Goal: Task Accomplishment & Management: Complete application form

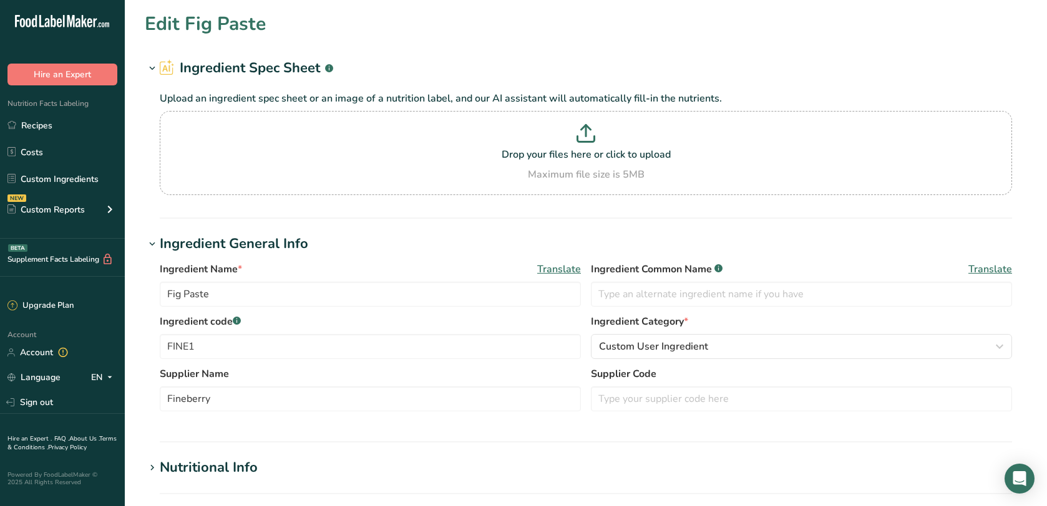
click at [47, 117] on link "Recipes" at bounding box center [62, 126] width 125 height 24
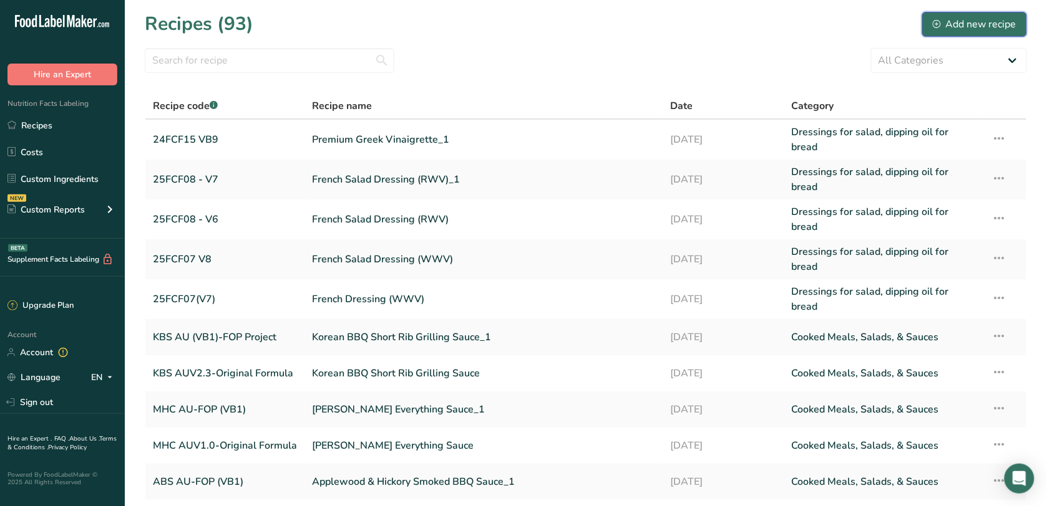
click at [937, 20] on icon at bounding box center [936, 24] width 8 height 8
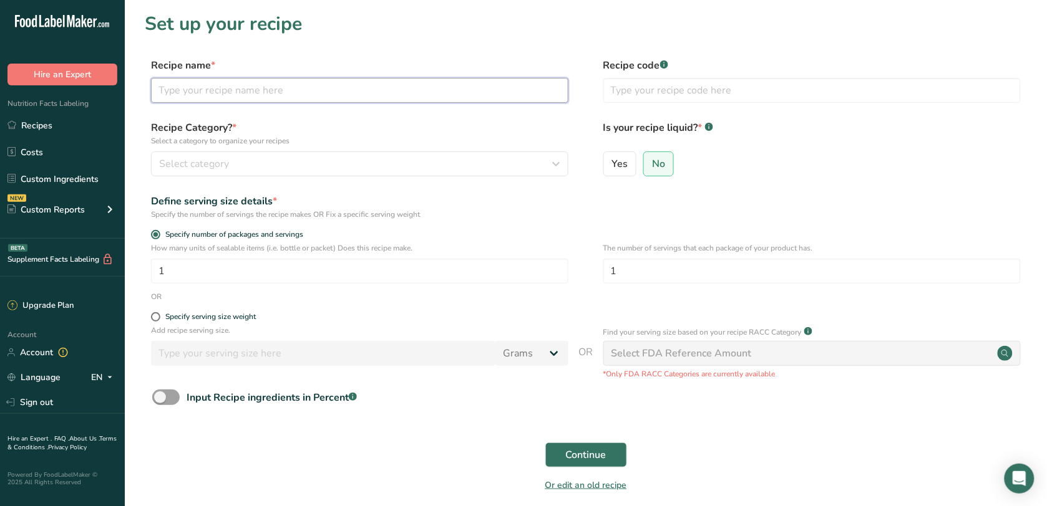
click at [316, 88] on input "text" at bounding box center [359, 90] width 417 height 25
type input "Greek Vinaigrette (Summerhill Market)"
click at [322, 117] on form "Recipe name * Greek Vinaigrette (Summerhill Market) Recipe code .a-a{fill:#3473…" at bounding box center [586, 279] width 882 height 442
click at [622, 90] on input "text" at bounding box center [811, 90] width 417 height 25
click at [201, 321] on div "Specify serving size weight" at bounding box center [210, 316] width 90 height 9
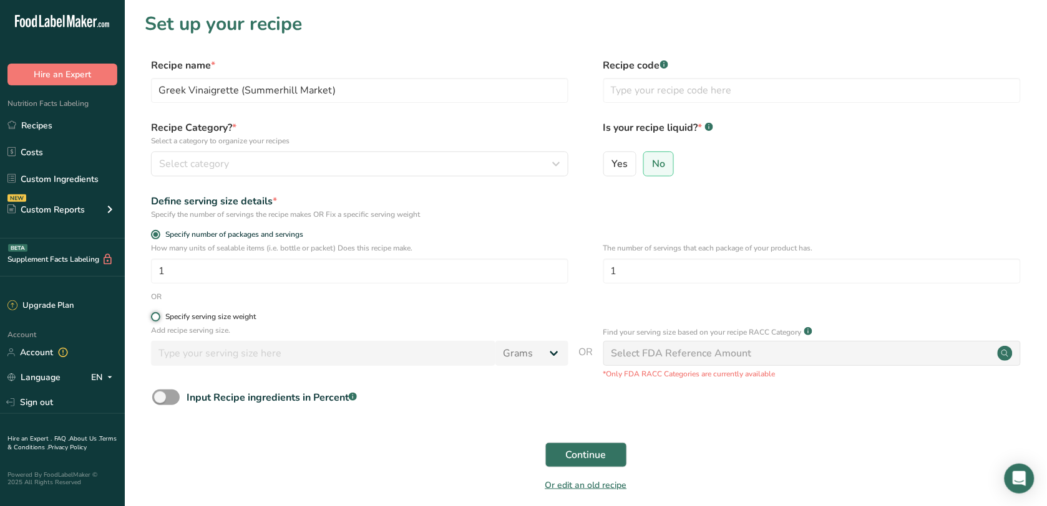
click at [159, 321] on input "Specify serving size weight" at bounding box center [155, 317] width 8 height 8
radio input "true"
radio input "false"
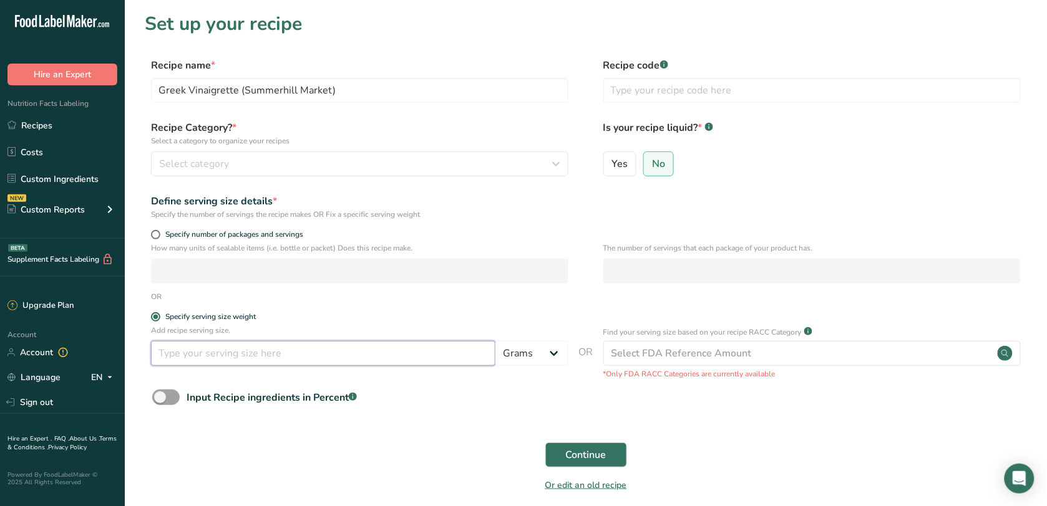
click at [207, 351] on input "number" at bounding box center [323, 353] width 344 height 25
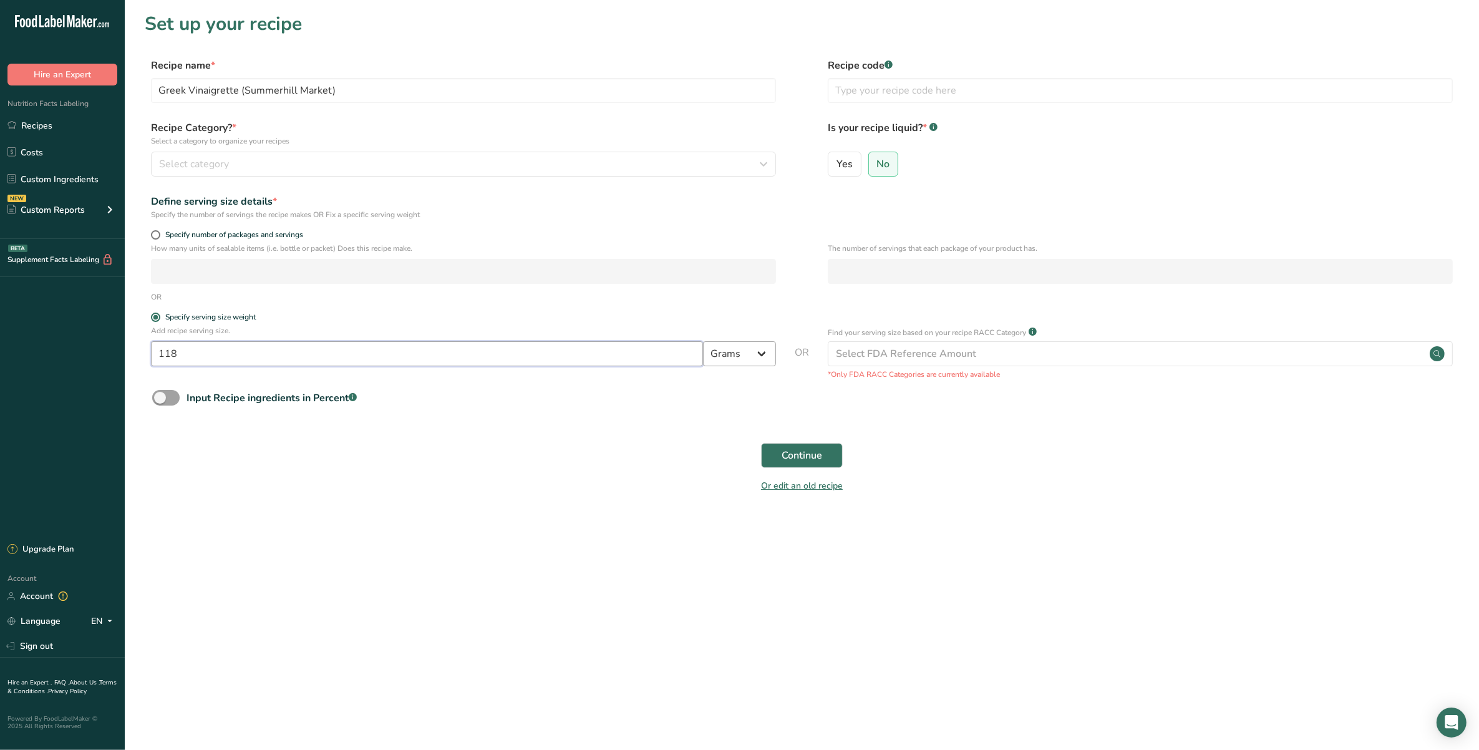
type input "118"
click at [760, 362] on select "Grams kg mg mcg lb oz l mL fl oz tbsp tsp cup qt gallon" at bounding box center [739, 353] width 73 height 25
select select "17"
click at [703, 341] on select "Grams kg mg mcg lb oz l mL fl oz tbsp tsp cup qt gallon" at bounding box center [739, 353] width 73 height 25
select select "22"
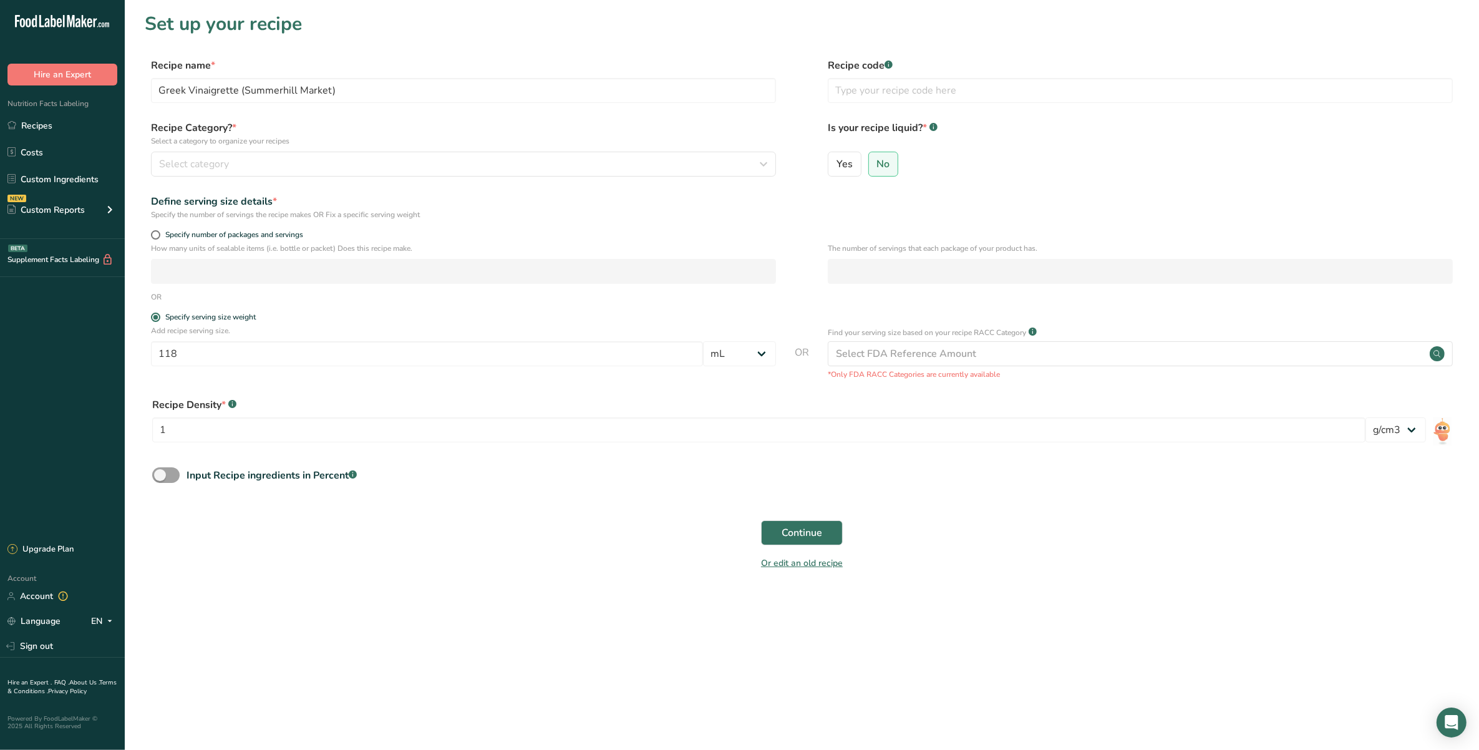
click at [597, 506] on div "Continue" at bounding box center [802, 533] width 1314 height 40
click at [803, 506] on span "Continue" at bounding box center [801, 532] width 41 height 15
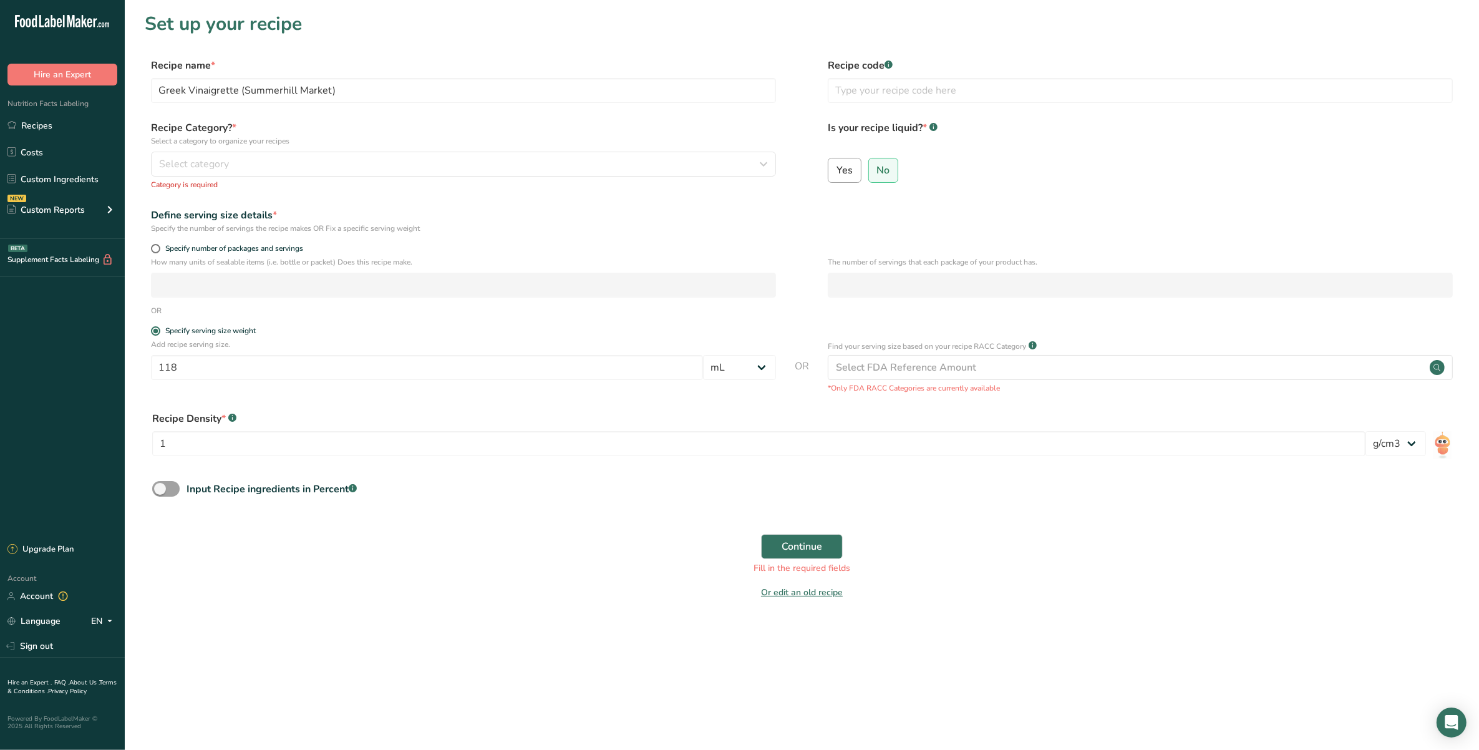
click at [843, 180] on label "Yes" at bounding box center [845, 170] width 34 height 25
click at [836, 174] on input "Yes" at bounding box center [832, 170] width 8 height 8
radio input "true"
radio input "false"
click at [813, 410] on div "Recipe Density * .a-a{fill:#347362;}.b-a{fill:#fff;} 1 lb/ft3 g/cm3" at bounding box center [802, 437] width 1314 height 67
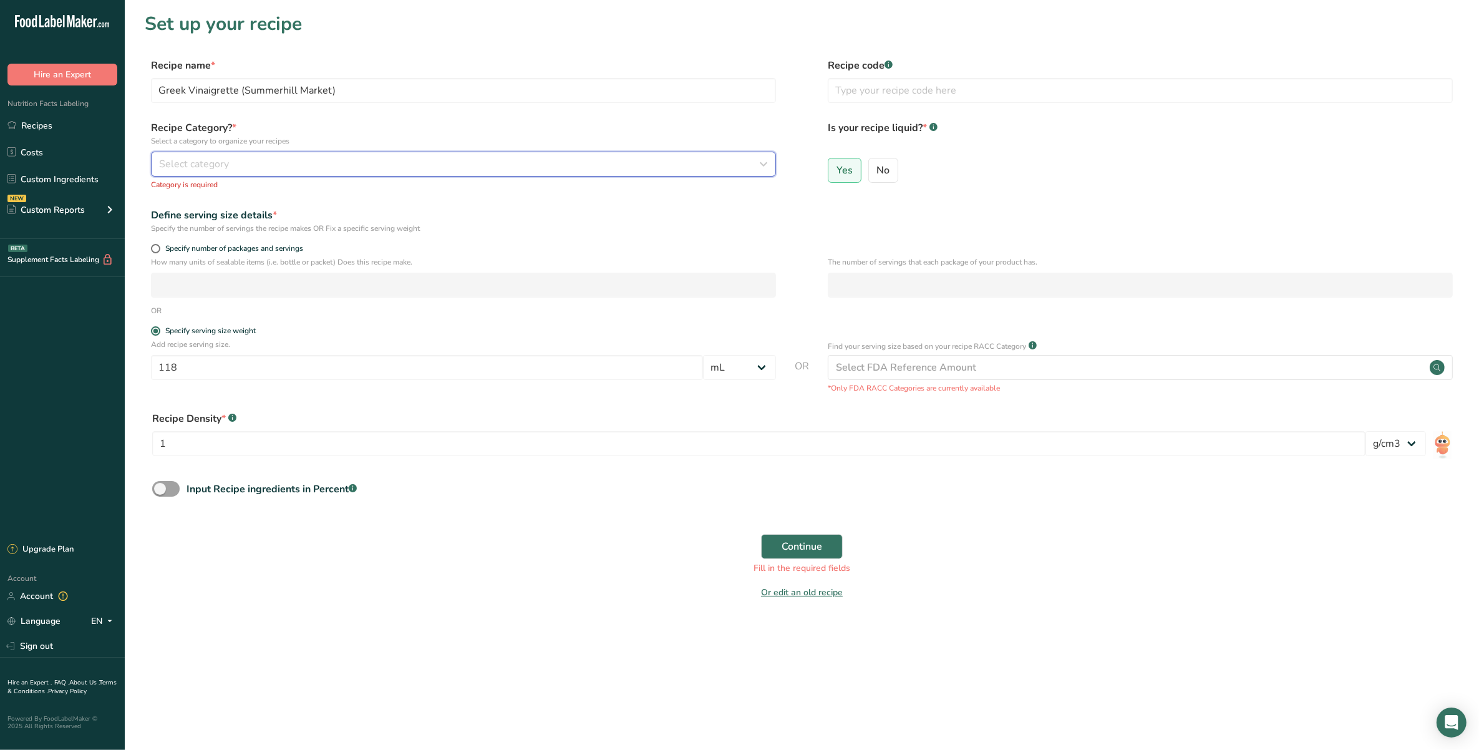
click at [246, 172] on button "Select category" at bounding box center [463, 164] width 625 height 25
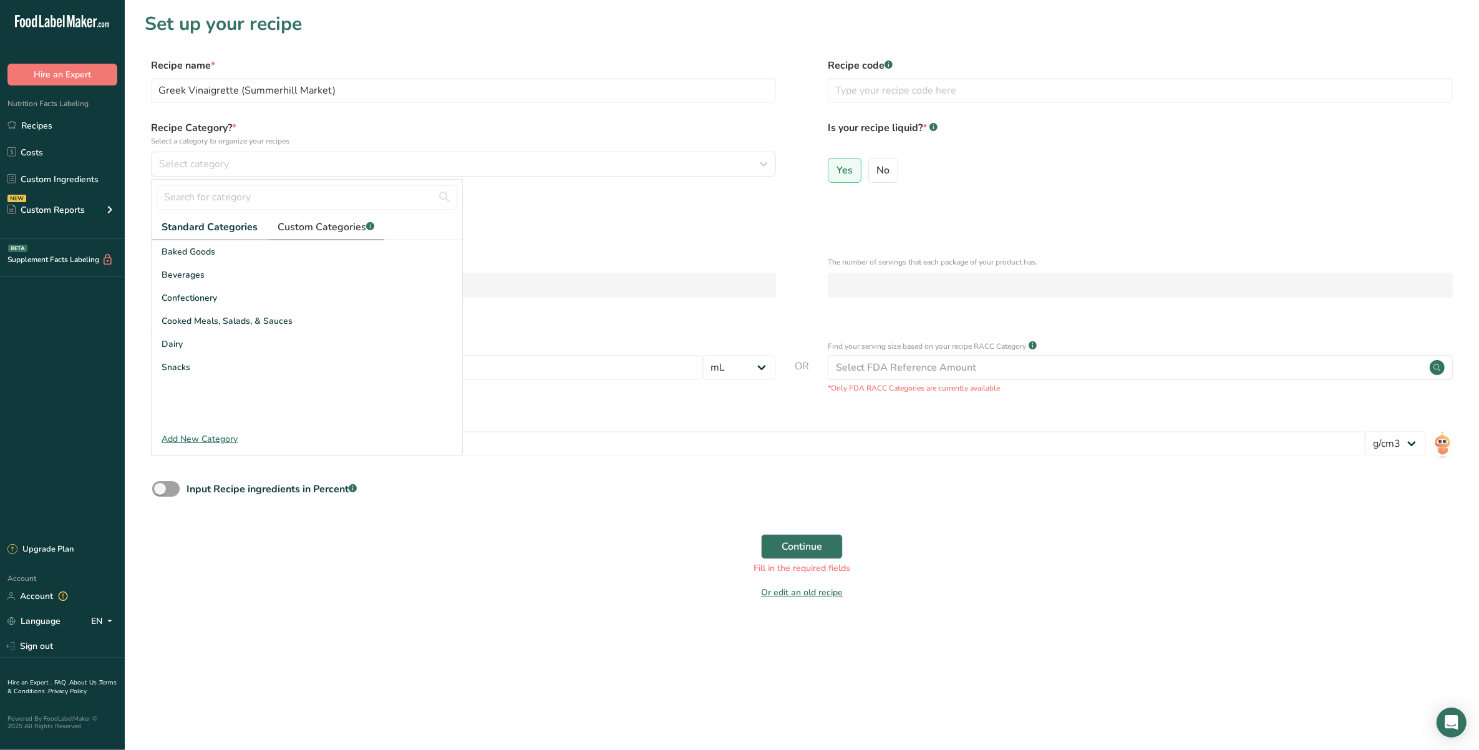
click at [325, 234] on link "Custom Categories .a-a{fill:#347362;}.b-a{fill:#fff;}" at bounding box center [326, 228] width 117 height 26
click at [272, 294] on span "Dressings for salad, dipping oil for bread" at bounding box center [243, 297] width 162 height 13
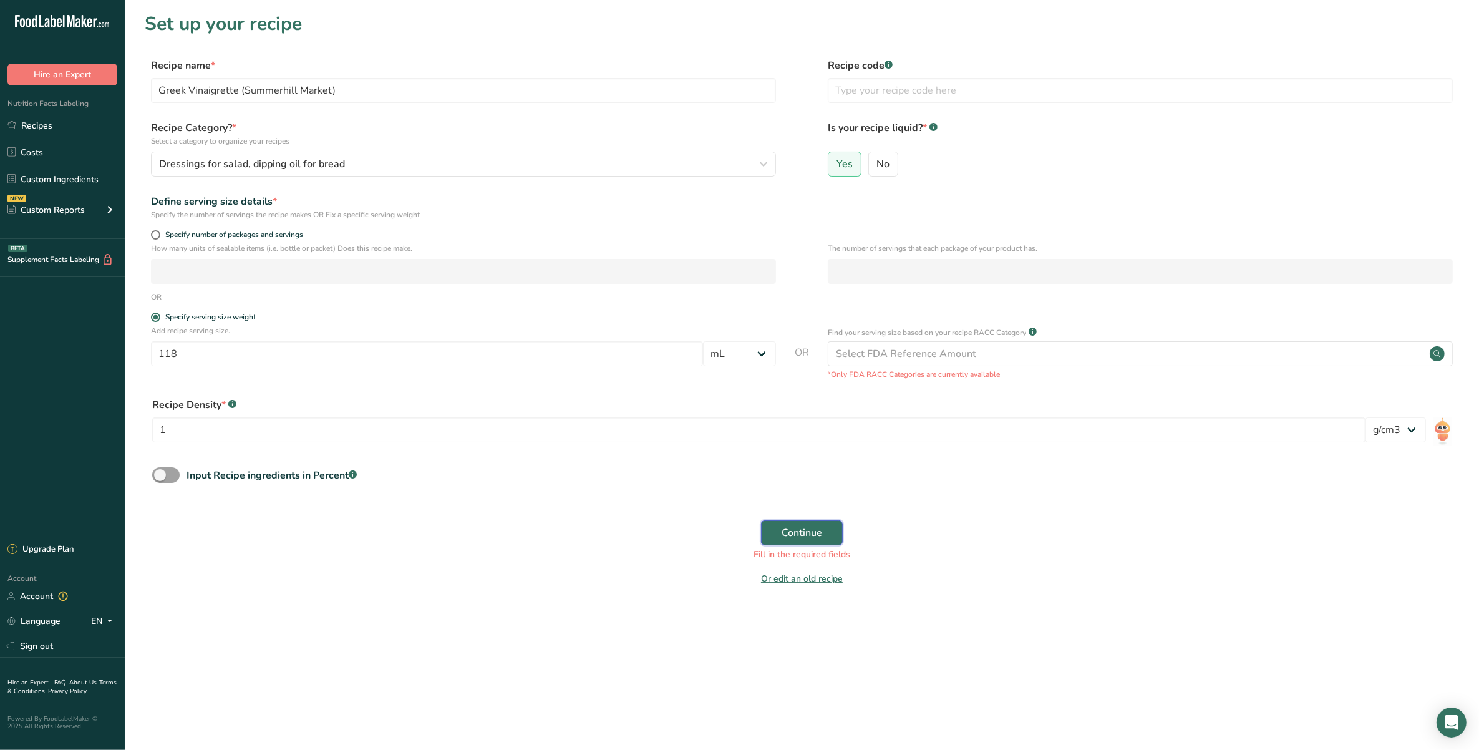
click at [822, 506] on button "Continue" at bounding box center [802, 532] width 82 height 25
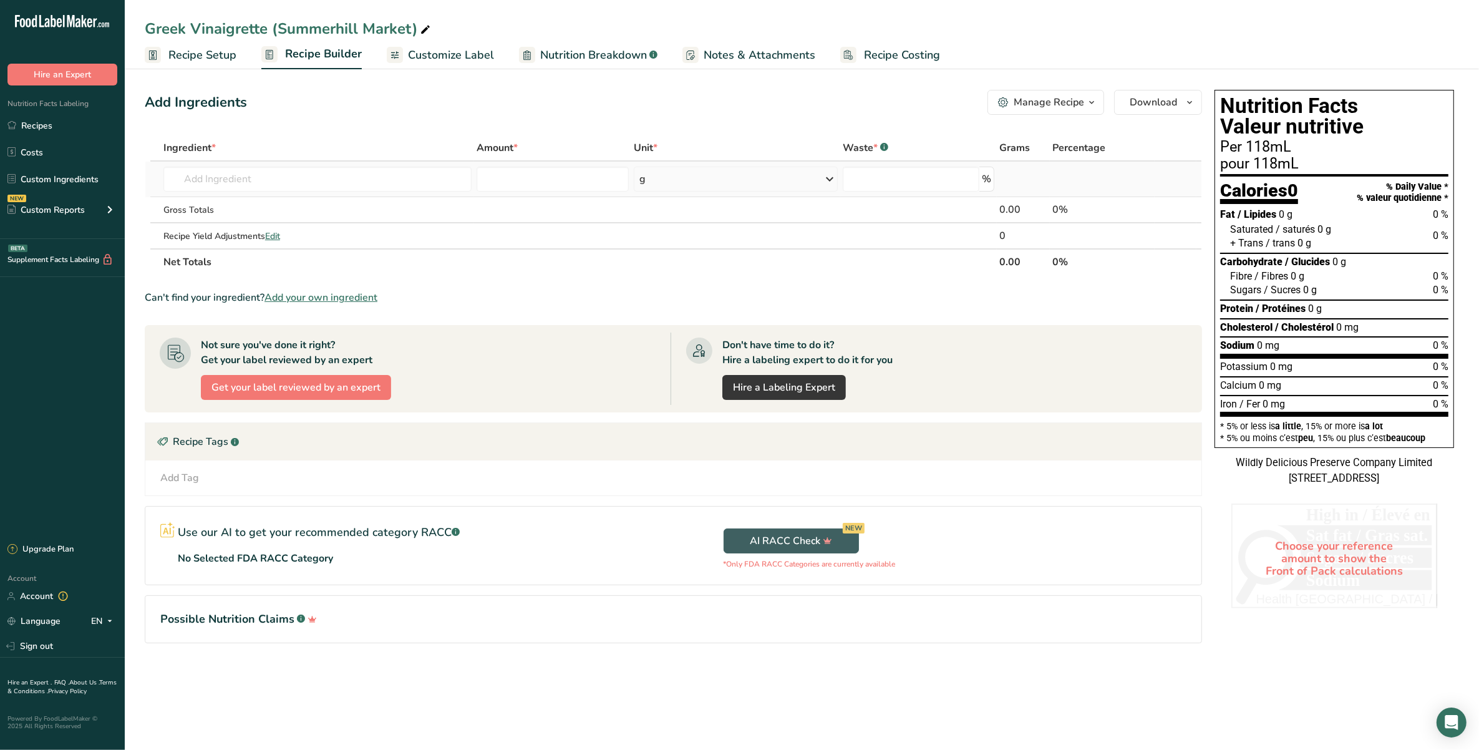
click at [387, 191] on td "Almond flour 1211 Milk, whole, 3.25% milkfat, without added vitamin A and [MEDI…" at bounding box center [318, 180] width 314 height 36
click at [389, 181] on input "text" at bounding box center [317, 179] width 309 height 25
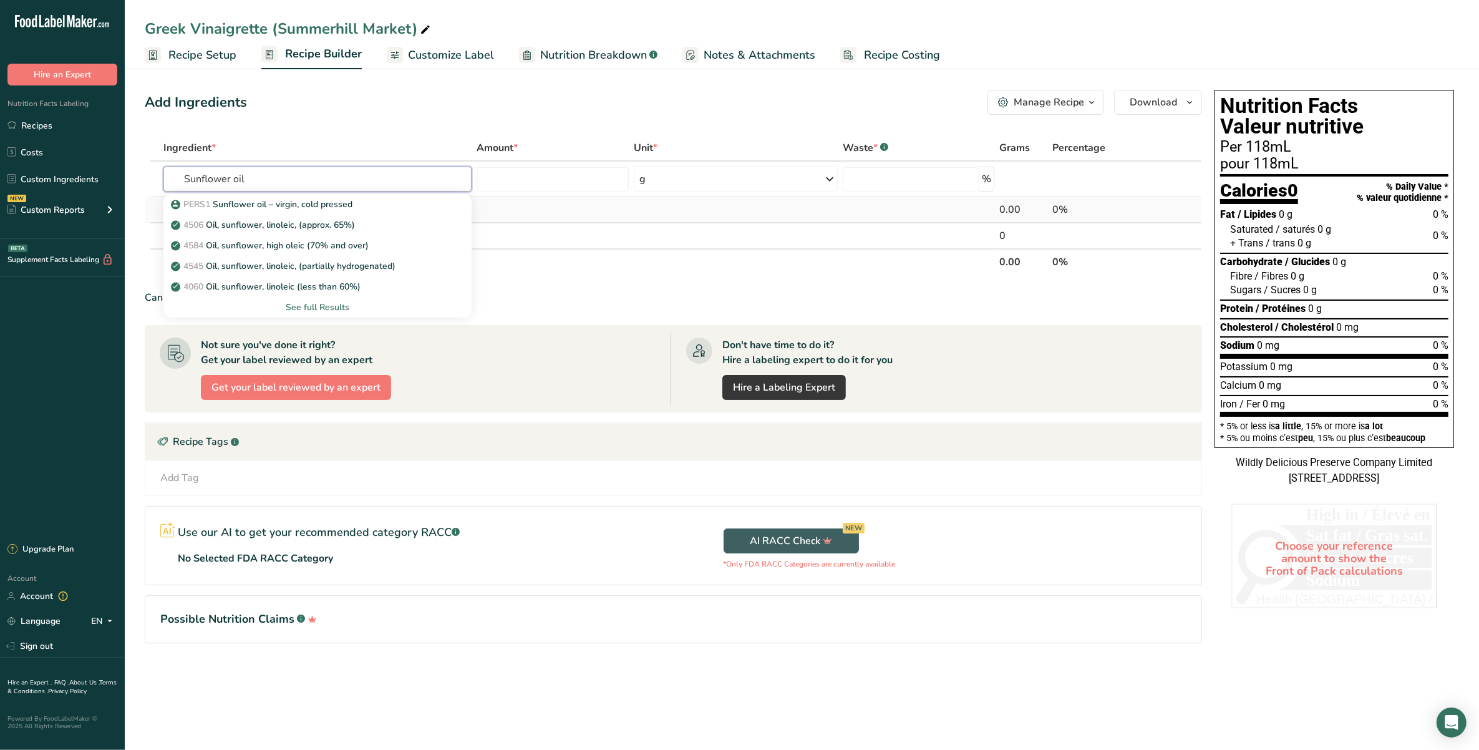
type input "Sunflower oil"
click at [385, 206] on div "PERS1 Sunflower oil – virgin, cold pressed" at bounding box center [307, 204] width 269 height 13
type input "Sunflower oil – virgin, cold pressed"
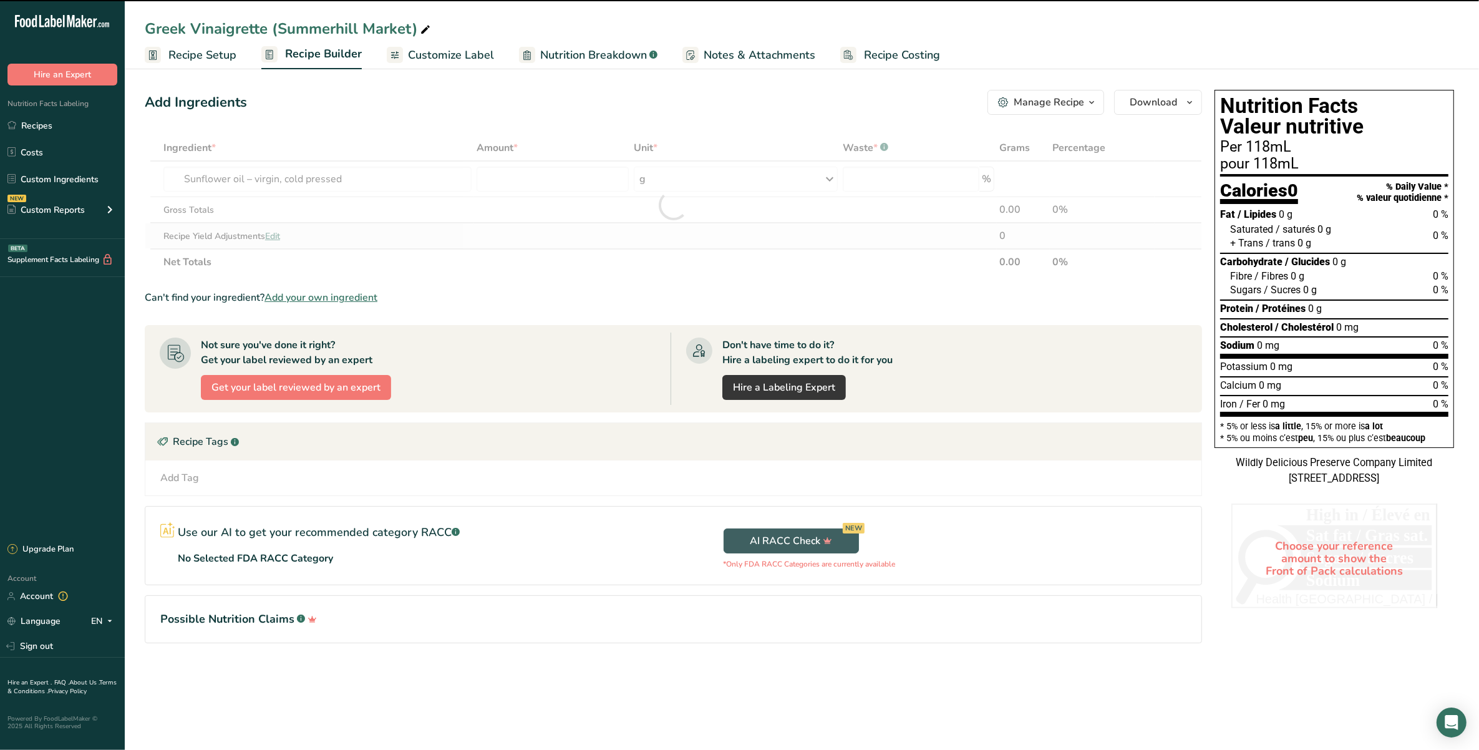
type input "0"
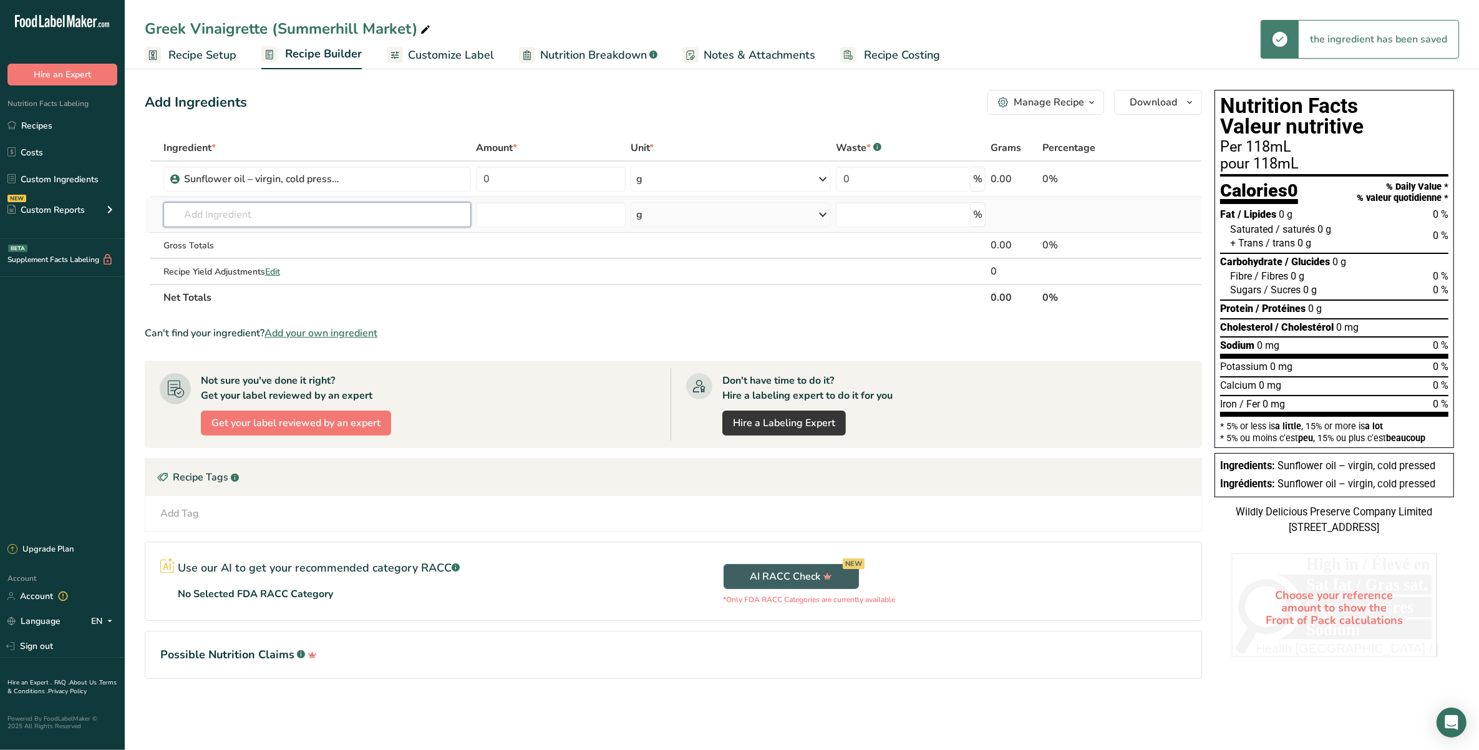
click at [314, 214] on input "text" at bounding box center [316, 214] width 307 height 25
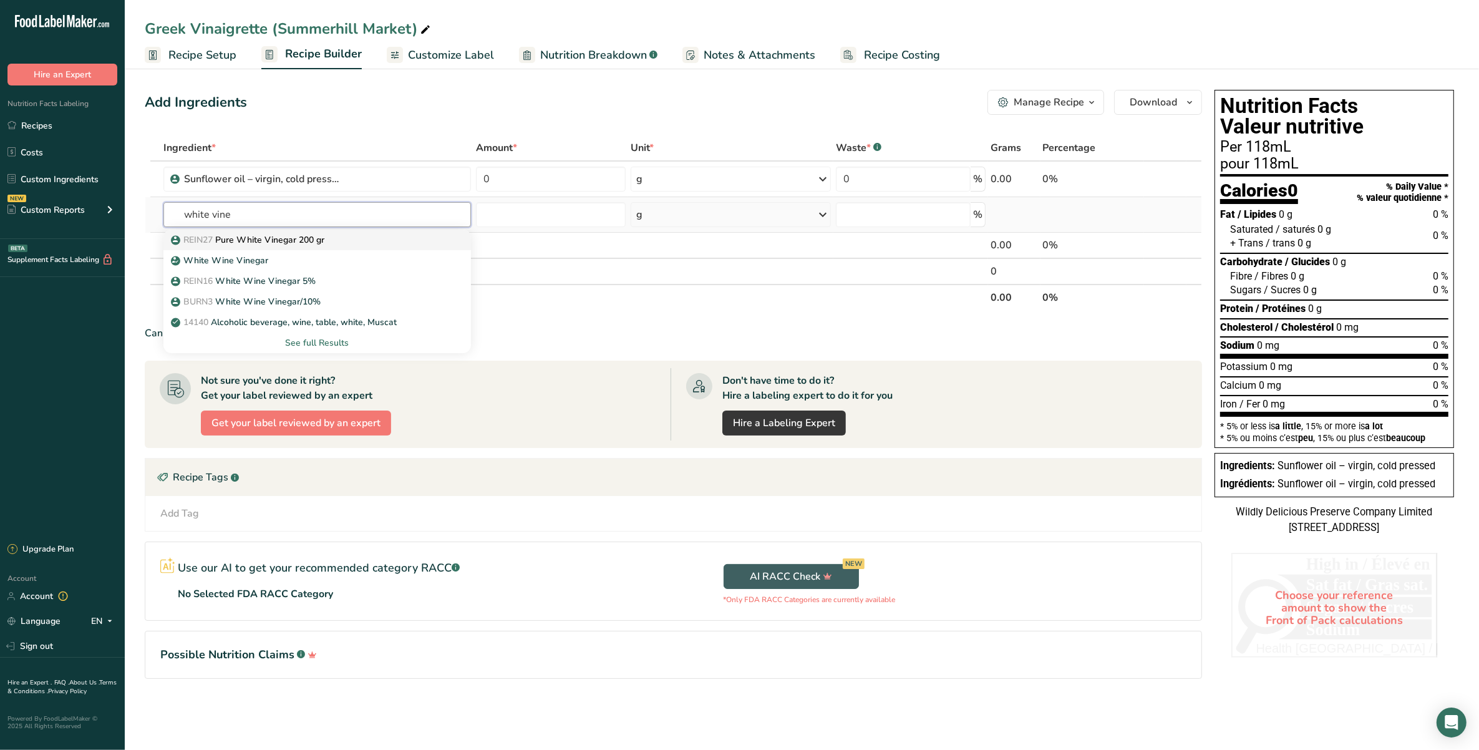
type input "white vine"
click at [312, 244] on p "REIN27 Pure White Vinegar 200 gr" at bounding box center [248, 239] width 151 height 13
type input "Pure White Vinegar 200 gr"
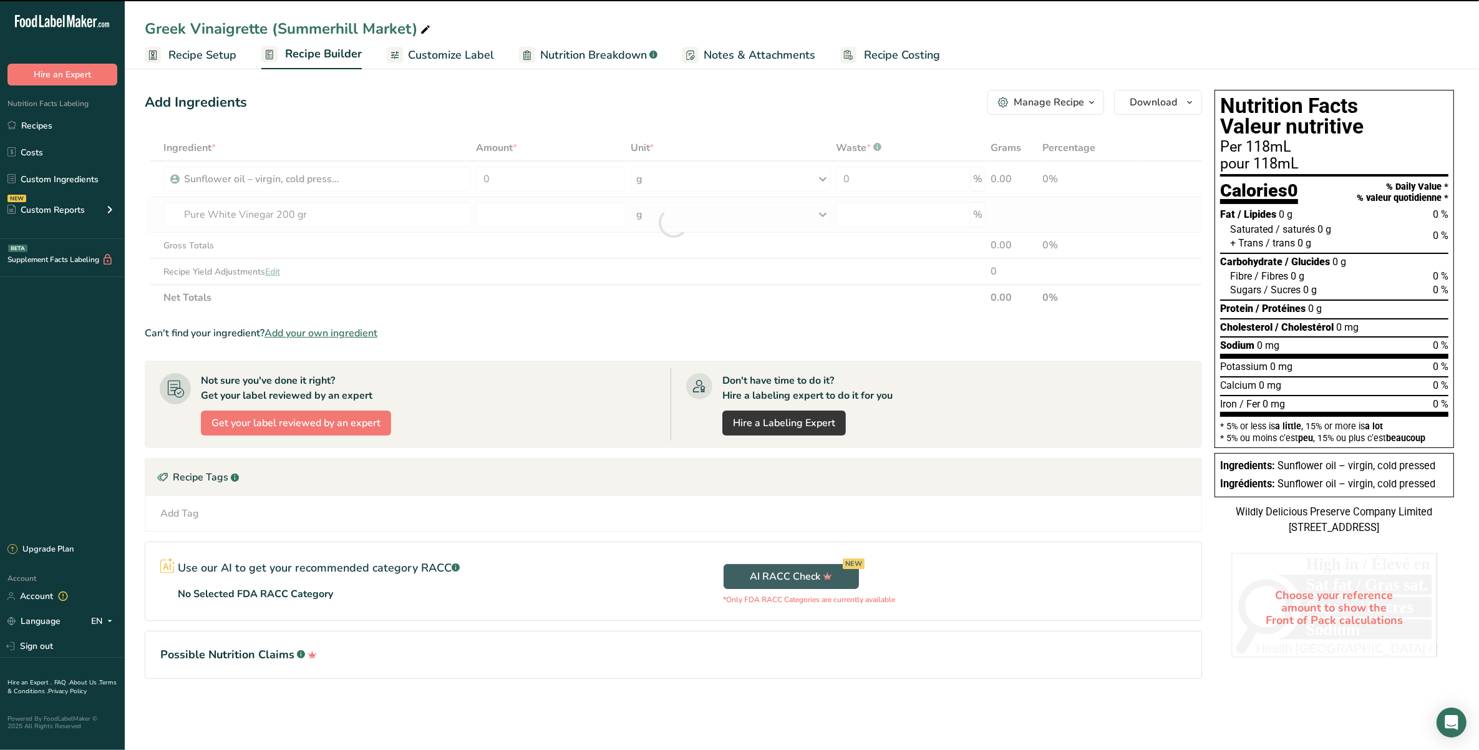
type input "0"
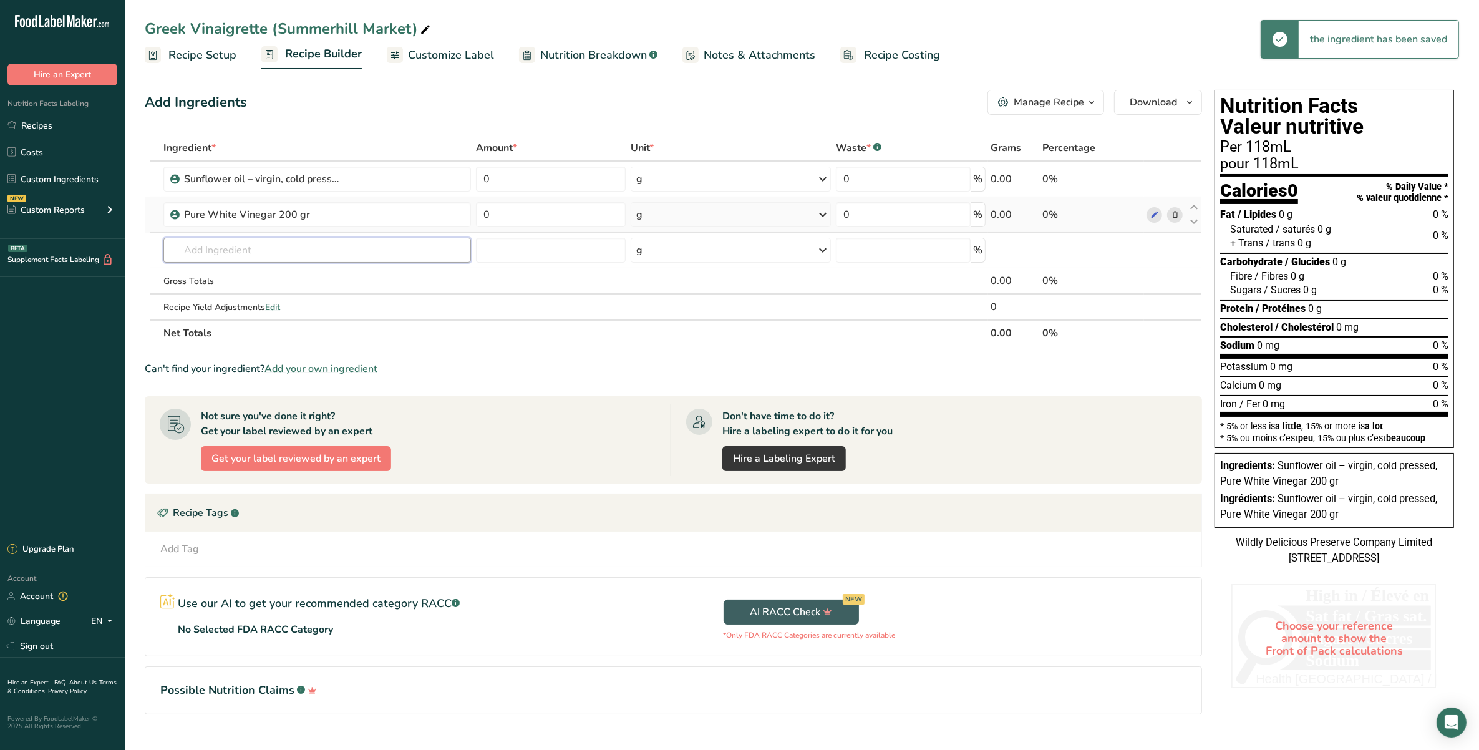
click at [312, 244] on input "text" at bounding box center [316, 250] width 307 height 25
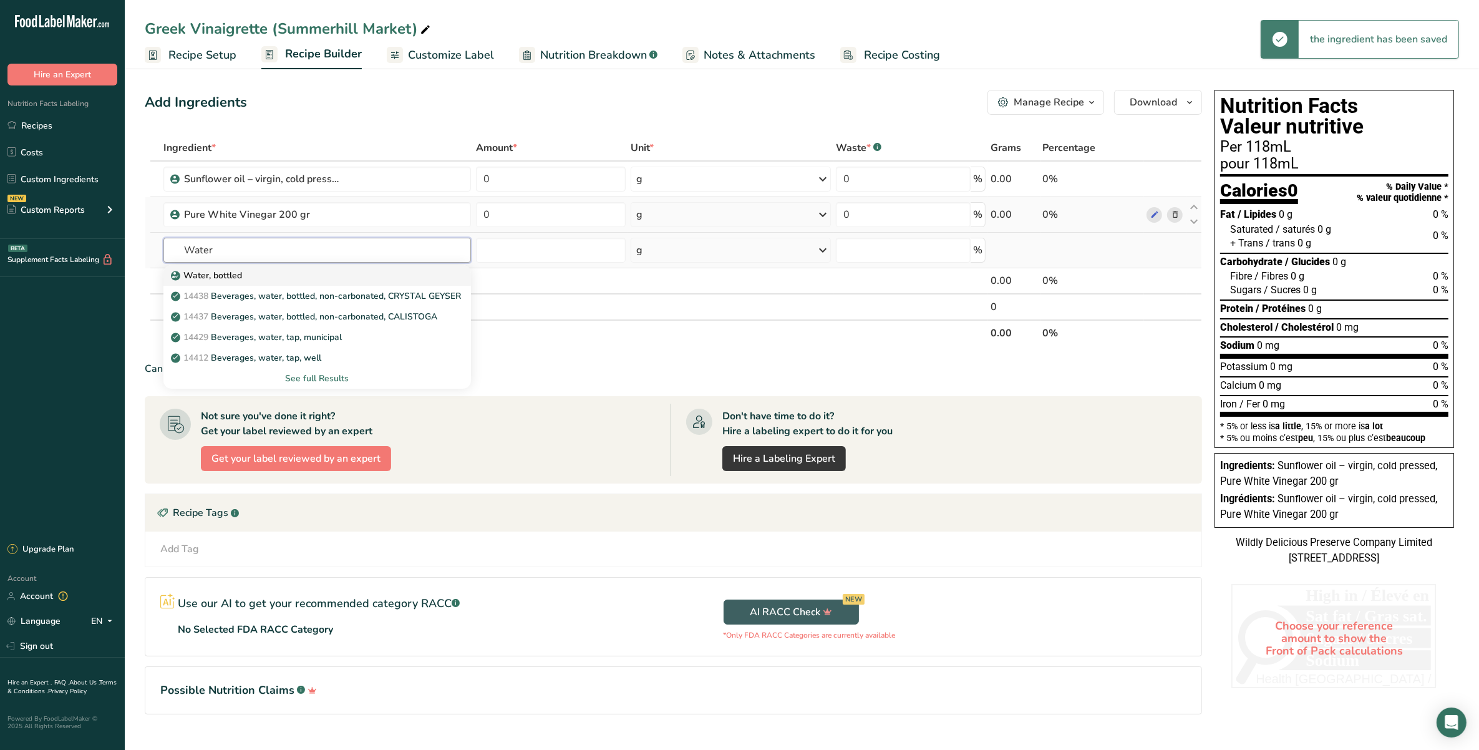
type input "Water"
click at [315, 269] on div "Water, bottled" at bounding box center [307, 275] width 268 height 13
type input "Water, bottled"
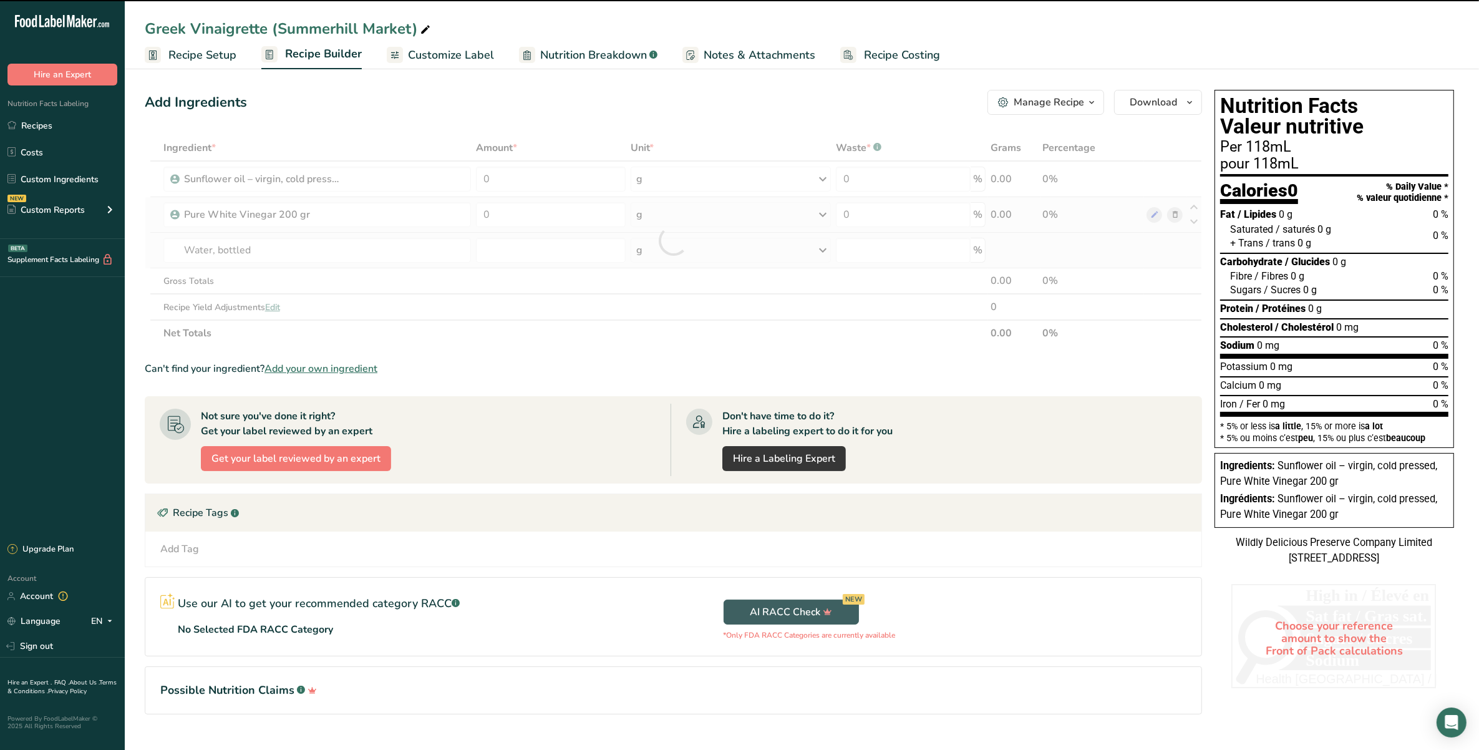
type input "0"
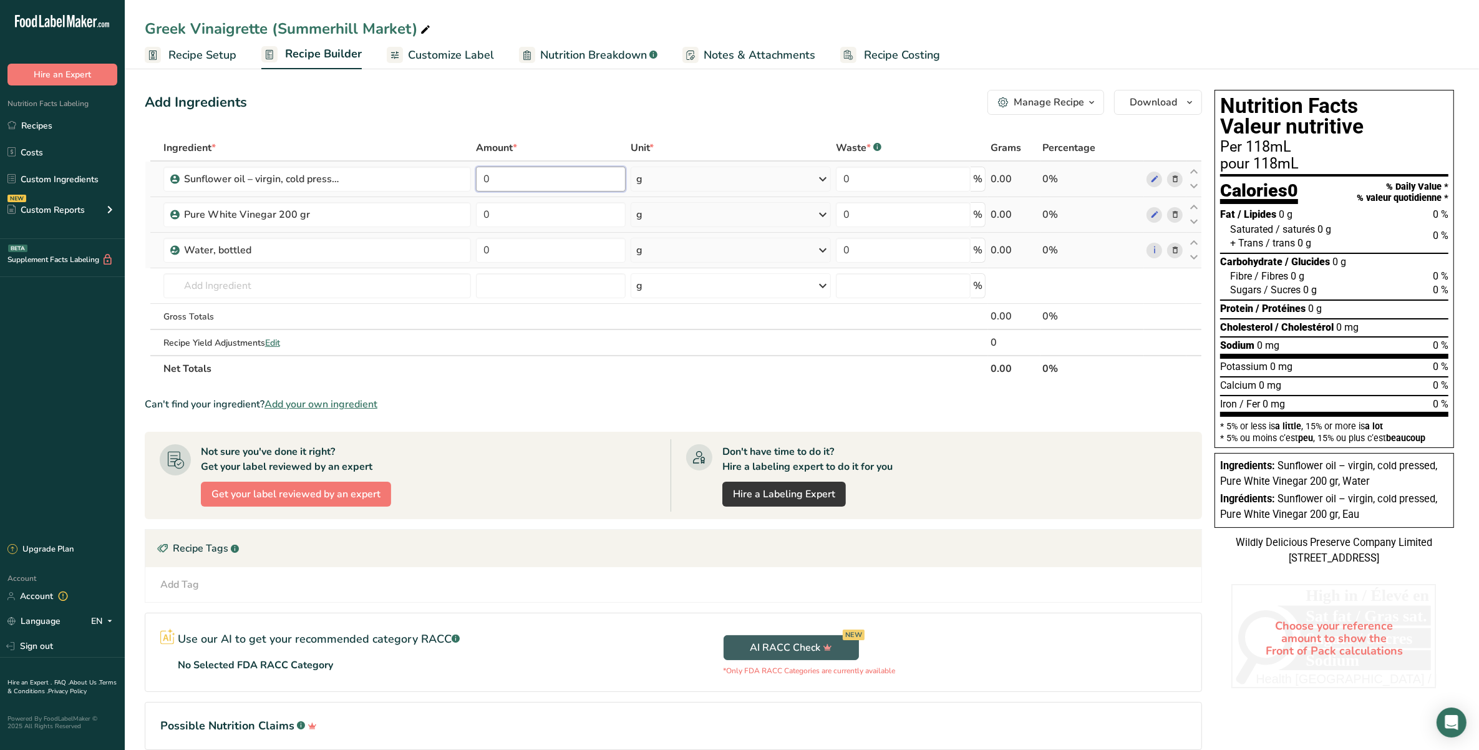
click at [574, 181] on input "0" at bounding box center [551, 179] width 150 height 25
click at [553, 172] on input "0" at bounding box center [551, 179] width 150 height 25
type input "3"
type input "60.37"
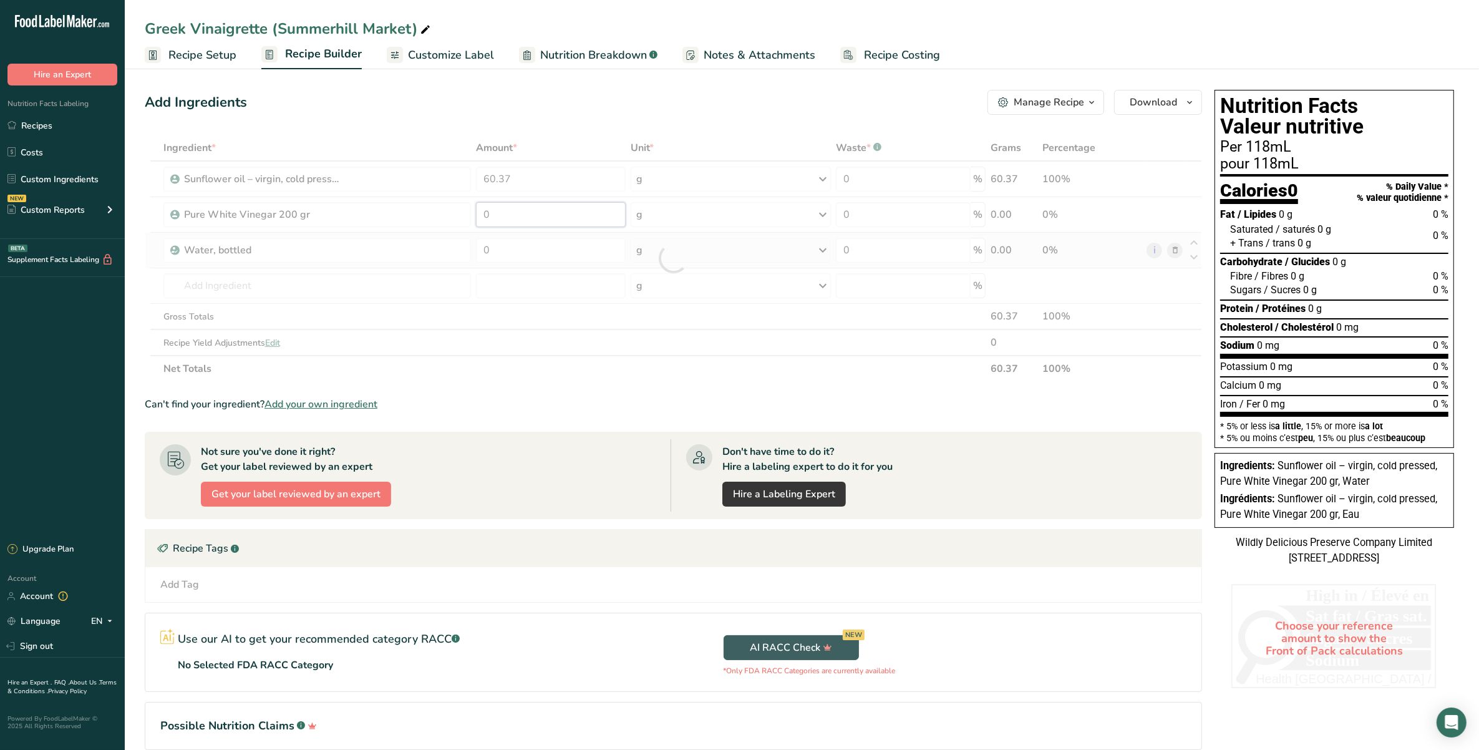
click at [550, 208] on div "Ingredient * Amount * Unit * Waste * .a-a{fill:#347362;}.b-a{fill:#fff;} Grams …" at bounding box center [673, 258] width 1057 height 247
type input "13.46"
click at [583, 251] on div "Ingredient * Amount * Unit * Waste * .a-a{fill:#347362;}.b-a{fill:#fff;} Grams …" at bounding box center [673, 258] width 1057 height 247
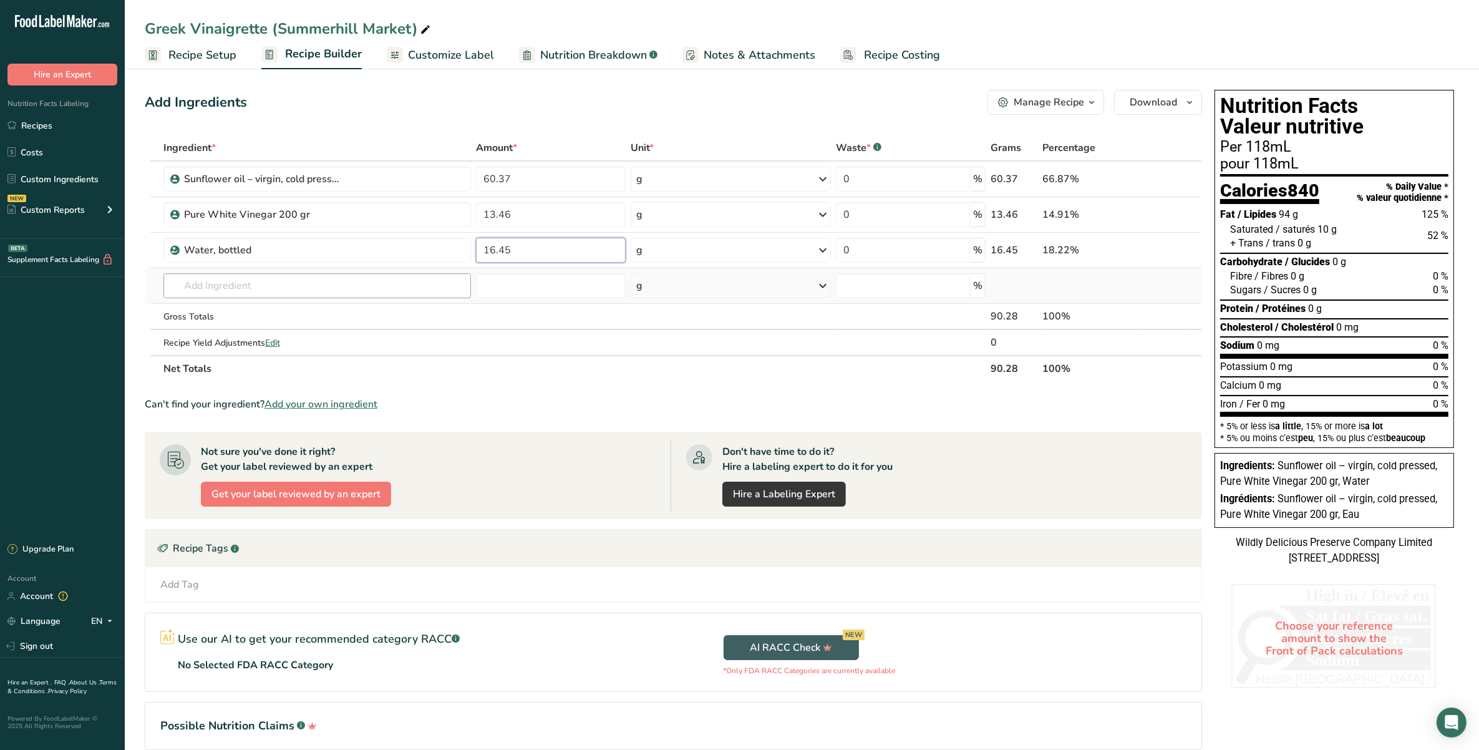
type input "16.45"
click at [379, 283] on div "Ingredient * Amount * Unit * Waste * .a-a{fill:#347362;}.b-a{fill:#fff;} Grams …" at bounding box center [673, 258] width 1057 height 247
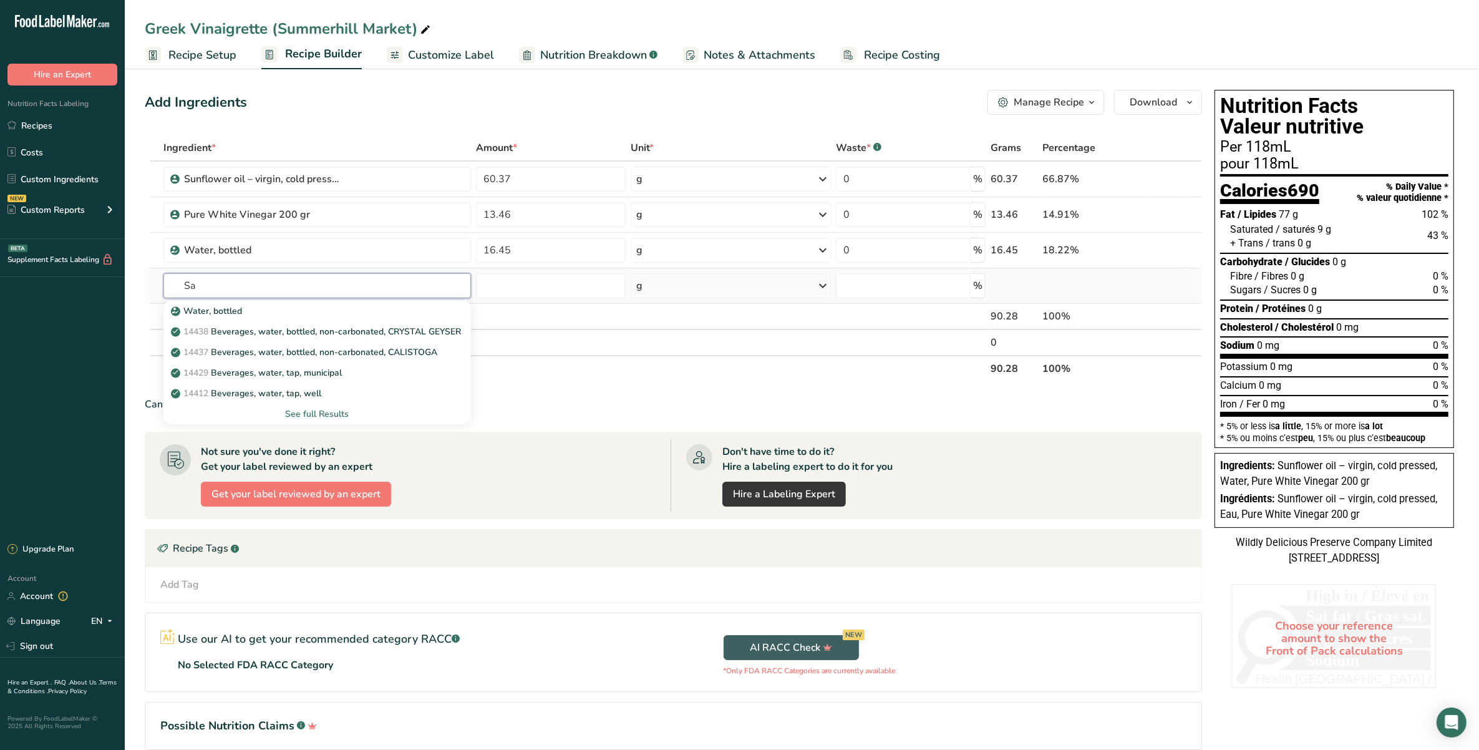
type input "S"
type input "Purified"
click at [363, 322] on link "TORO1 Purified Sea Salt" at bounding box center [316, 331] width 307 height 21
type input "Purified Sea Salt"
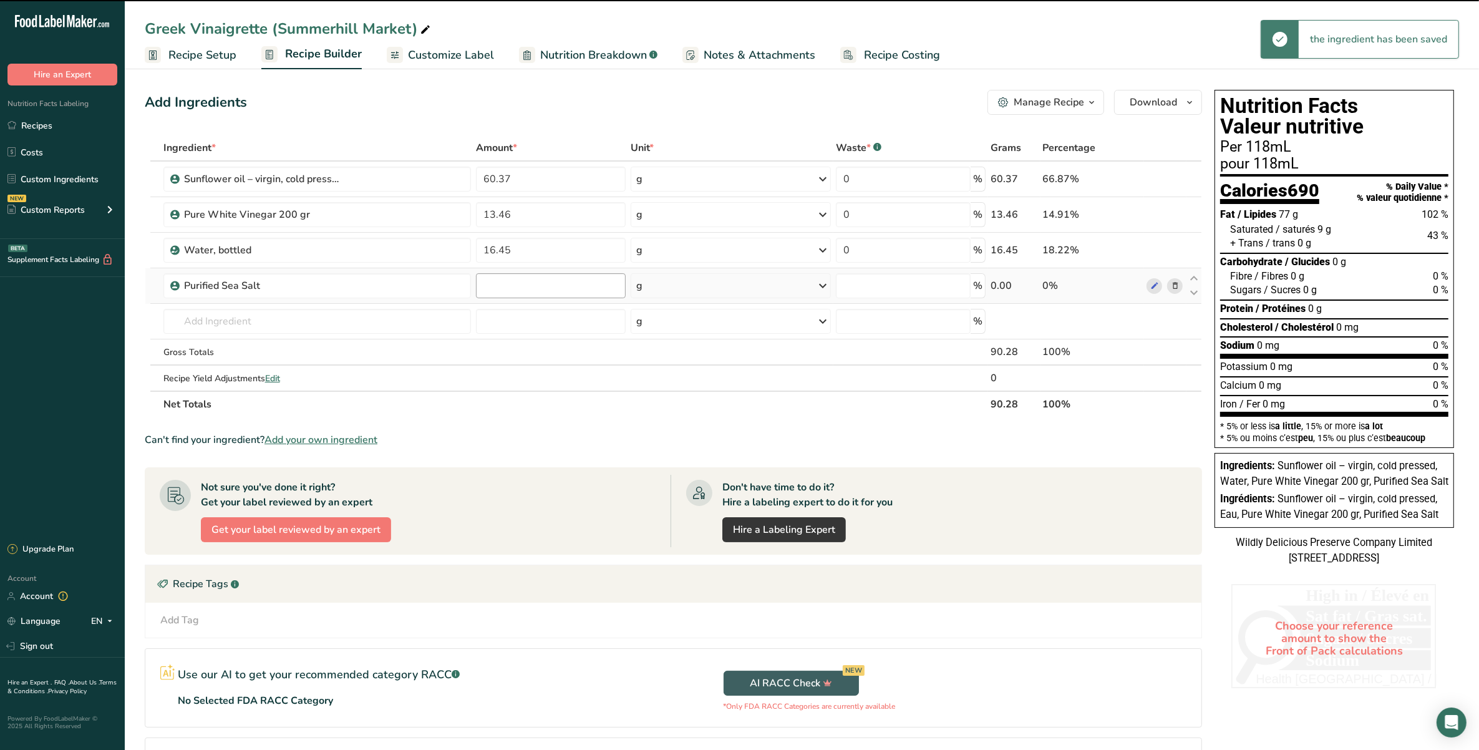
type input "0"
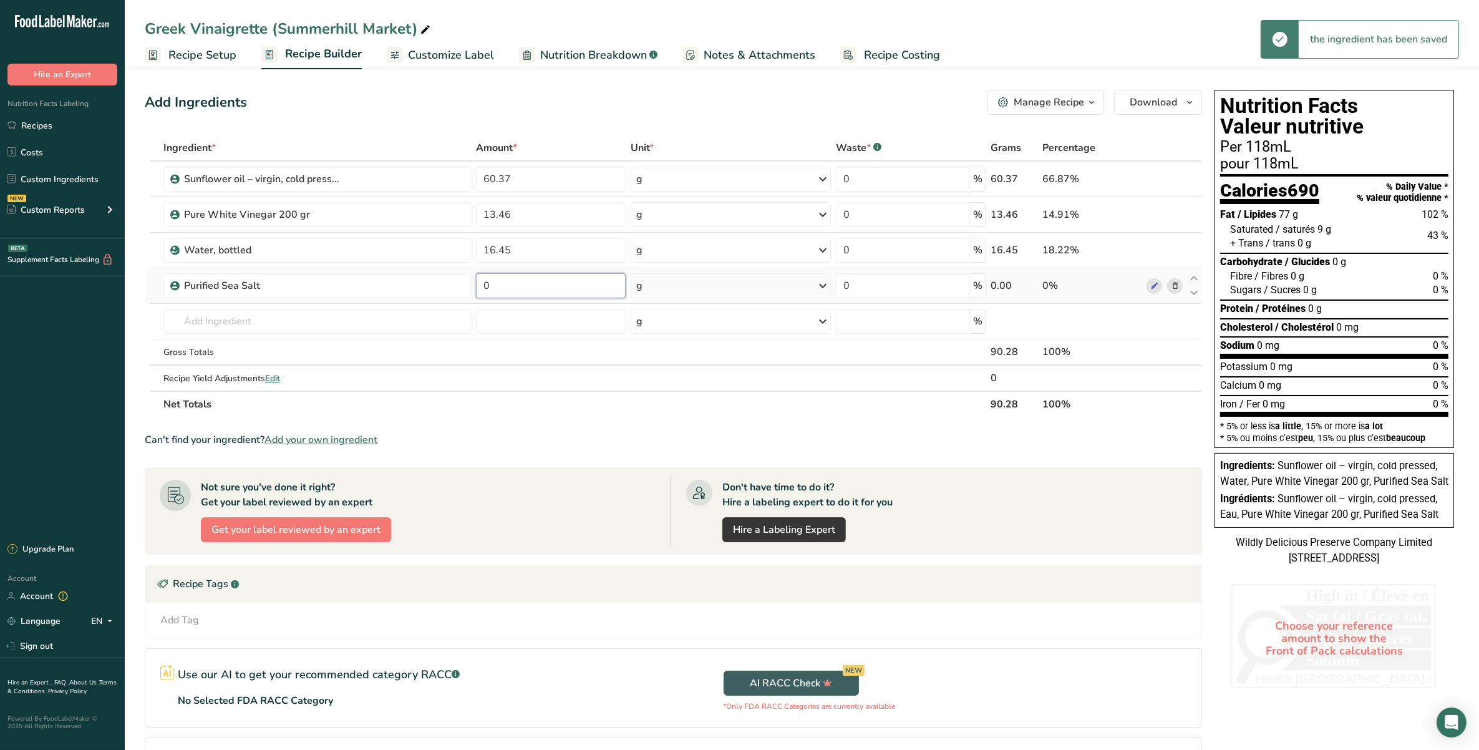
click at [543, 292] on input "0" at bounding box center [551, 285] width 150 height 25
click at [272, 346] on div "Ingredient * Amount * Unit * Waste * .a-a{fill:#347362;}.b-a{fill:#fff;} Grams …" at bounding box center [673, 276] width 1057 height 283
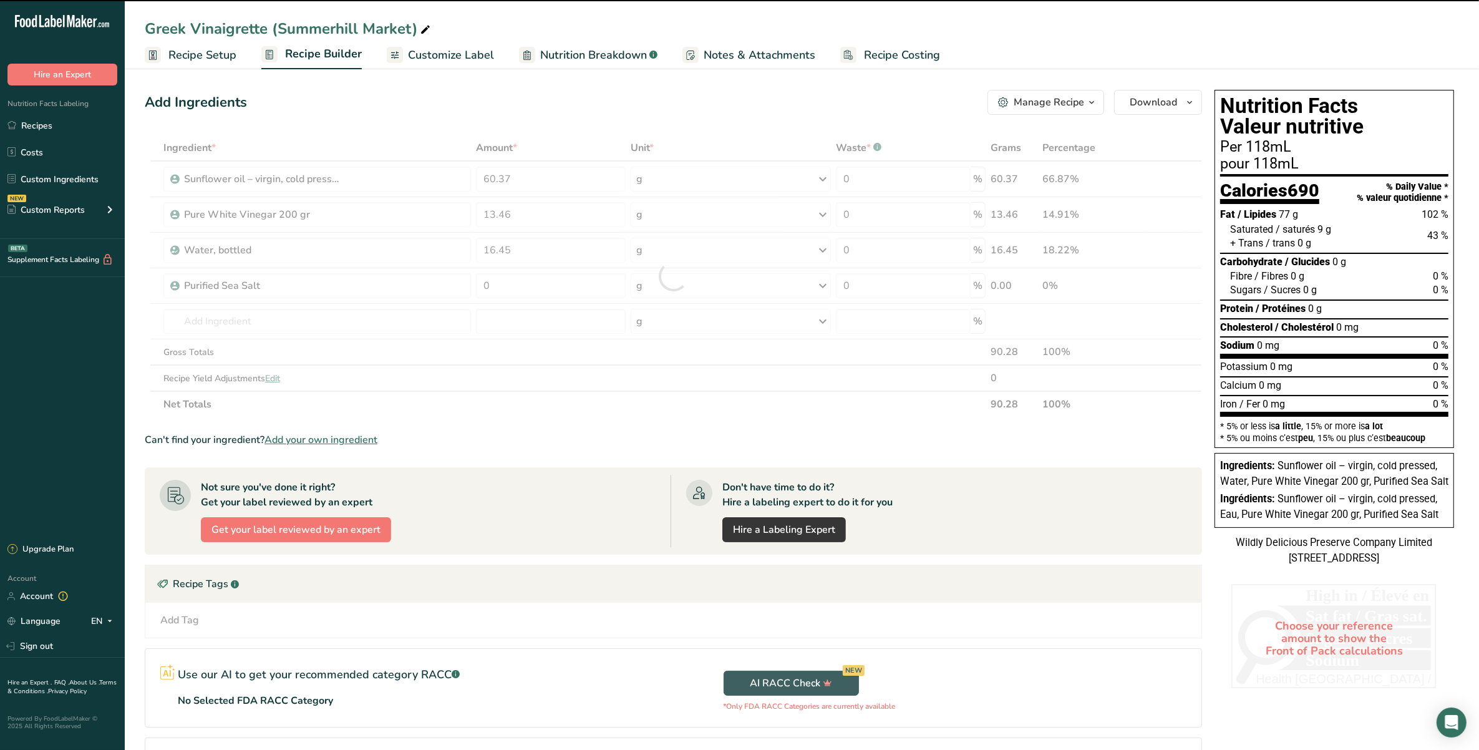
click at [270, 324] on div at bounding box center [673, 276] width 1057 height 283
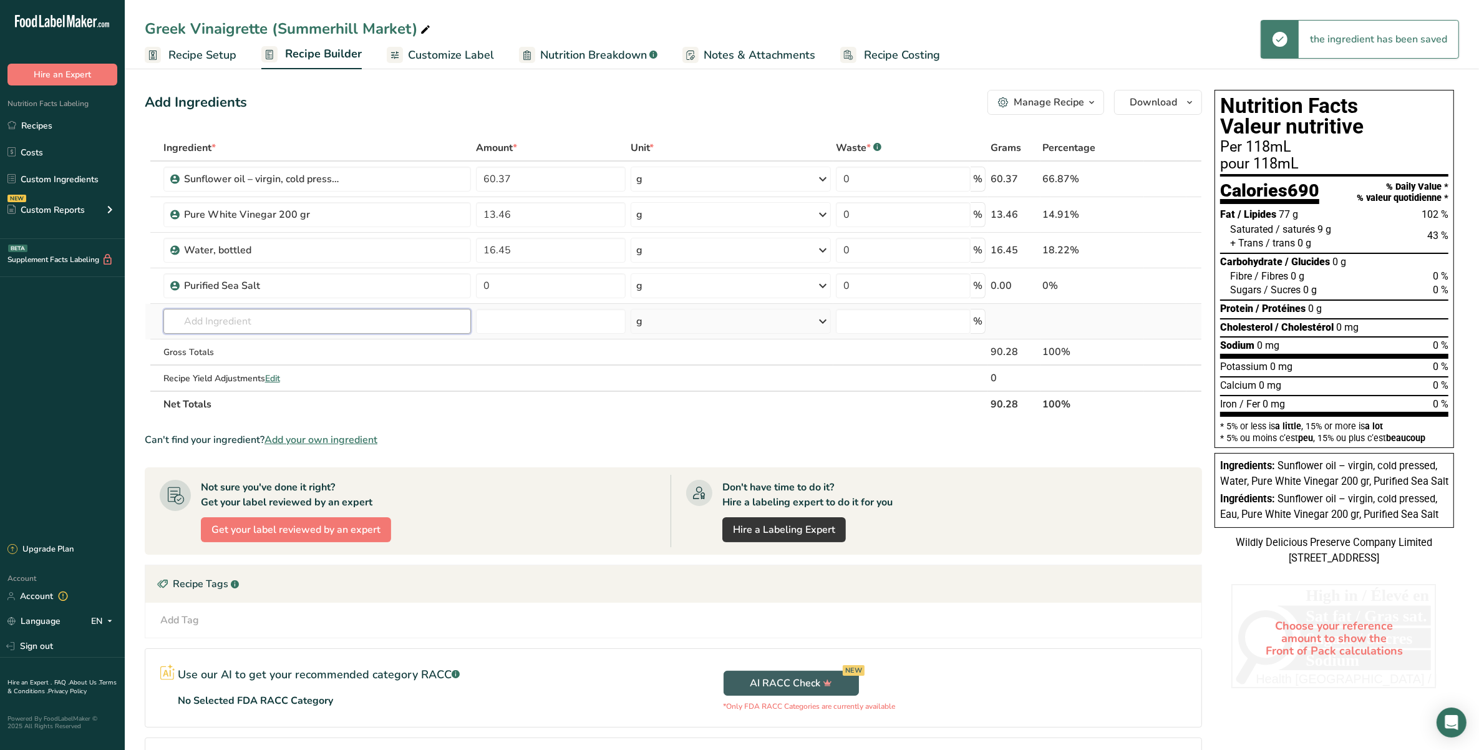
click at [270, 322] on input "text" at bounding box center [316, 321] width 307 height 25
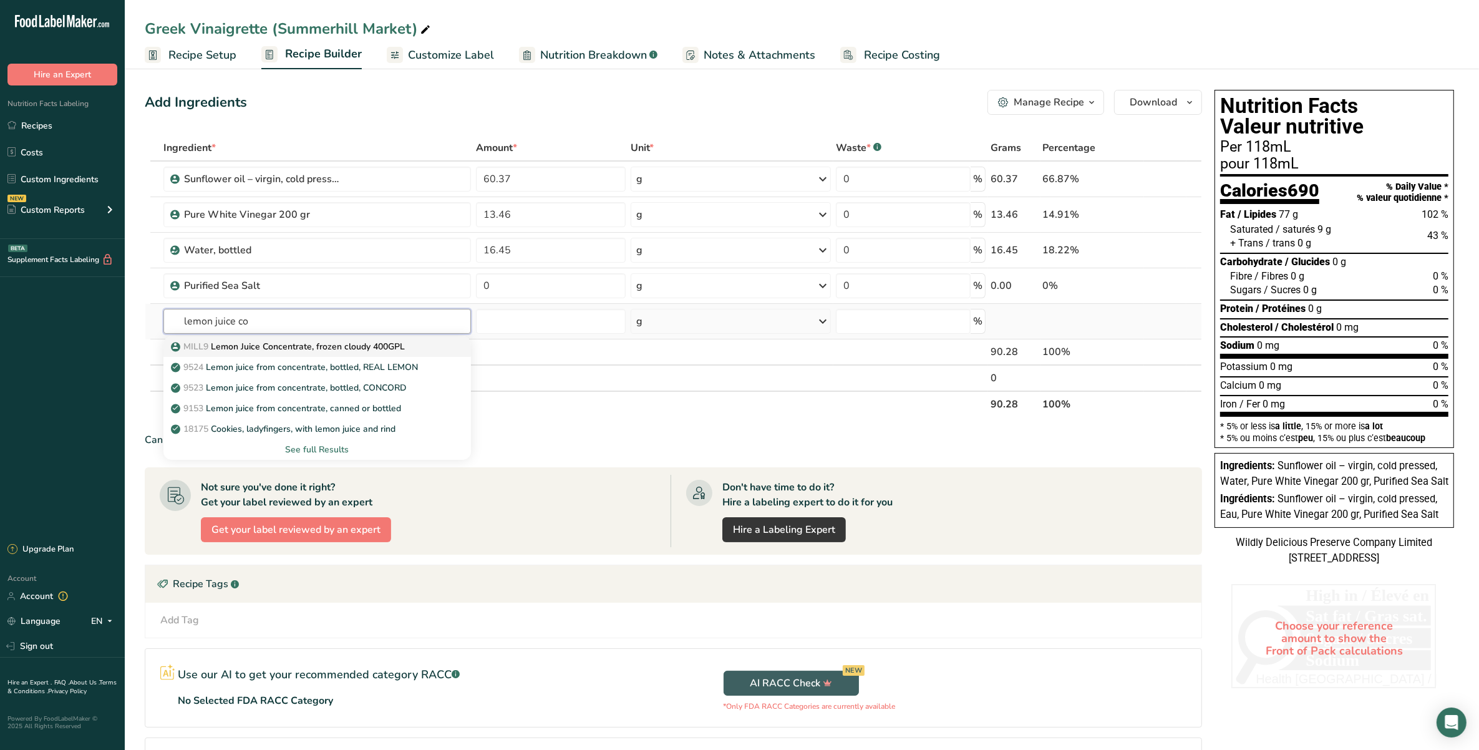
type input "lemon juice co"
click at [323, 353] on p "MILL9 Lemon Juice Concentrate, frozen cloudy 400GPL" at bounding box center [288, 346] width 231 height 13
type input "Lemon Juice Concentrate, frozen cloudy 400GPL"
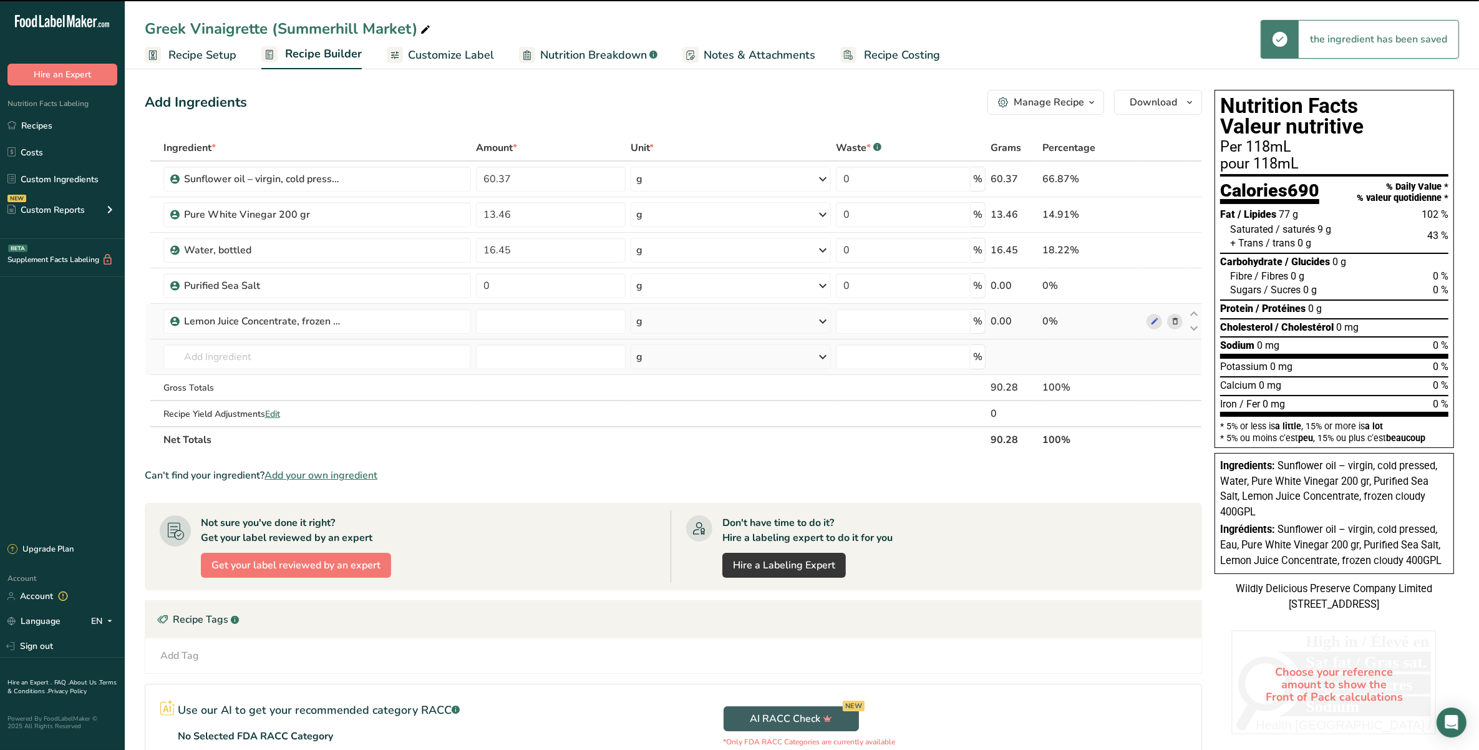
type input "0"
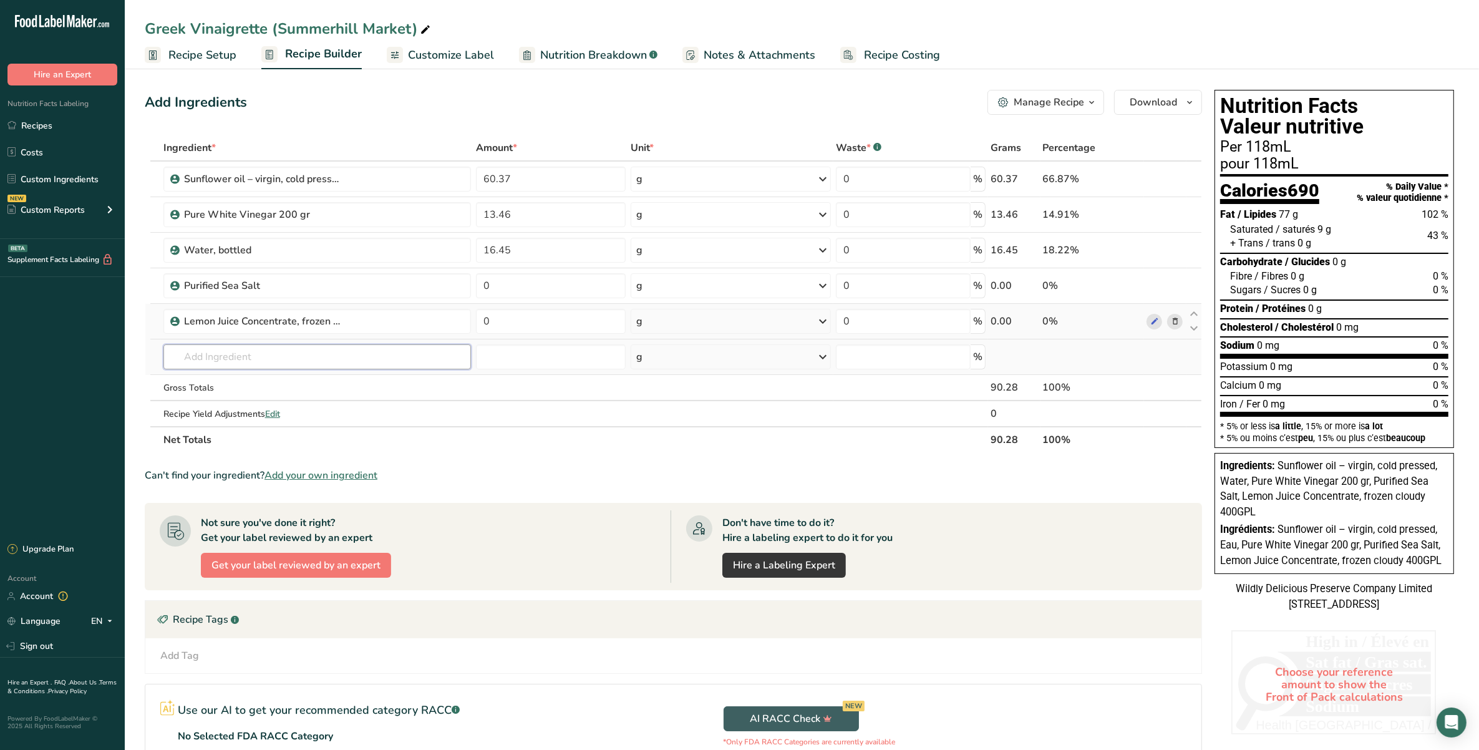
click at [274, 363] on input "text" at bounding box center [316, 356] width 307 height 25
drag, startPoint x: 289, startPoint y: 351, endPoint x: 156, endPoint y: 359, distance: 133.1
click at [156, 359] on tr "Sugar Organic Cane Sugar 16149 Peanut spread, reduced sugar 19340 Sugars, maple…" at bounding box center [673, 357] width 1056 height 36
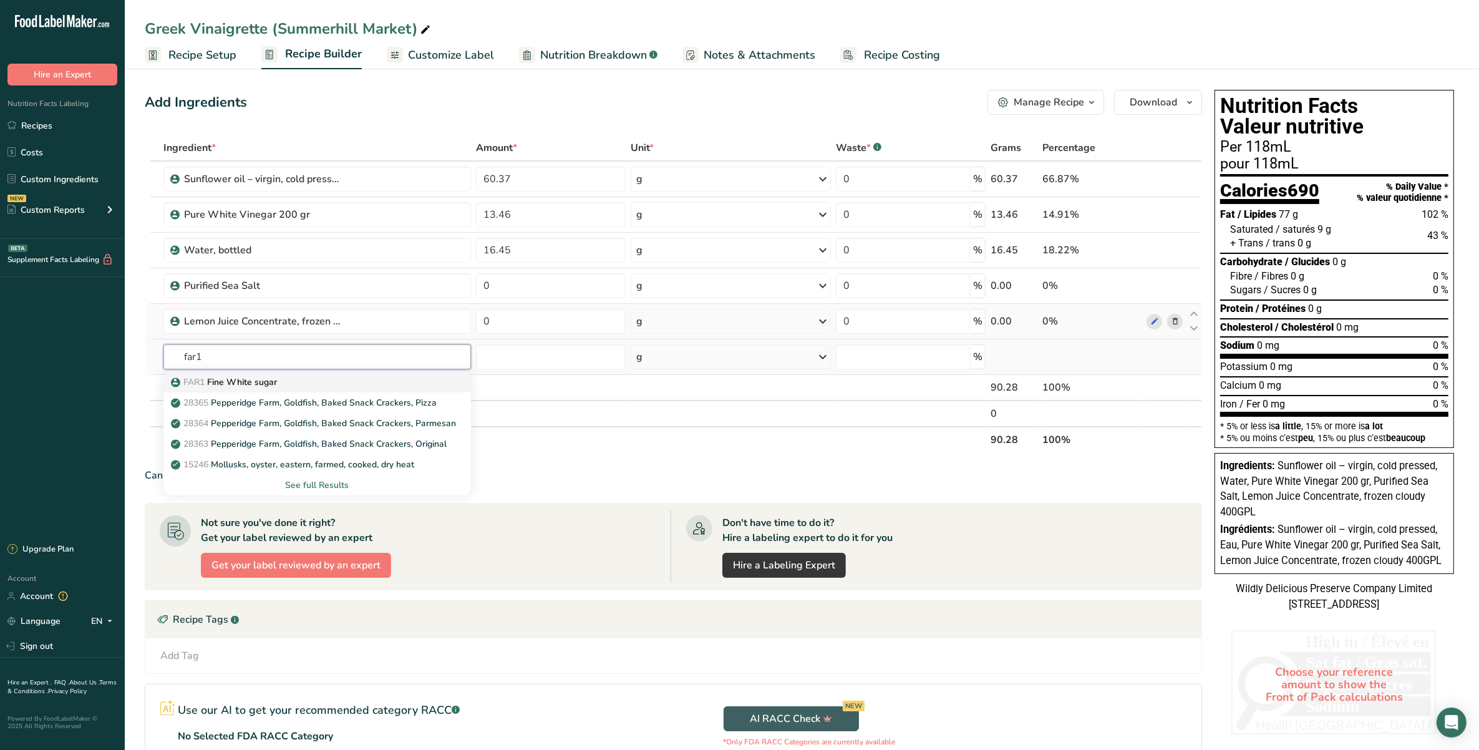
type input "far1"
click at [236, 379] on p "FAR1 Fine White sugar" at bounding box center [225, 381] width 104 height 13
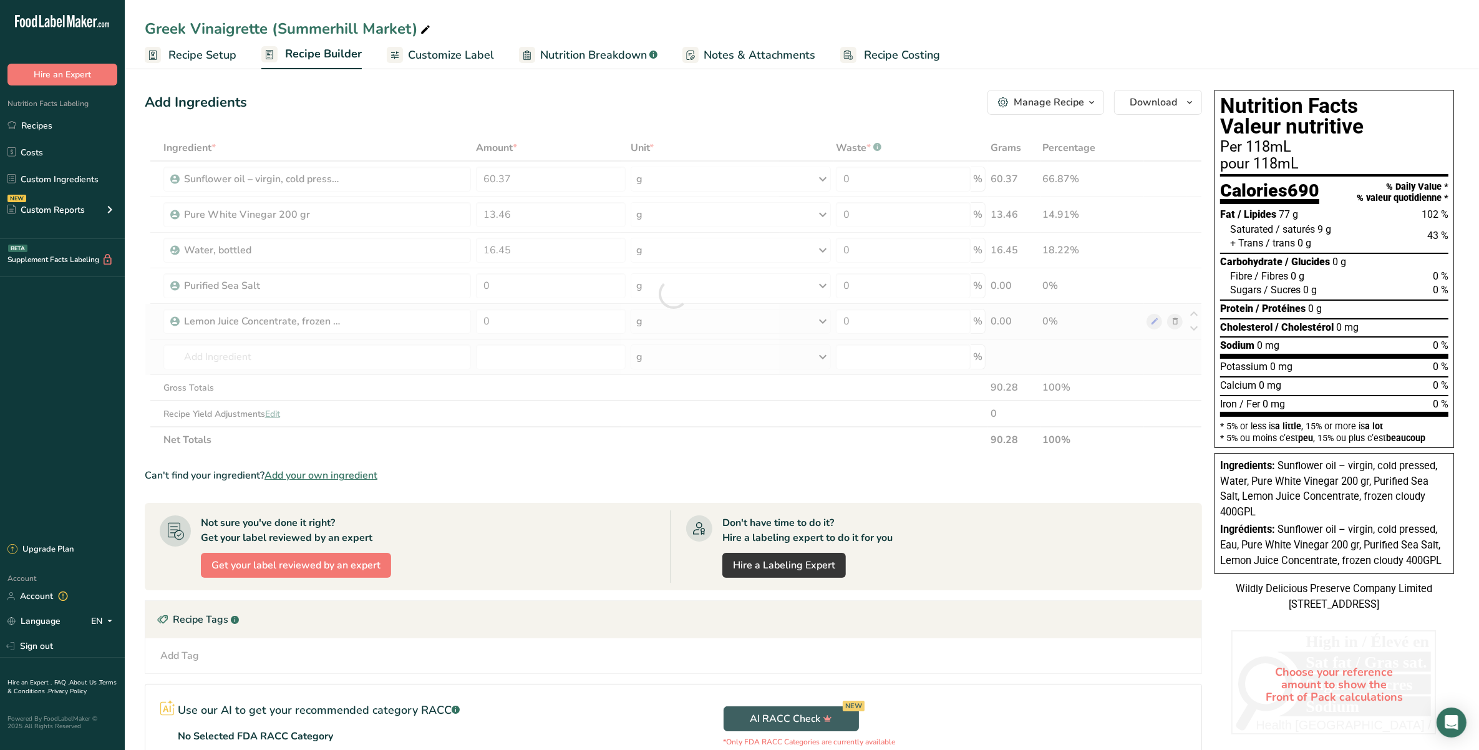
type input "Fine White sugar"
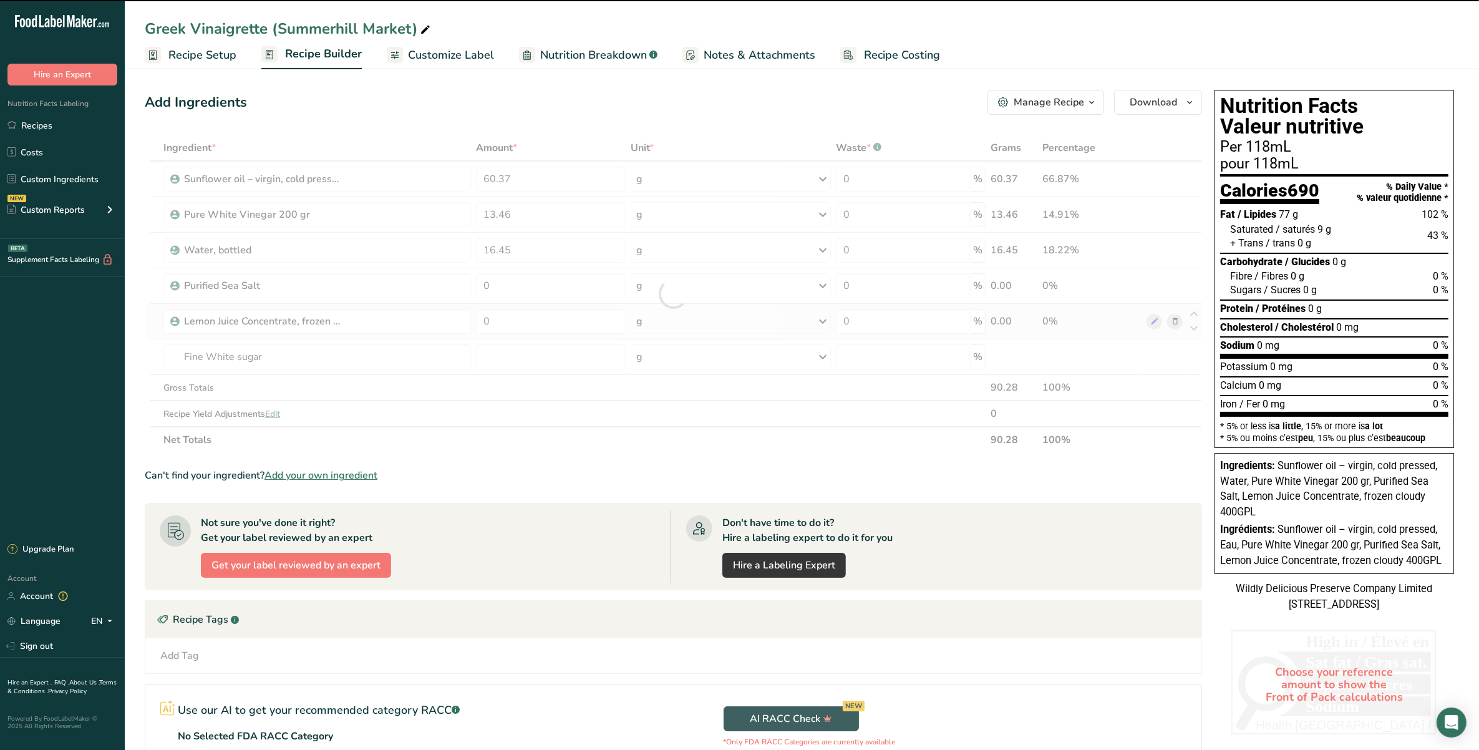
type input "0"
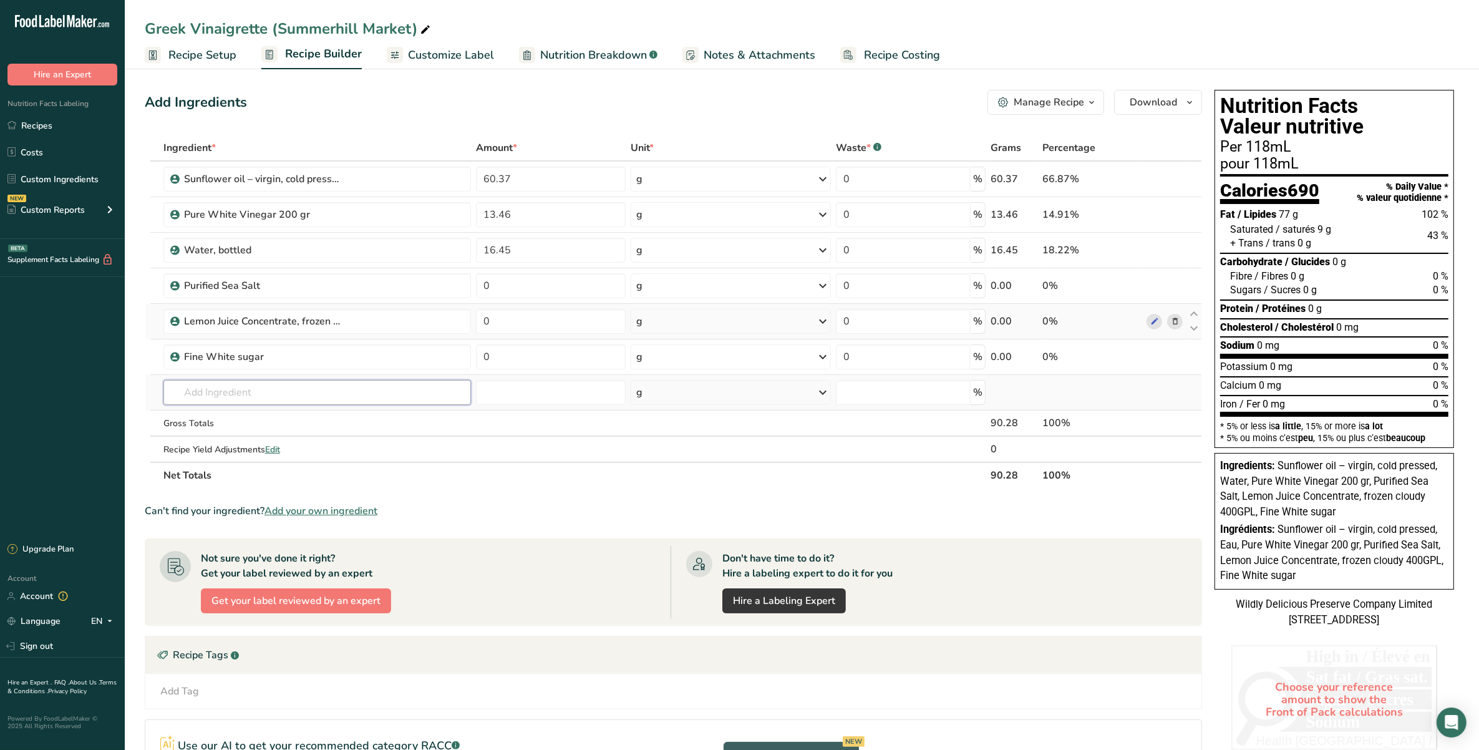
click at [250, 384] on input "text" at bounding box center [316, 392] width 307 height 25
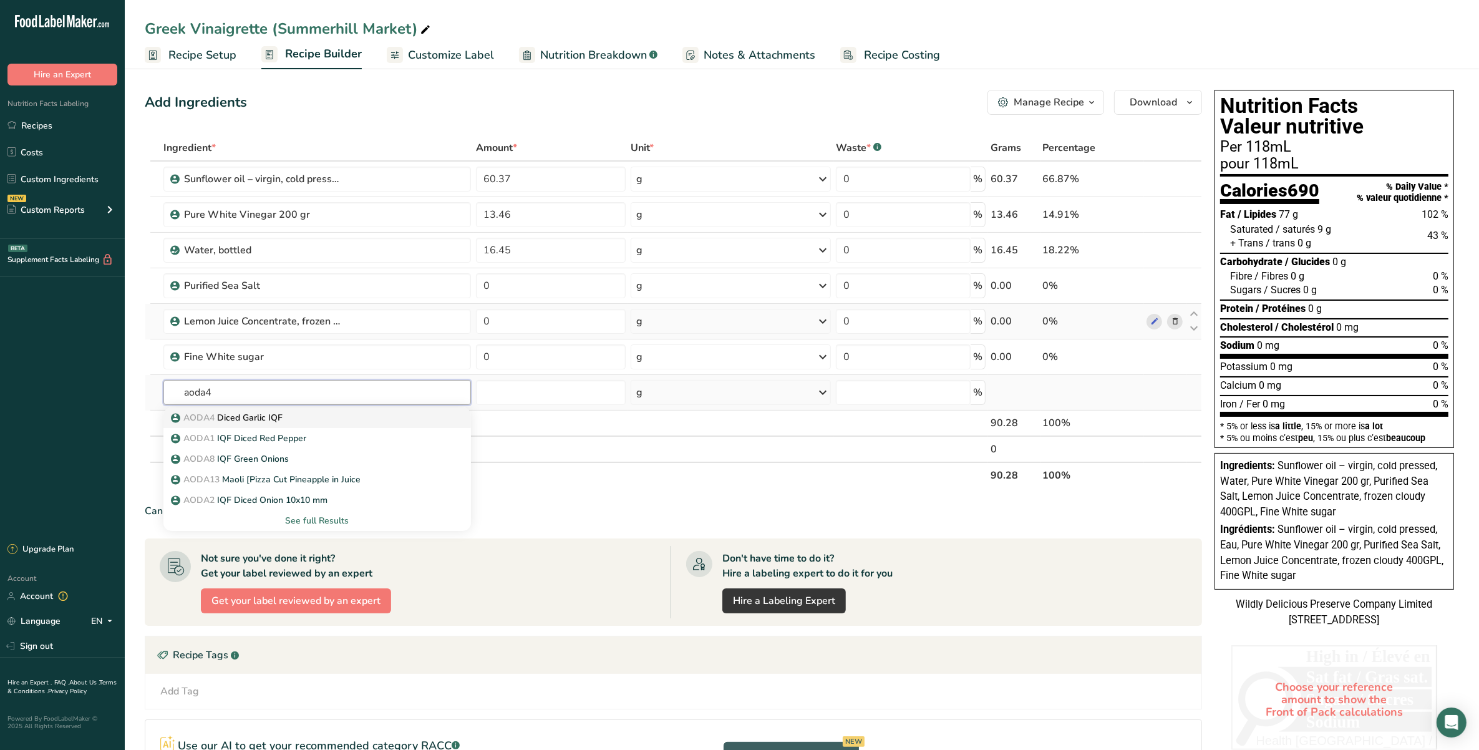
type input "aoda4"
click at [282, 407] on link "AODA4 Diced Garlic IQF" at bounding box center [316, 417] width 307 height 21
type input "Diced Garlic IQF"
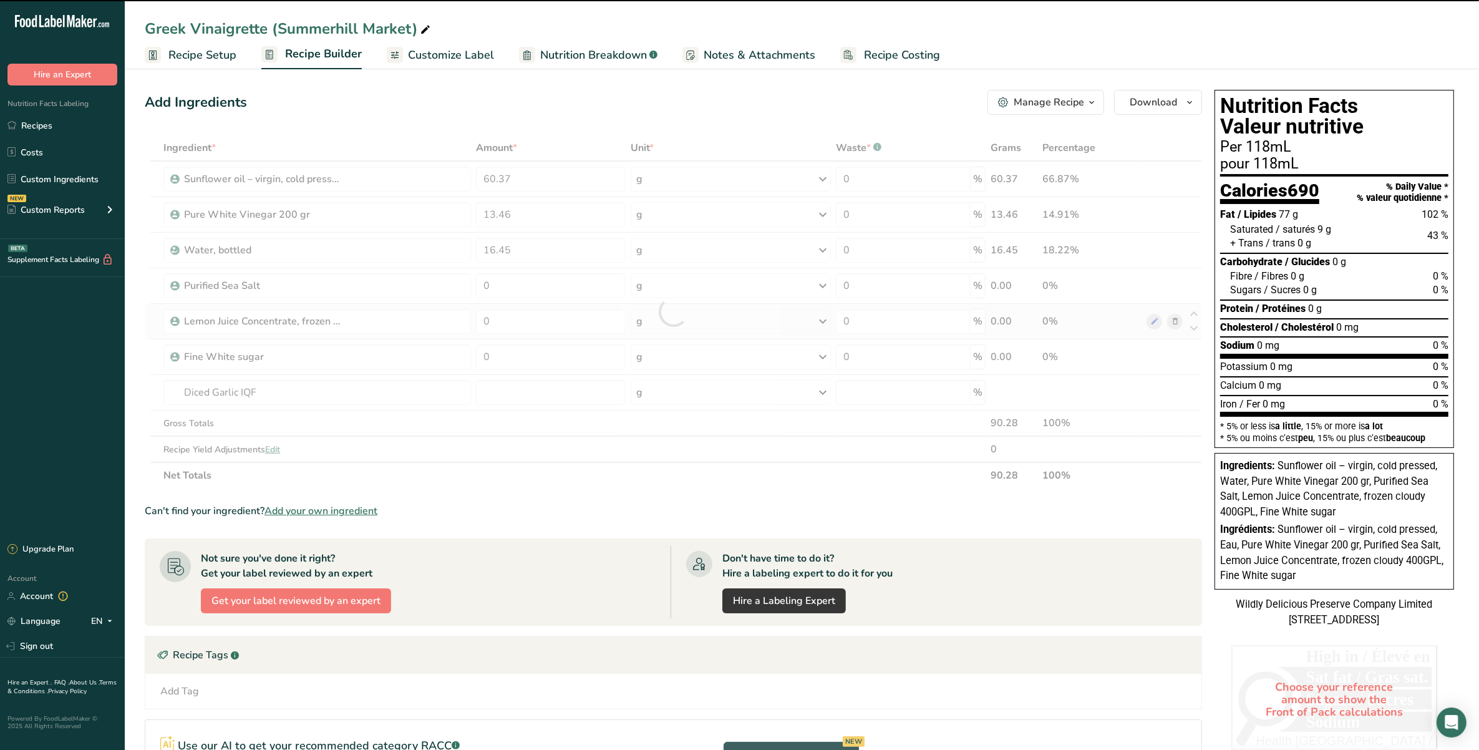
type input "0"
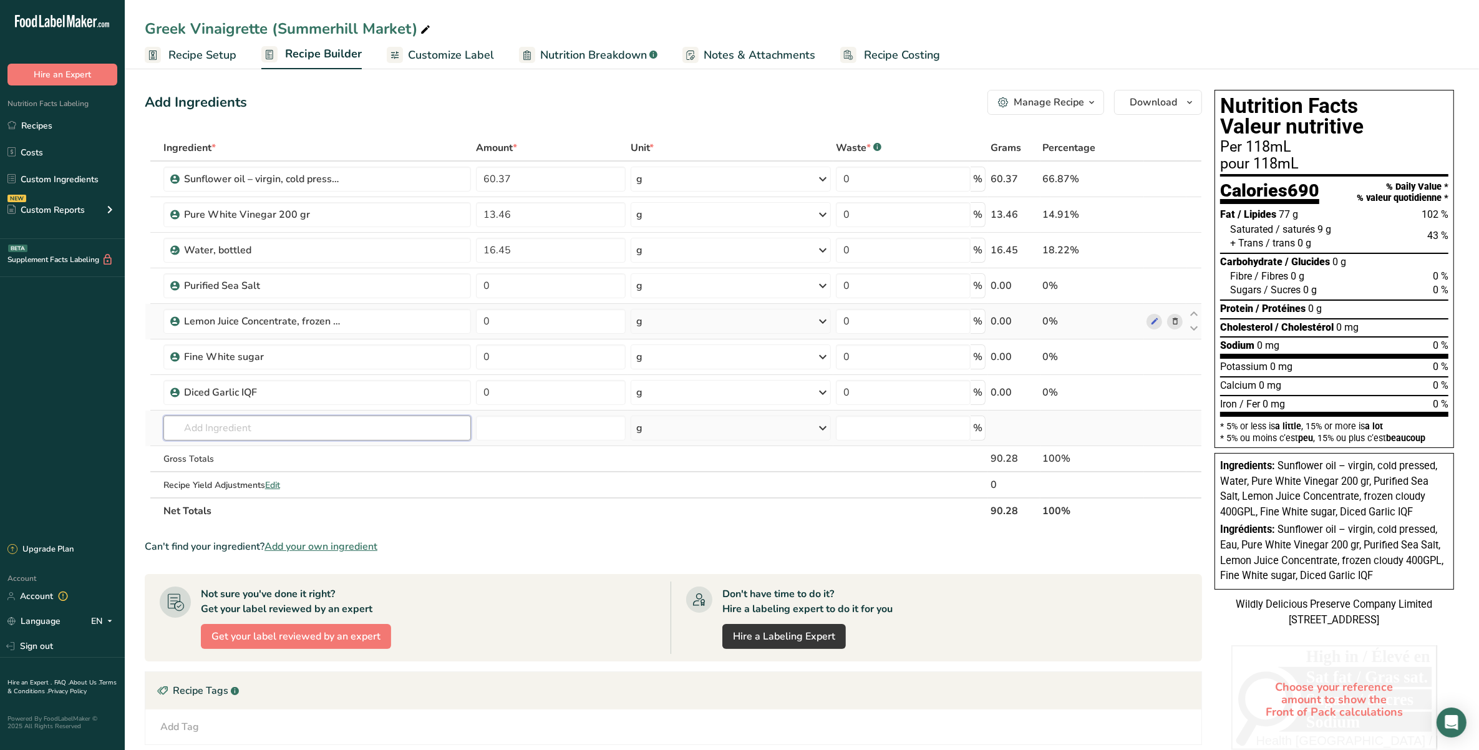
click at [304, 433] on input "text" at bounding box center [316, 427] width 307 height 25
type input "l.v"
click at [312, 470] on div "L.V.2 Keltrol SF" at bounding box center [307, 473] width 268 height 13
type input "Keltrol SF"
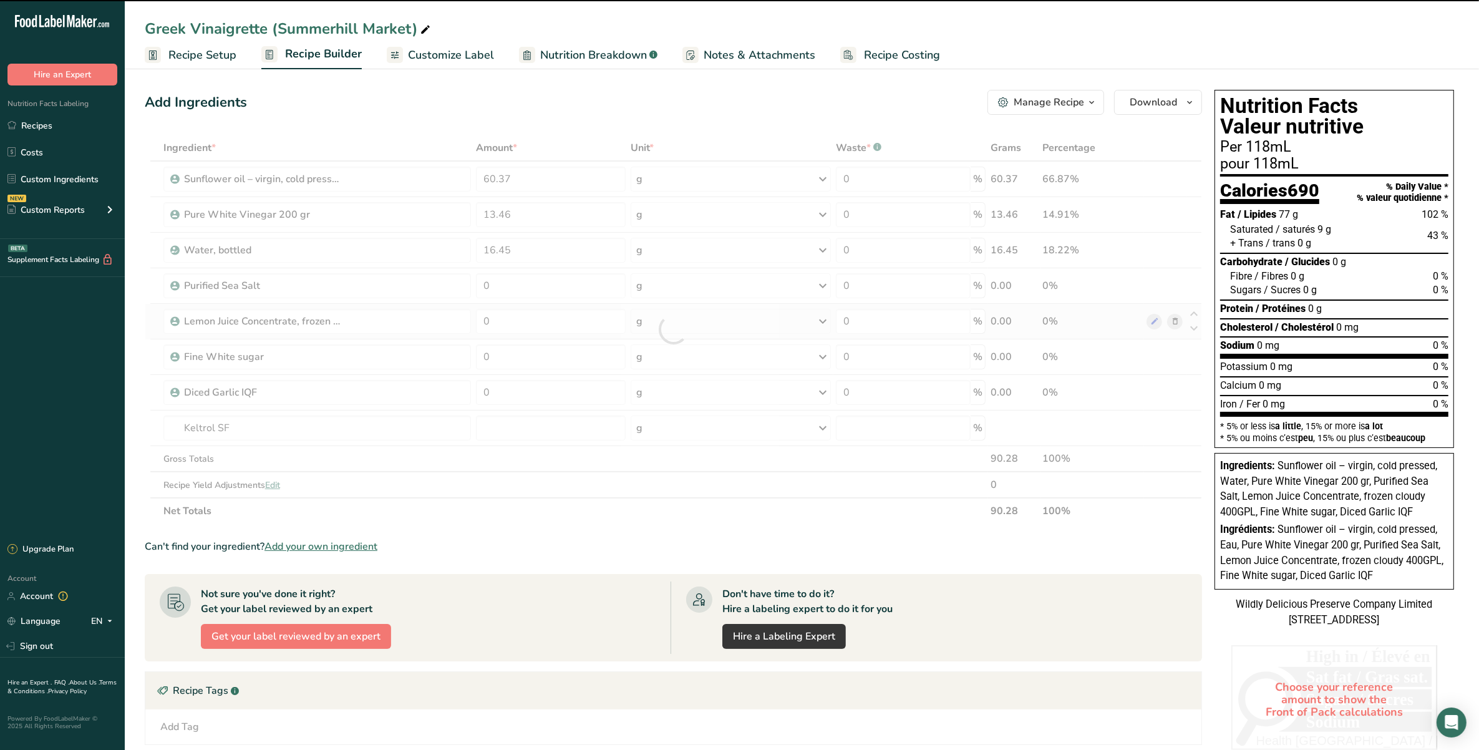
type input "0"
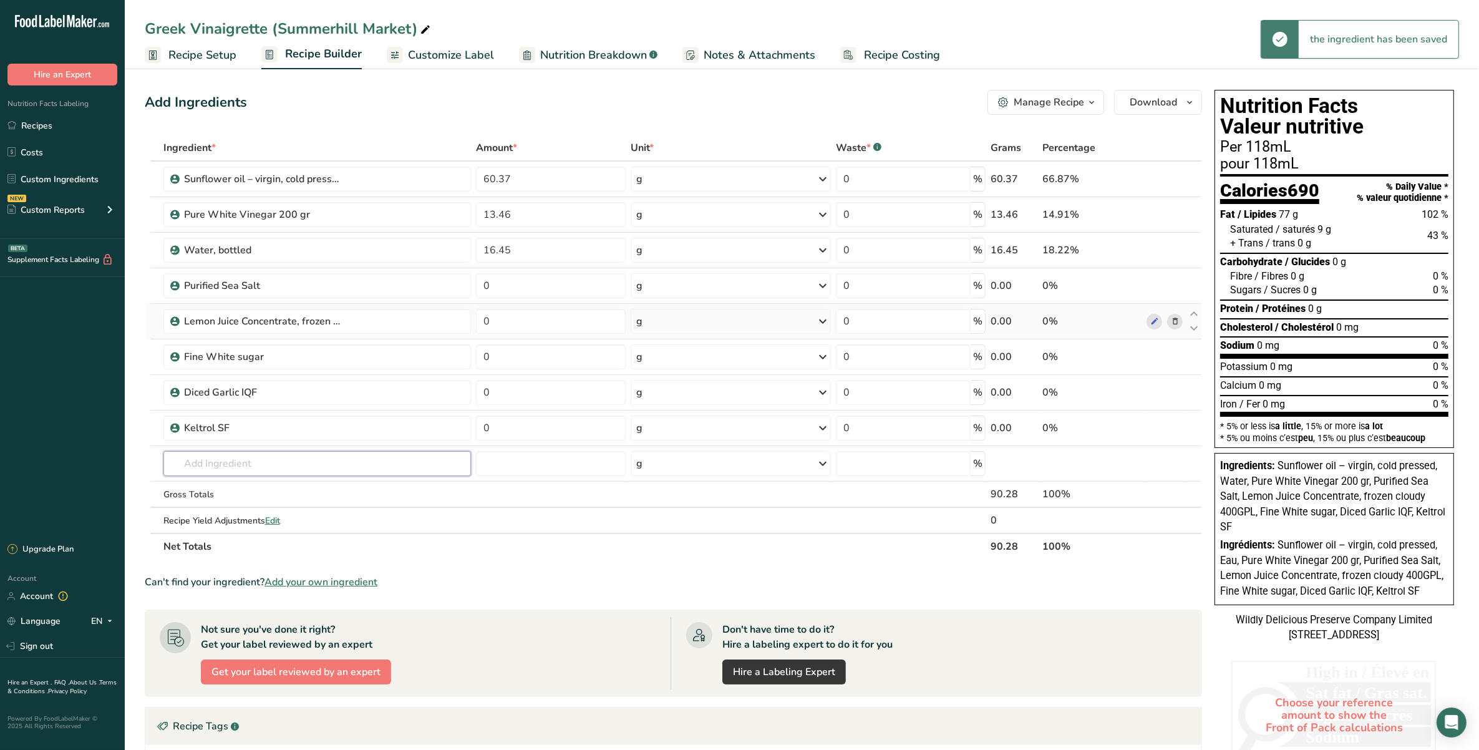
click at [313, 469] on input "text" at bounding box center [316, 463] width 307 height 25
type input "P"
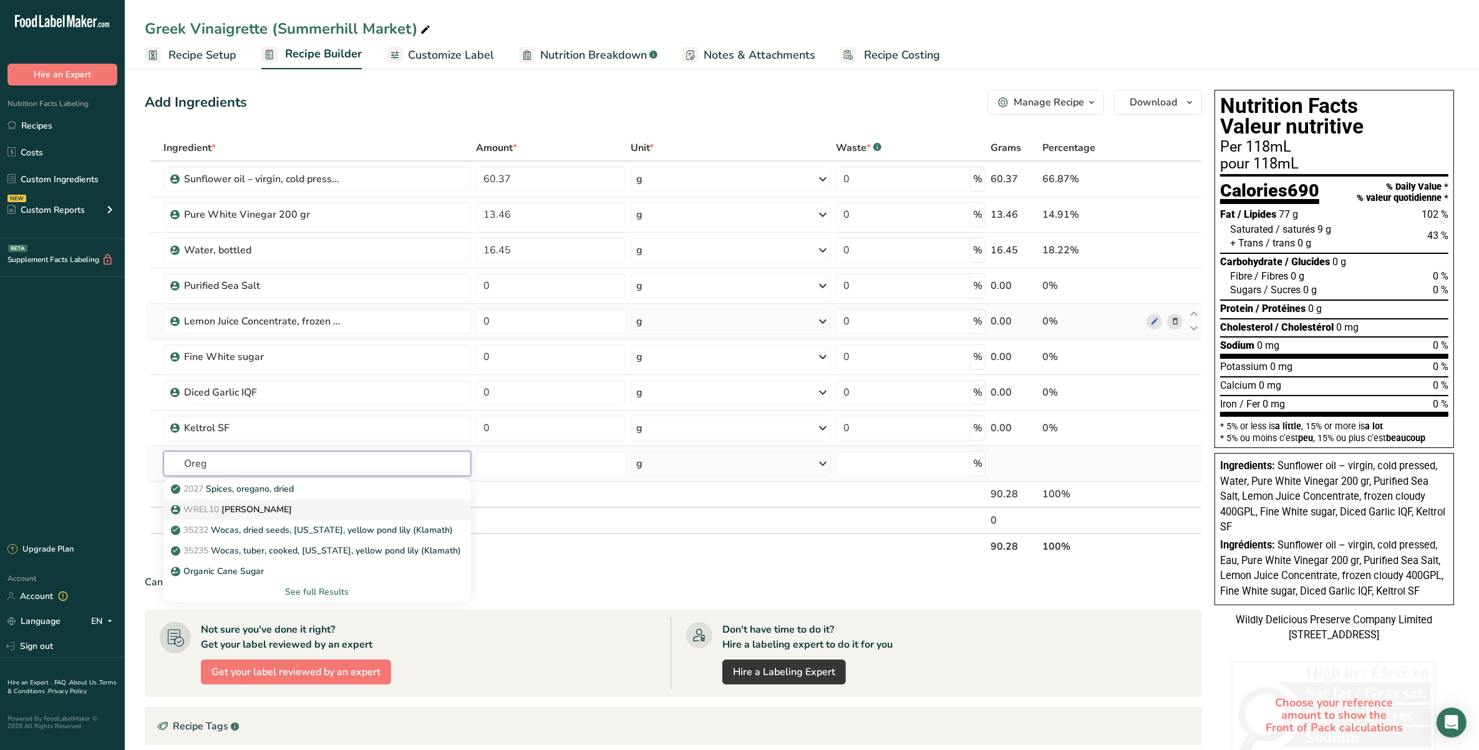
type input "Oreg"
click at [323, 500] on link "WREL10 Oregano Rubbed" at bounding box center [316, 509] width 307 height 21
type input "[PERSON_NAME]"
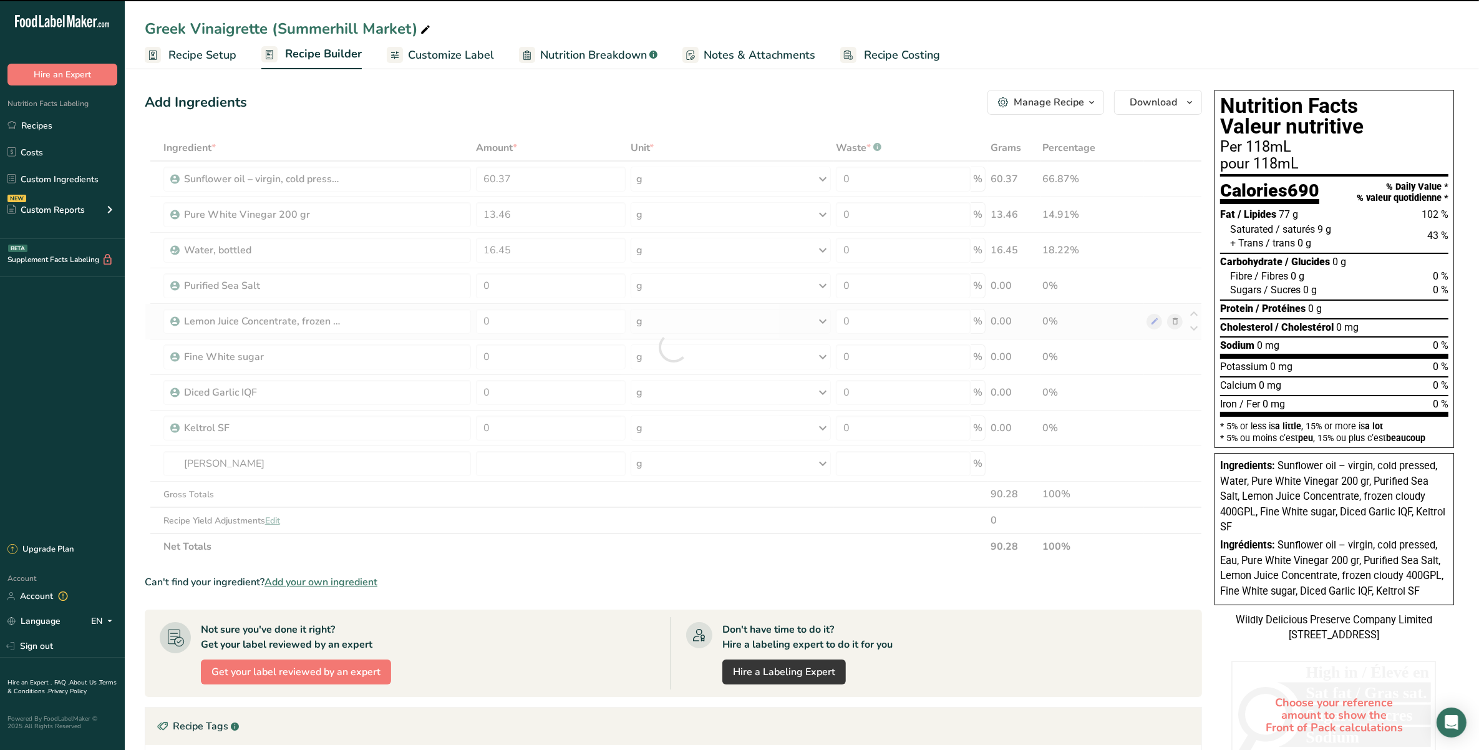
type input "0"
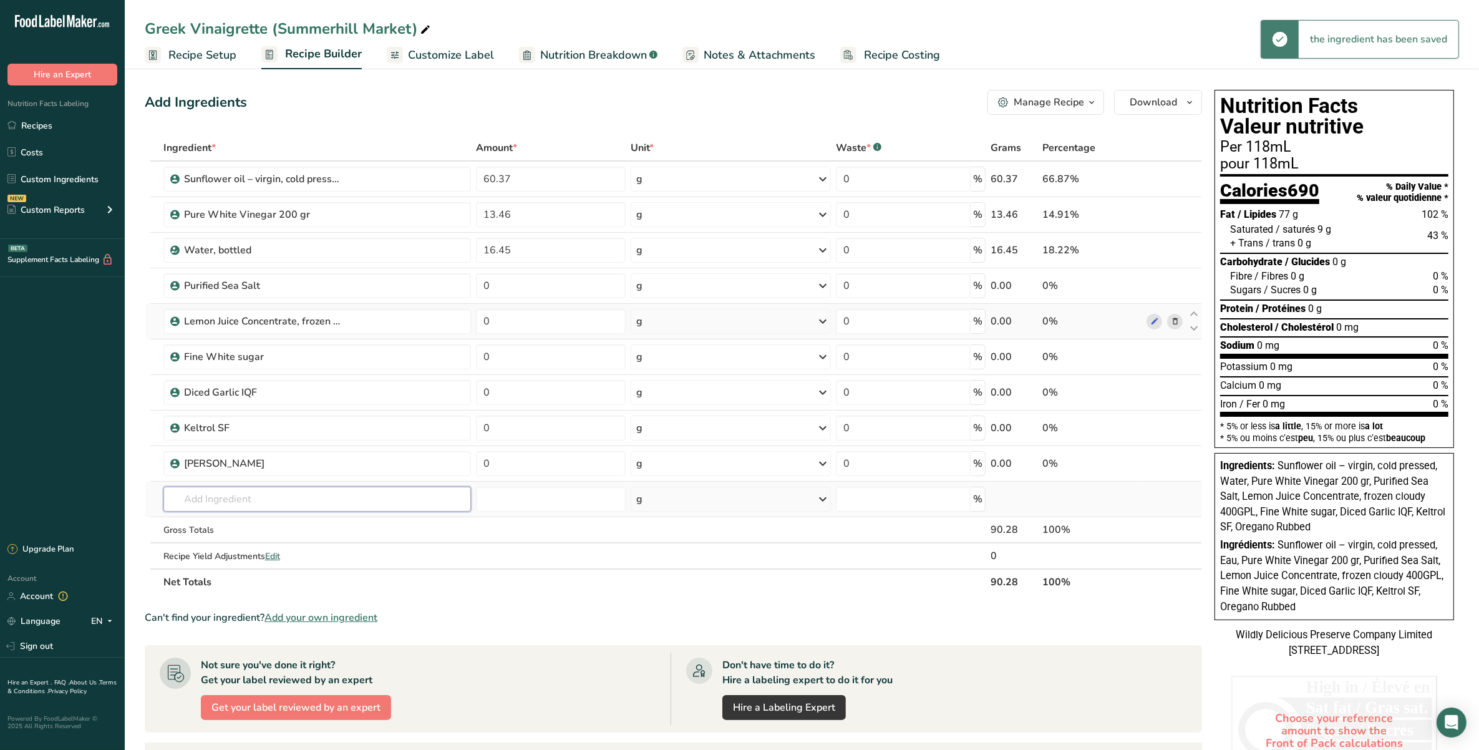
click at [307, 493] on input "text" at bounding box center [316, 498] width 307 height 25
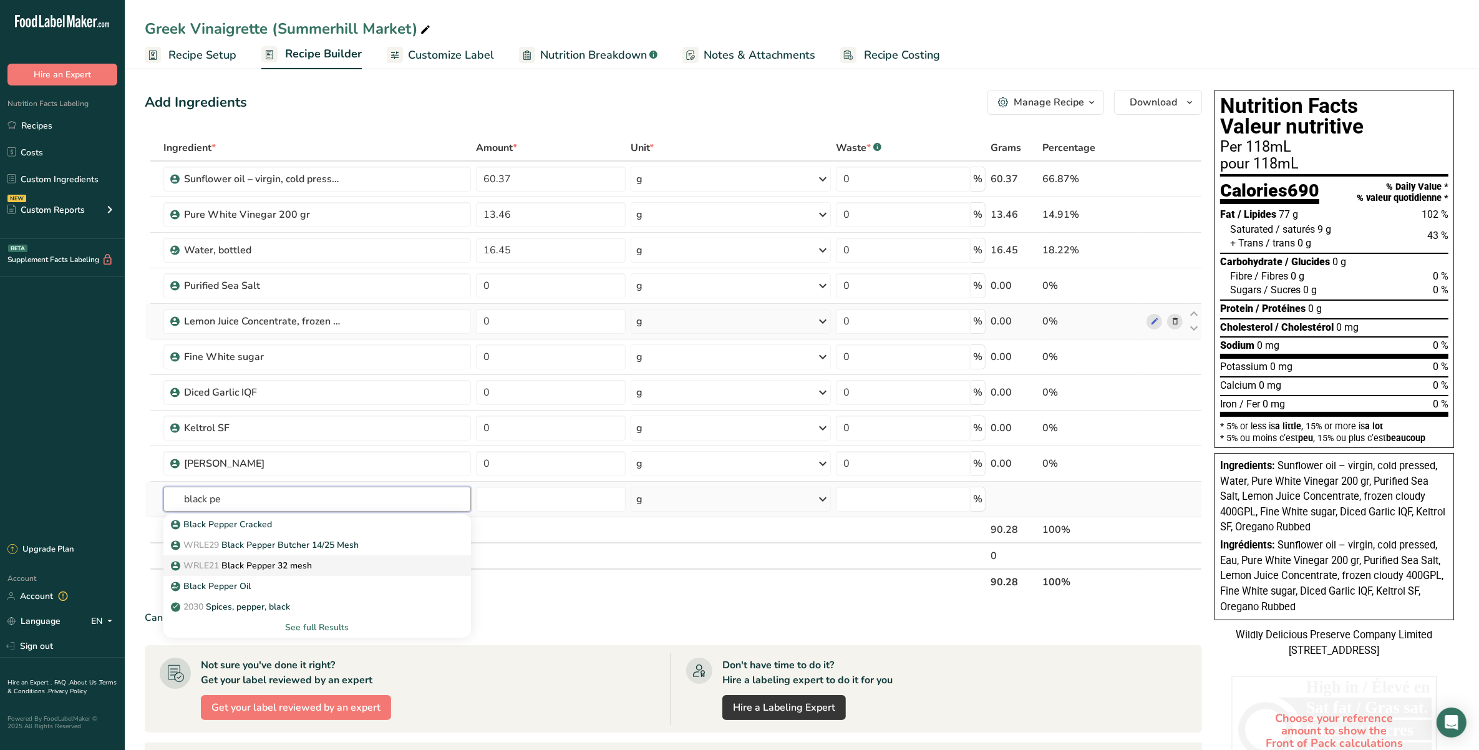
type input "black pe"
click at [385, 506] on div "WRLE21 Black Pepper 32 mesh" at bounding box center [307, 565] width 268 height 13
type input "Black Pepper 32 mesh"
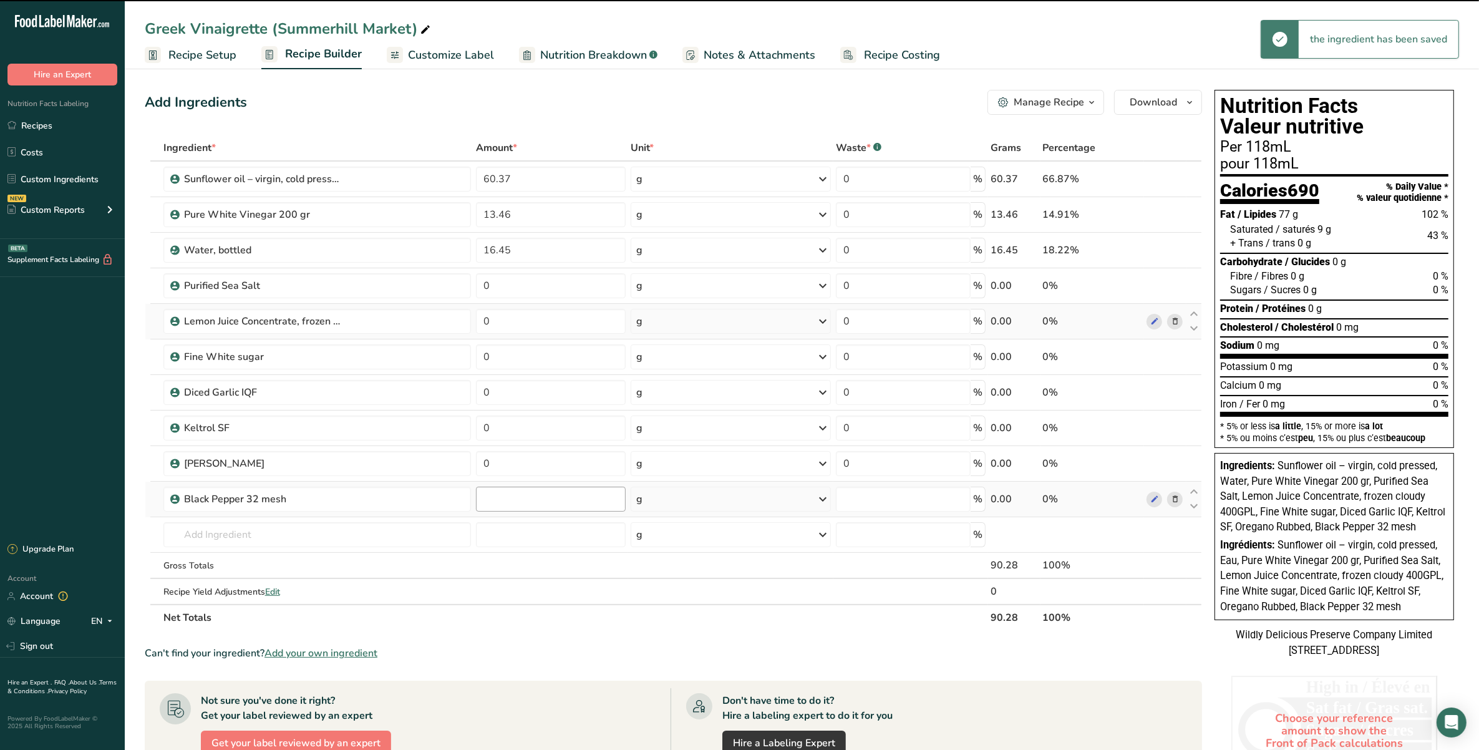
type input "0"
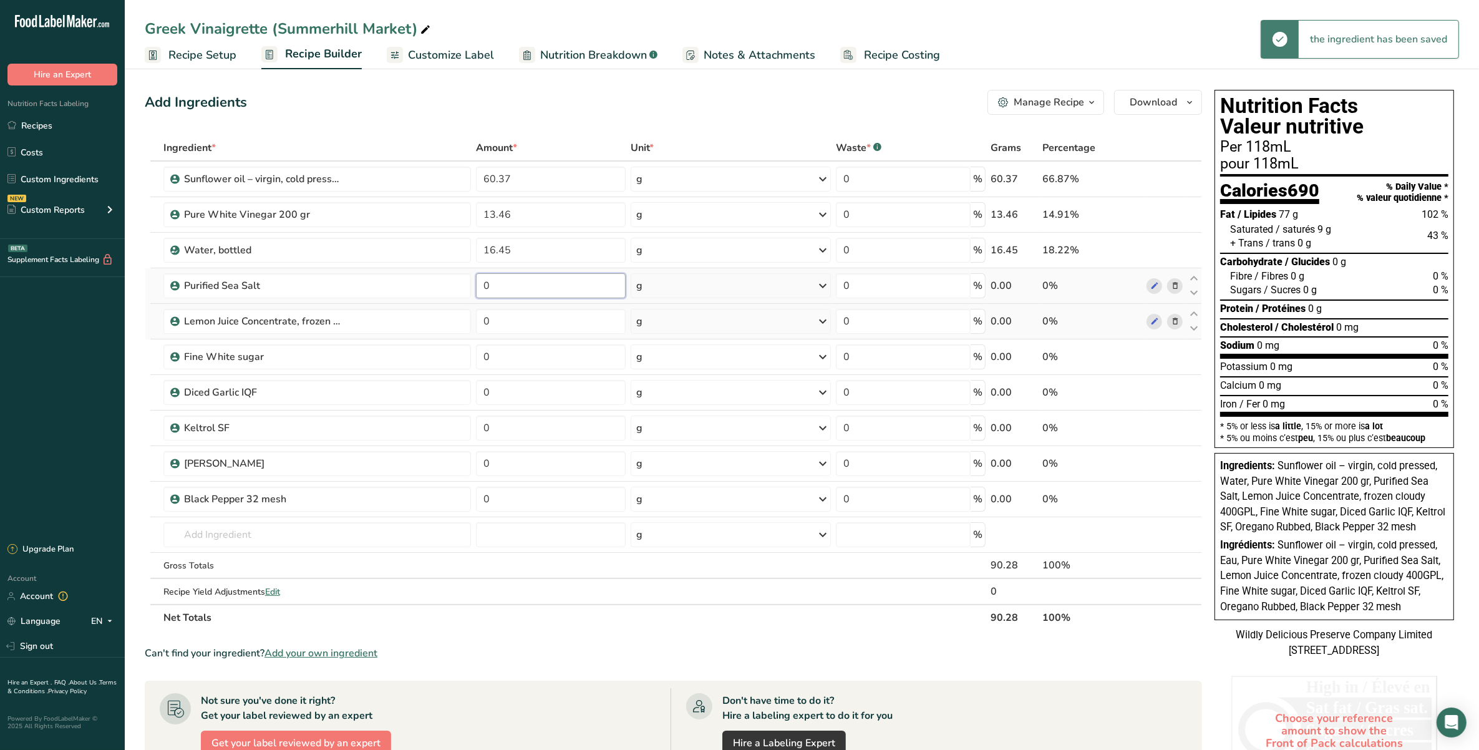
click at [511, 288] on input "0" at bounding box center [551, 285] width 150 height 25
type input "2.11"
click at [518, 312] on div "Ingredient * Amount * Unit * Waste * .a-a{fill:#347362;}.b-a{fill:#fff;} Grams …" at bounding box center [673, 383] width 1057 height 496
type input "2.66"
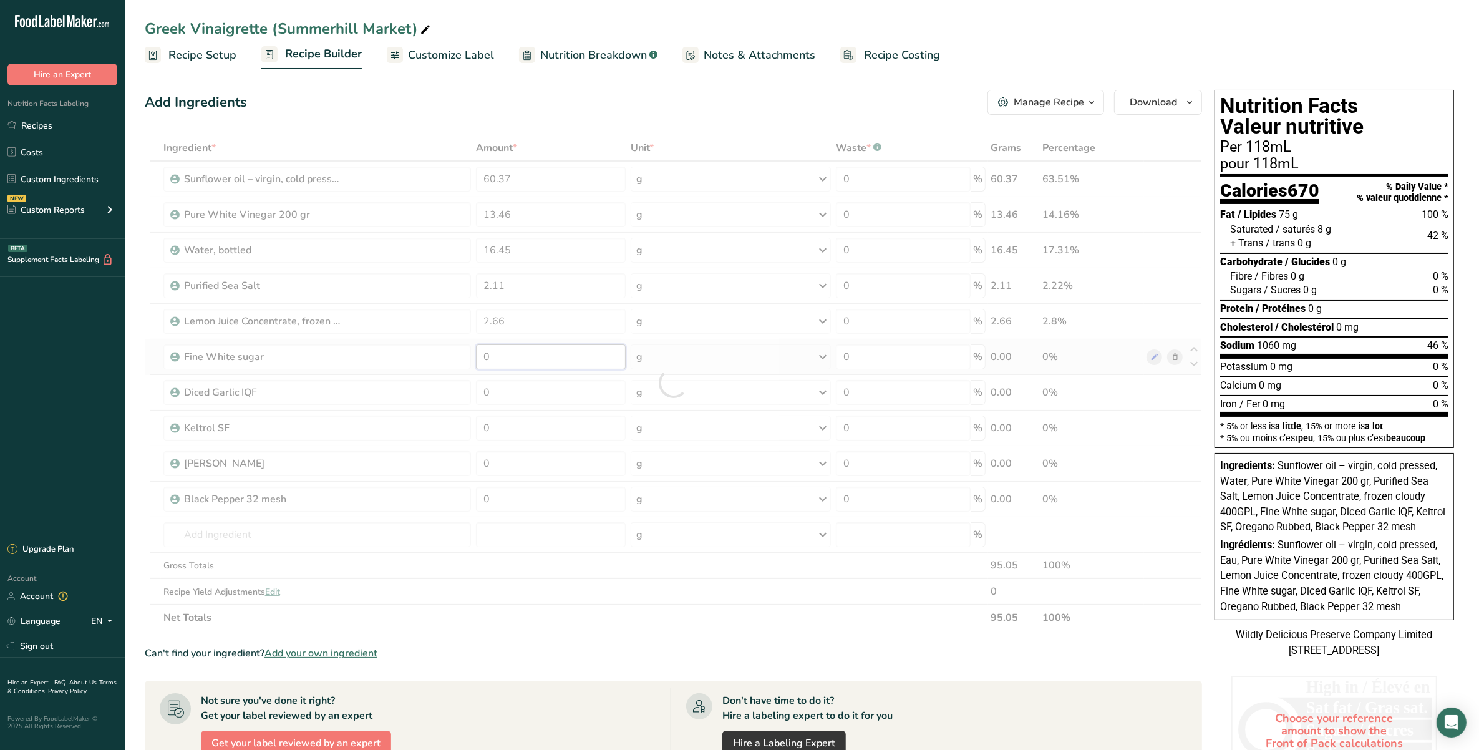
click at [541, 352] on div "Ingredient * Amount * Unit * Waste * .a-a{fill:#347362;}.b-a{fill:#fff;} Grams …" at bounding box center [673, 383] width 1057 height 496
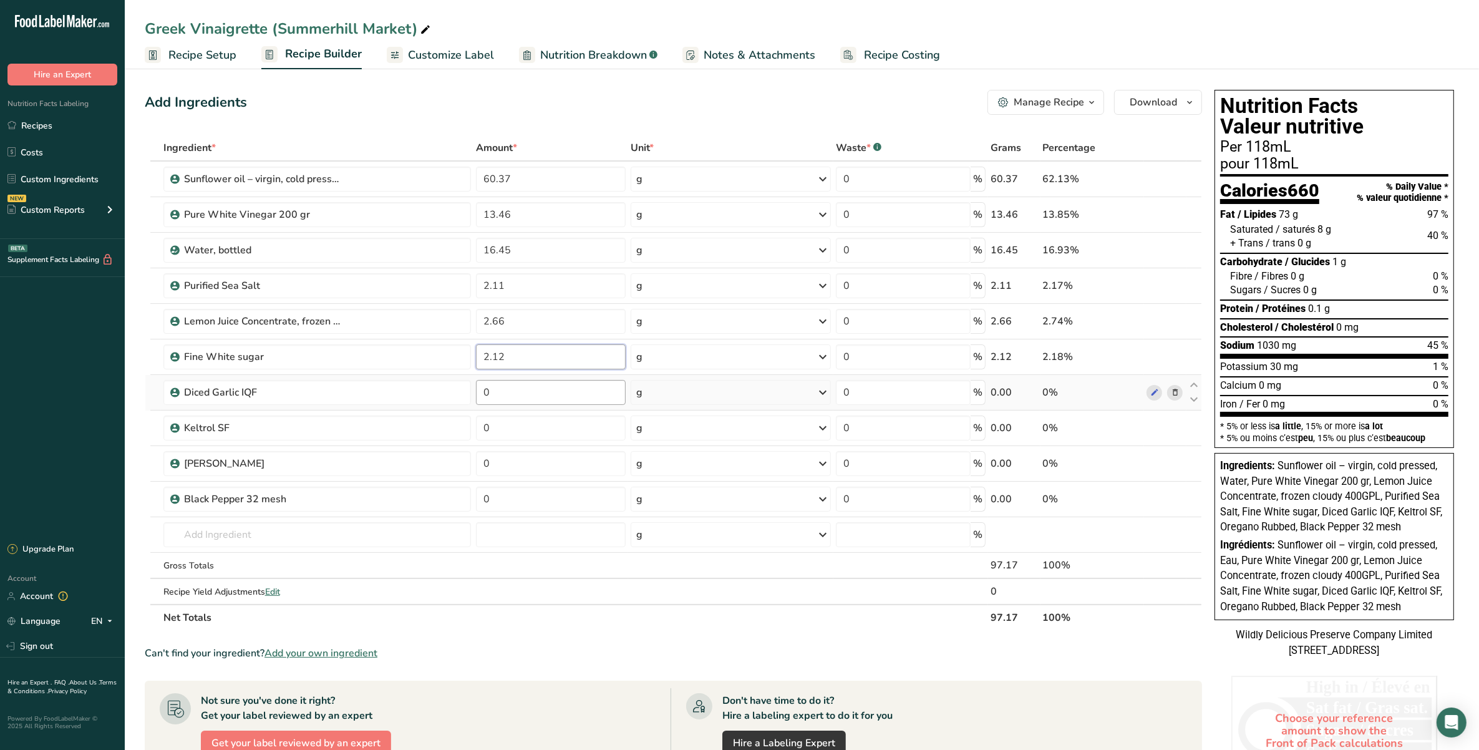
type input "2.12"
click at [530, 385] on div "Ingredient * Amount * Unit * Waste * .a-a{fill:#347362;}.b-a{fill:#fff;} Grams …" at bounding box center [673, 383] width 1057 height 496
type input "1.5"
type input "1.54"
click at [566, 437] on div "Ingredient * Amount * Unit * Waste * .a-a{fill:#347362;}.b-a{fill:#fff;} Grams …" at bounding box center [673, 383] width 1057 height 496
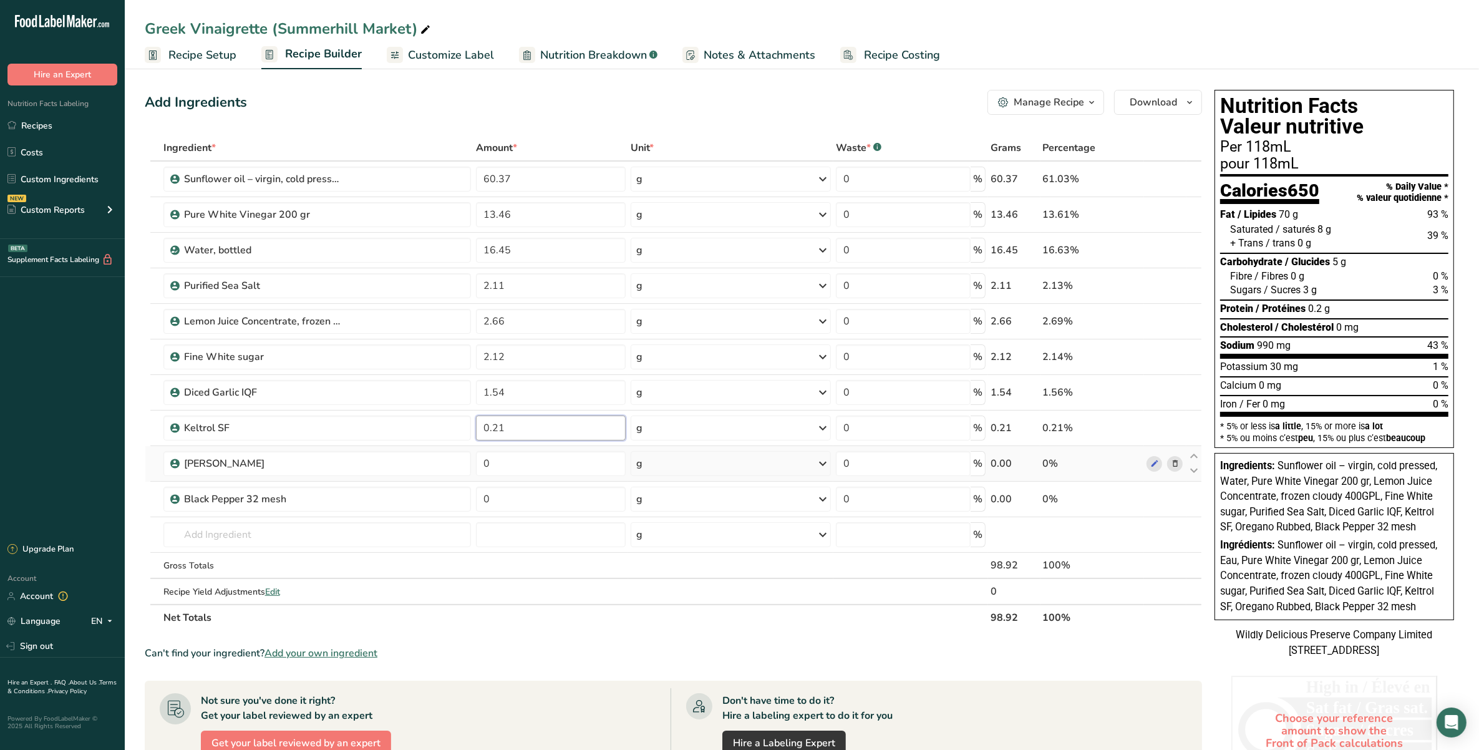
type input "0.21"
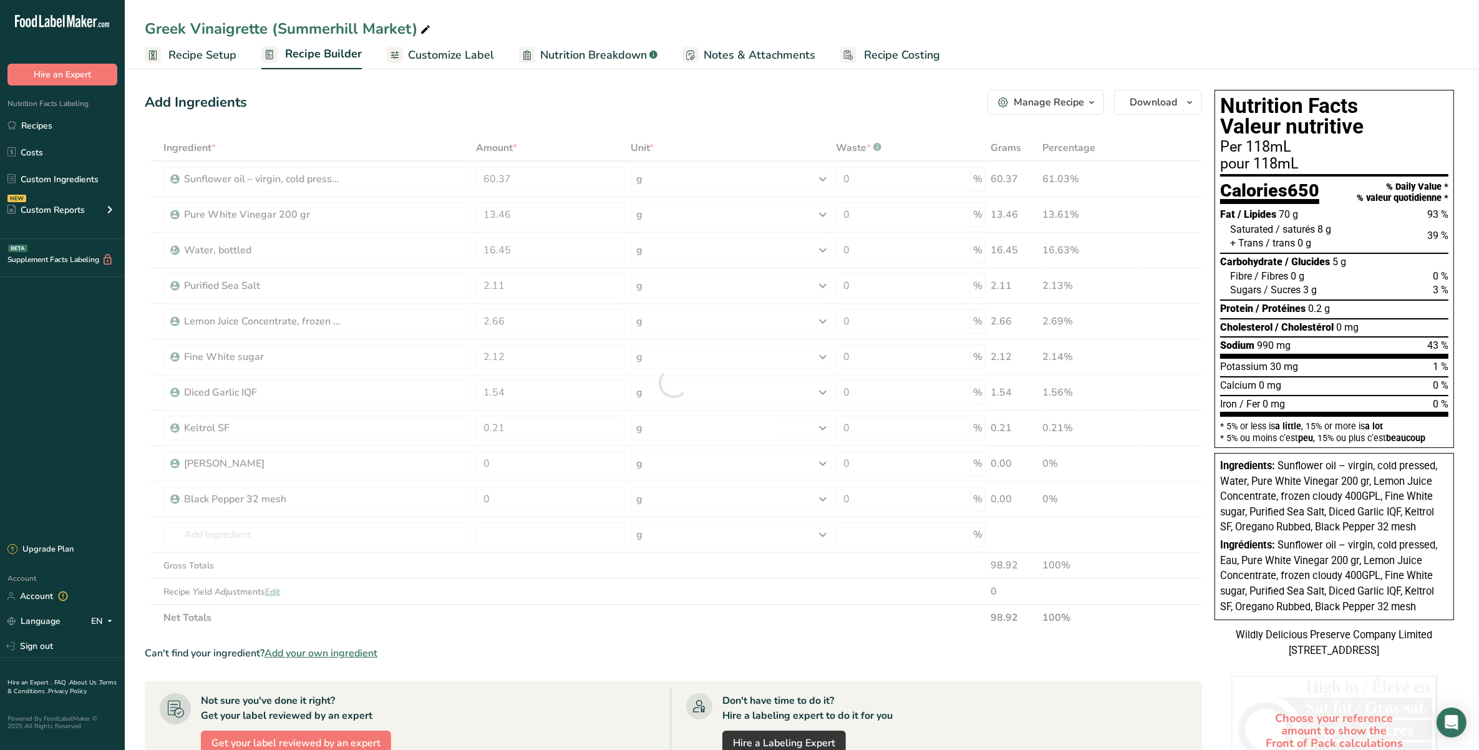
click at [526, 449] on div "Ingredient * Amount * Unit * Waste * .a-a{fill:#347362;}.b-a{fill:#fff;} Grams …" at bounding box center [673, 383] width 1057 height 496
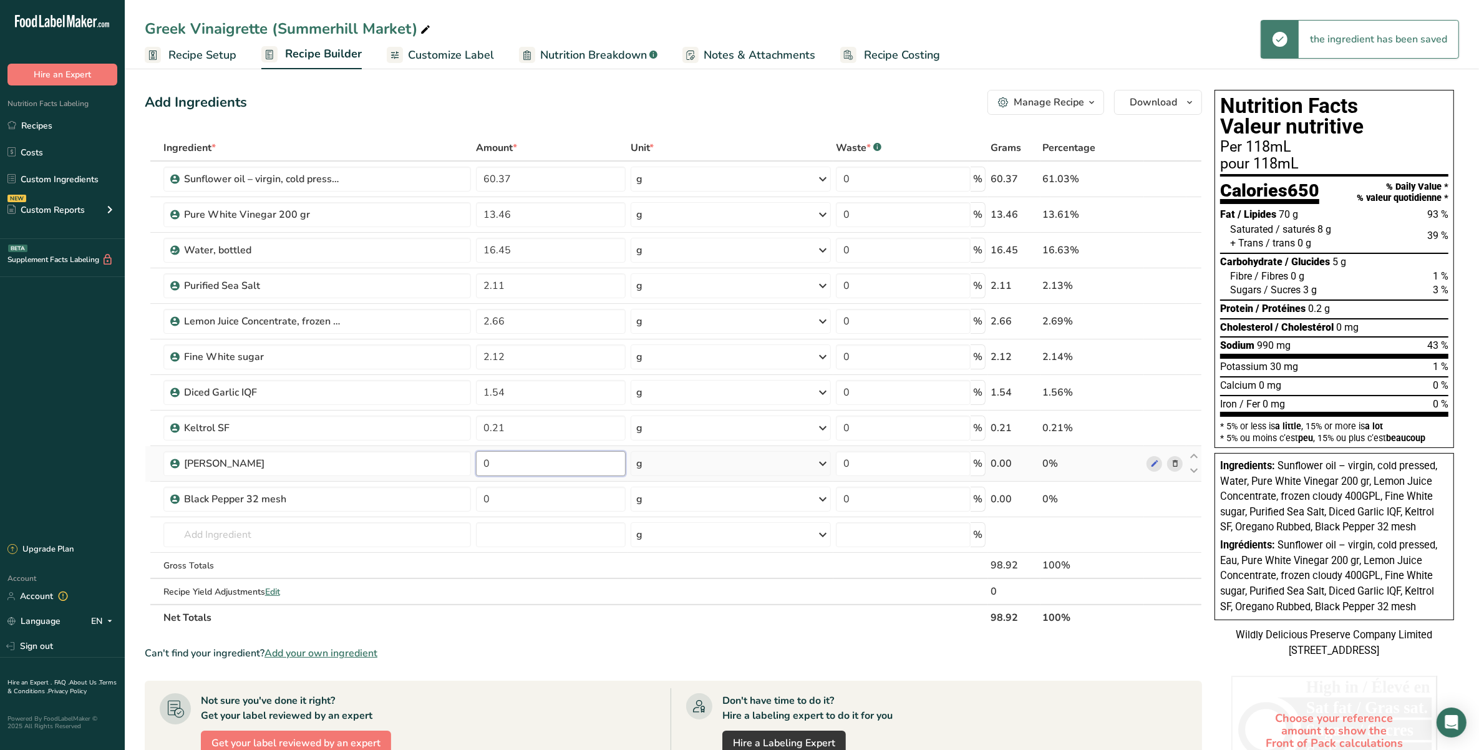
click at [533, 460] on input "0" at bounding box center [551, 463] width 150 height 25
type input "0.53"
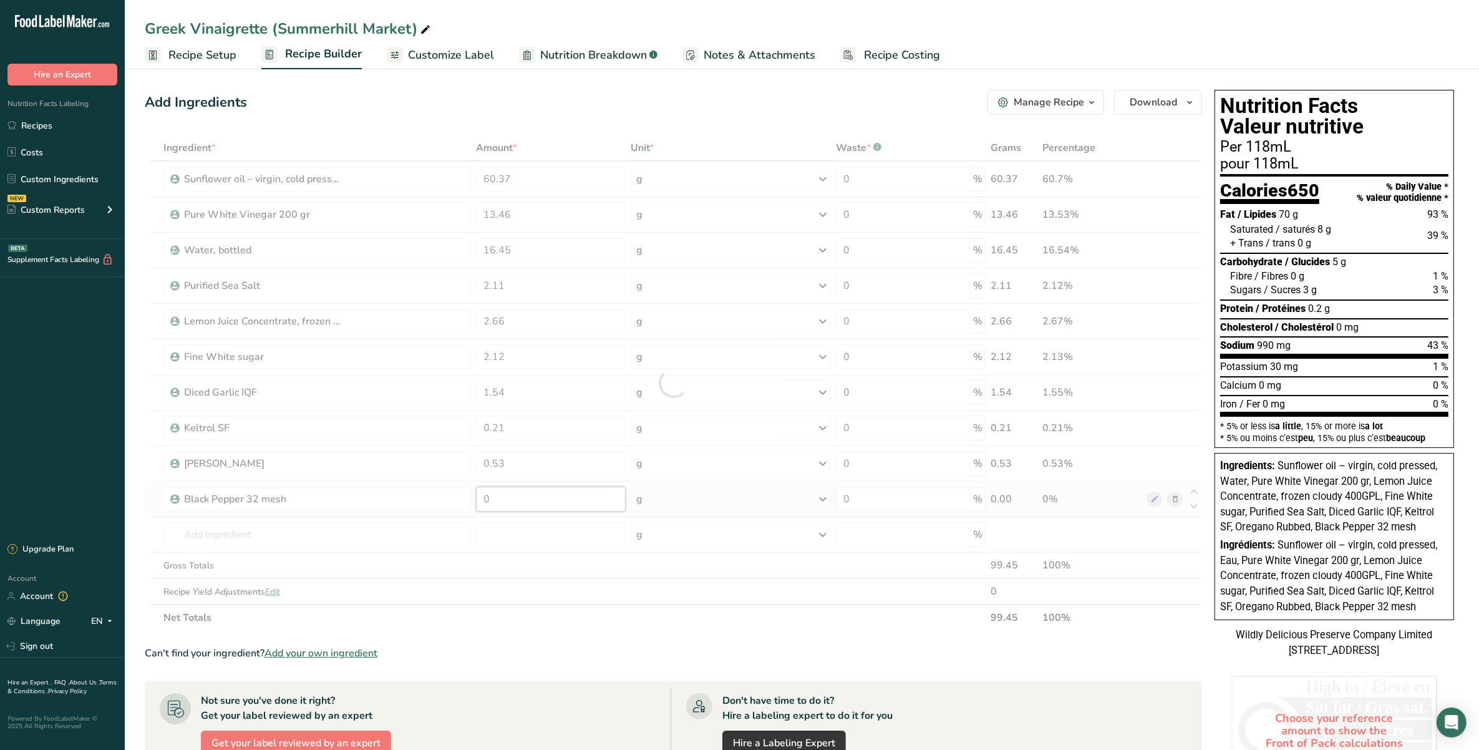
click at [555, 501] on div "Ingredient * Amount * Unit * Waste * .a-a{fill:#347362;}.b-a{fill:#fff;} Grams …" at bounding box center [673, 383] width 1057 height 496
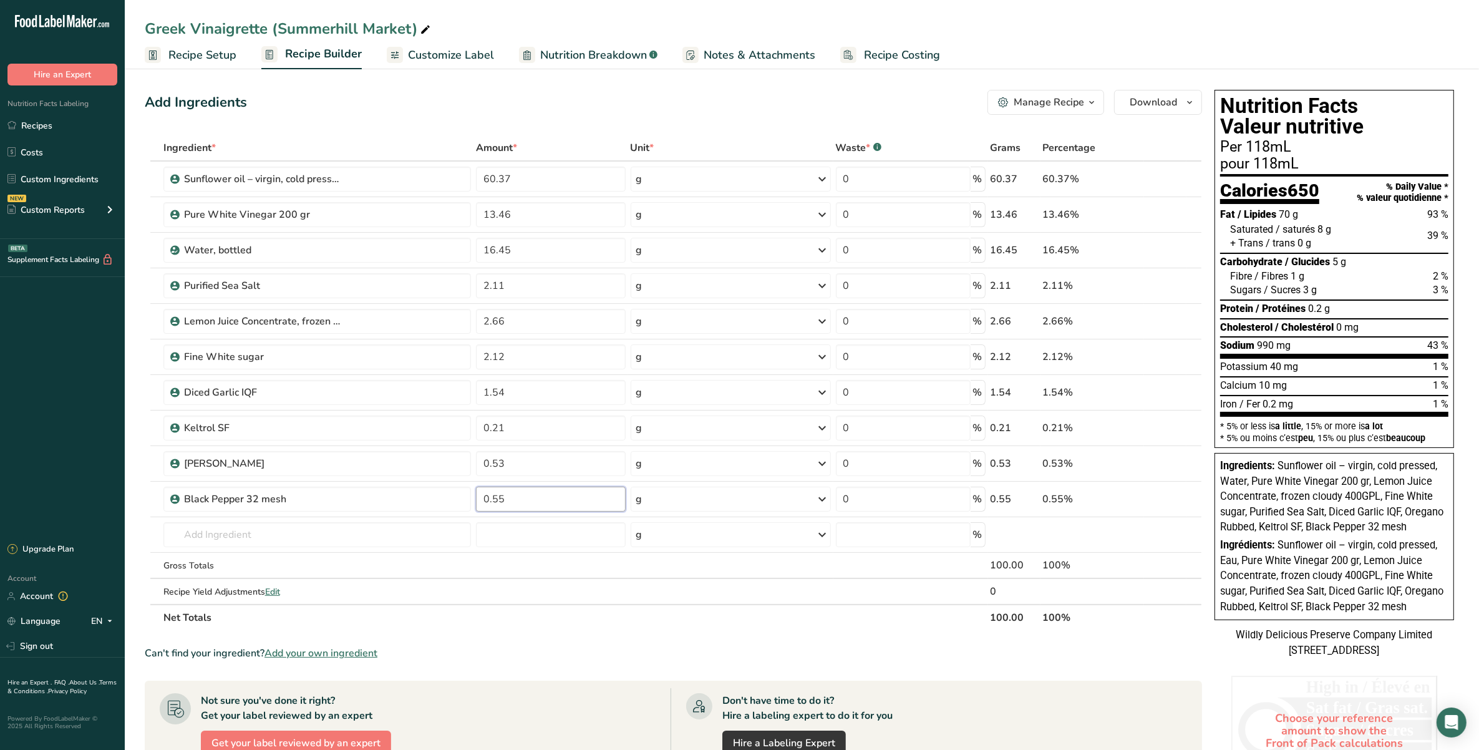
type input "0.55"
click at [546, 99] on div "Add Ingredients Manage Recipe Delete Recipe Duplicate Recipe Scale Recipe Save …" at bounding box center [673, 102] width 1057 height 25
click at [755, 47] on span "Notes & Attachments" at bounding box center [759, 55] width 112 height 17
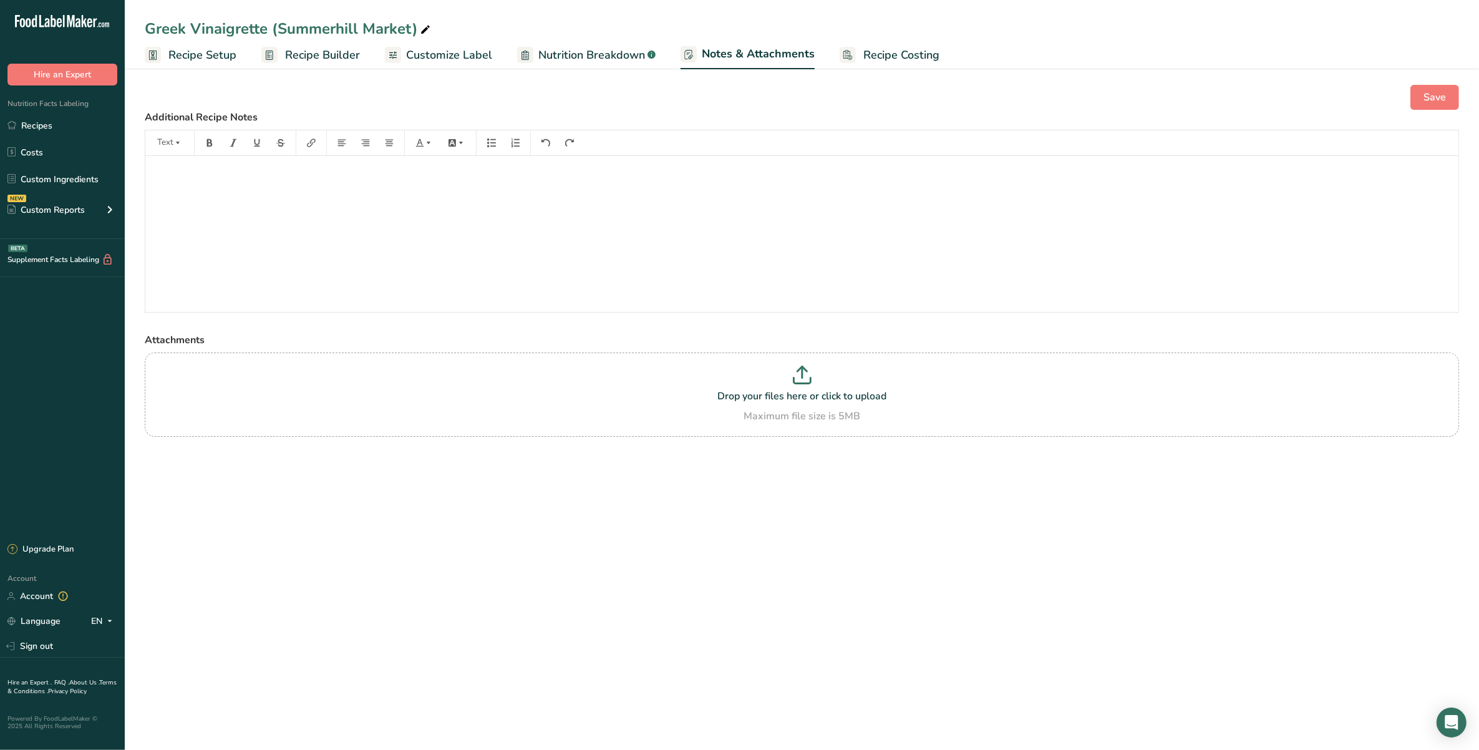
click at [471, 51] on span "Customize Label" at bounding box center [449, 55] width 86 height 17
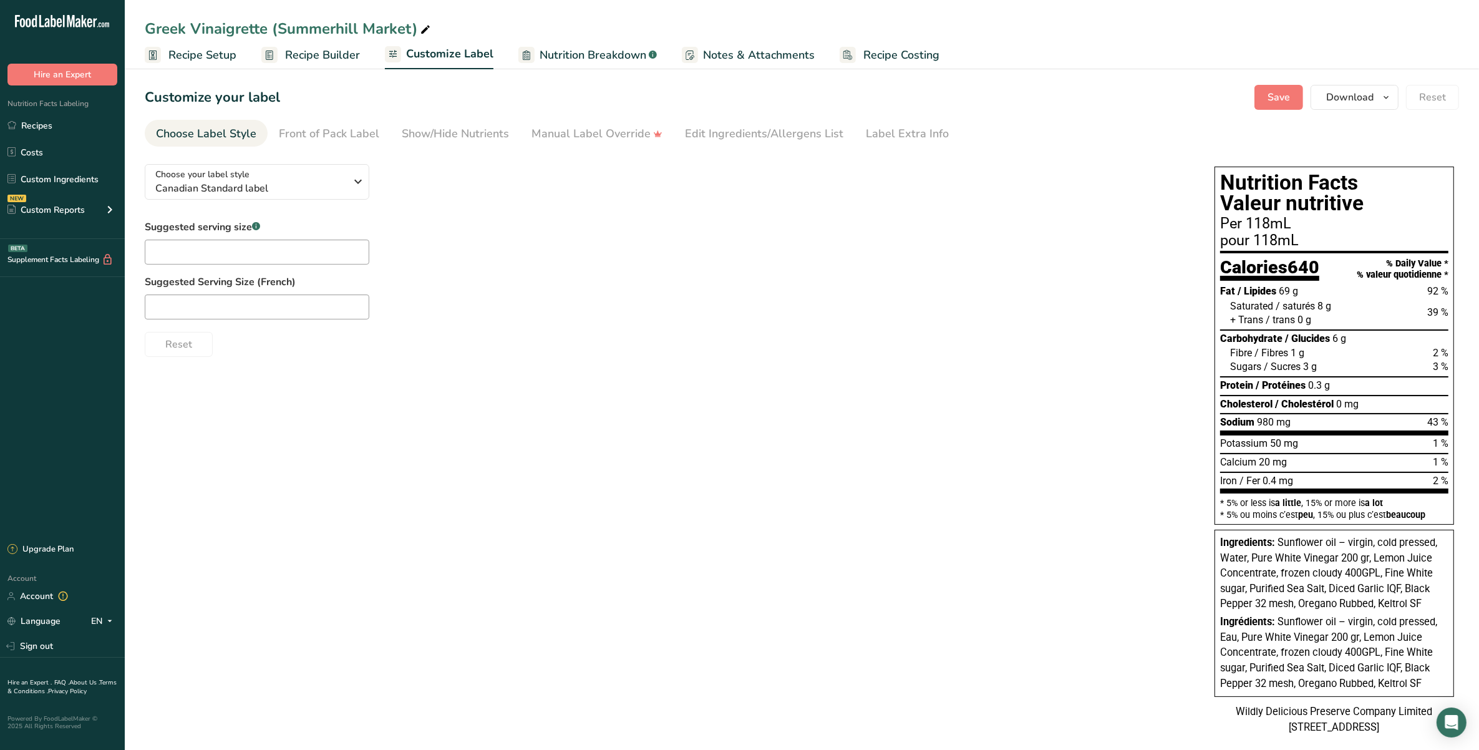
click at [220, 56] on span "Recipe Setup" at bounding box center [202, 55] width 68 height 17
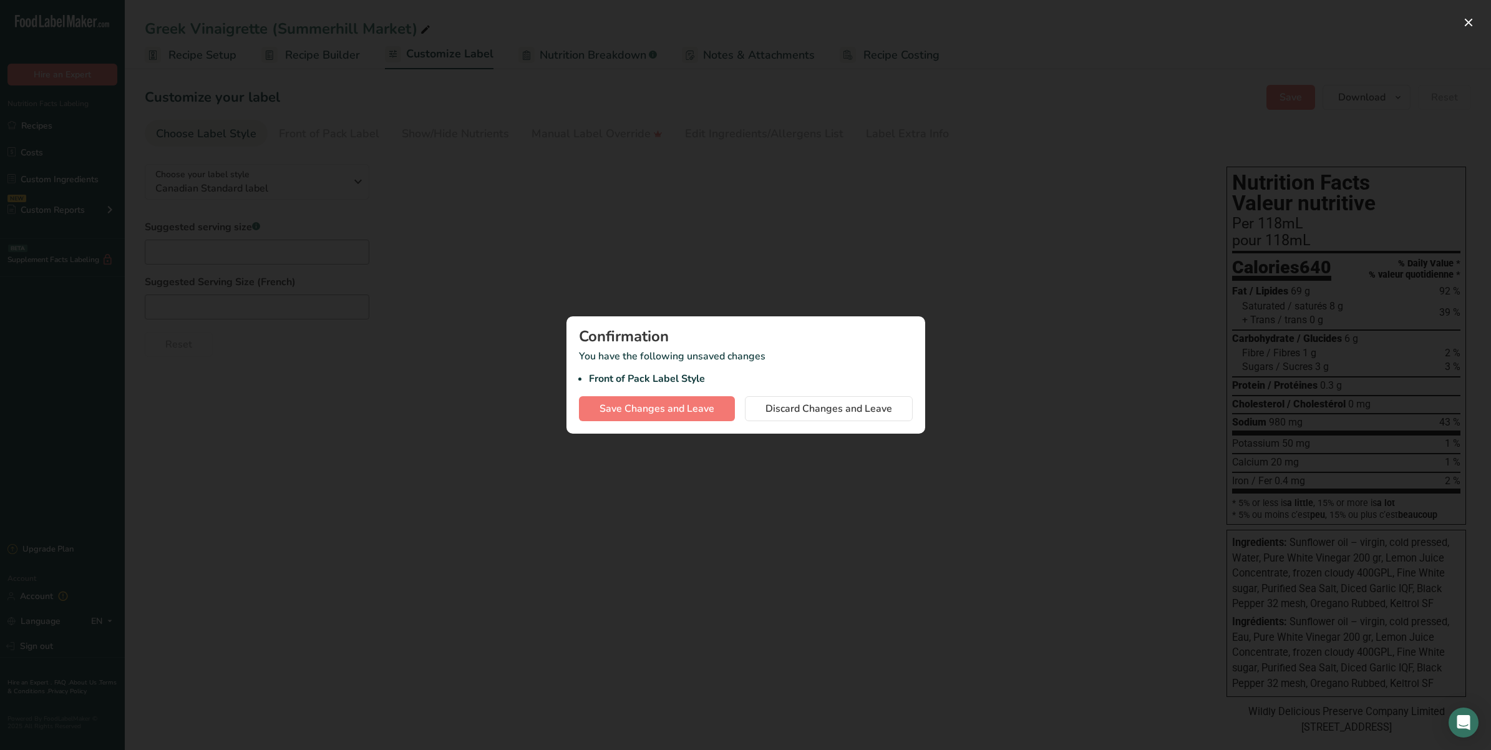
click at [690, 230] on div at bounding box center [745, 375] width 1491 height 750
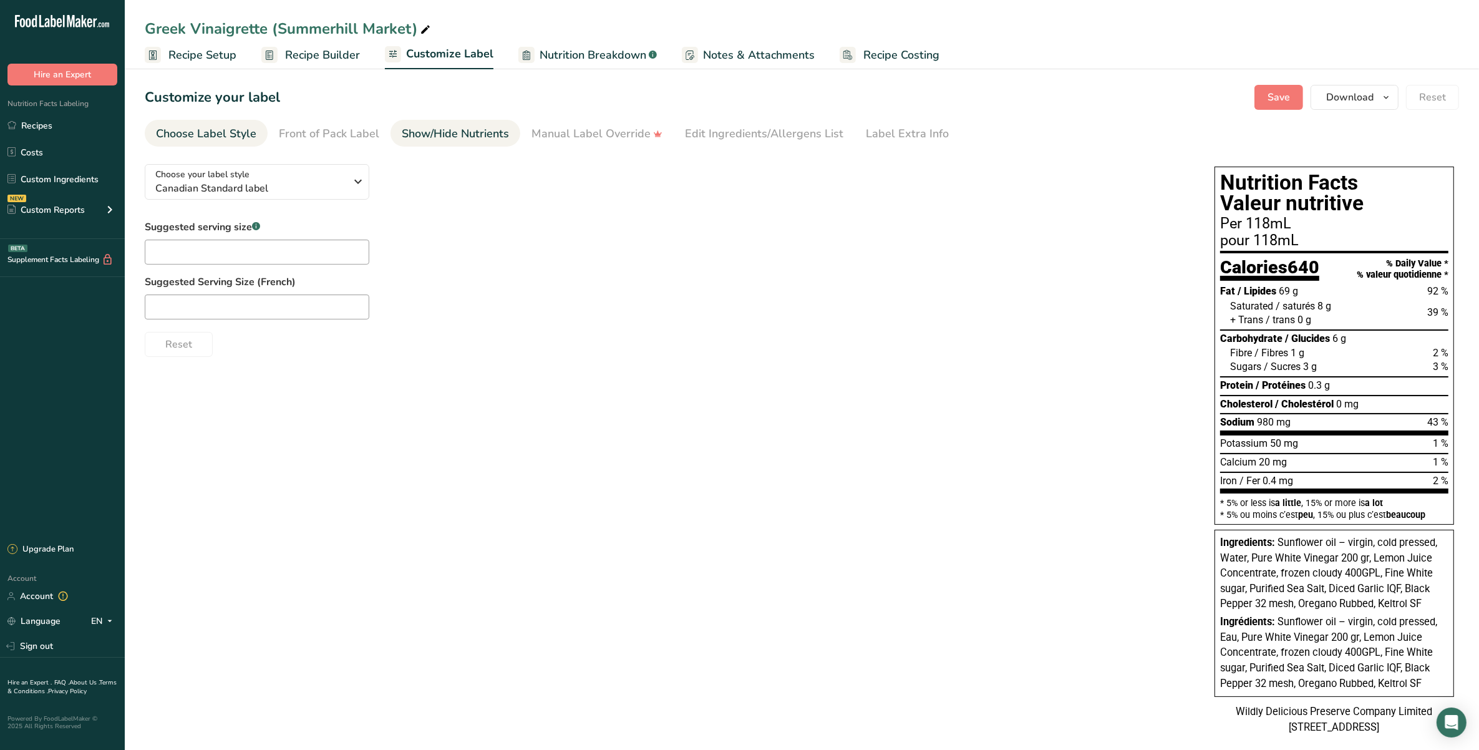
click at [479, 128] on div "Show/Hide Nutrients" at bounding box center [455, 133] width 107 height 17
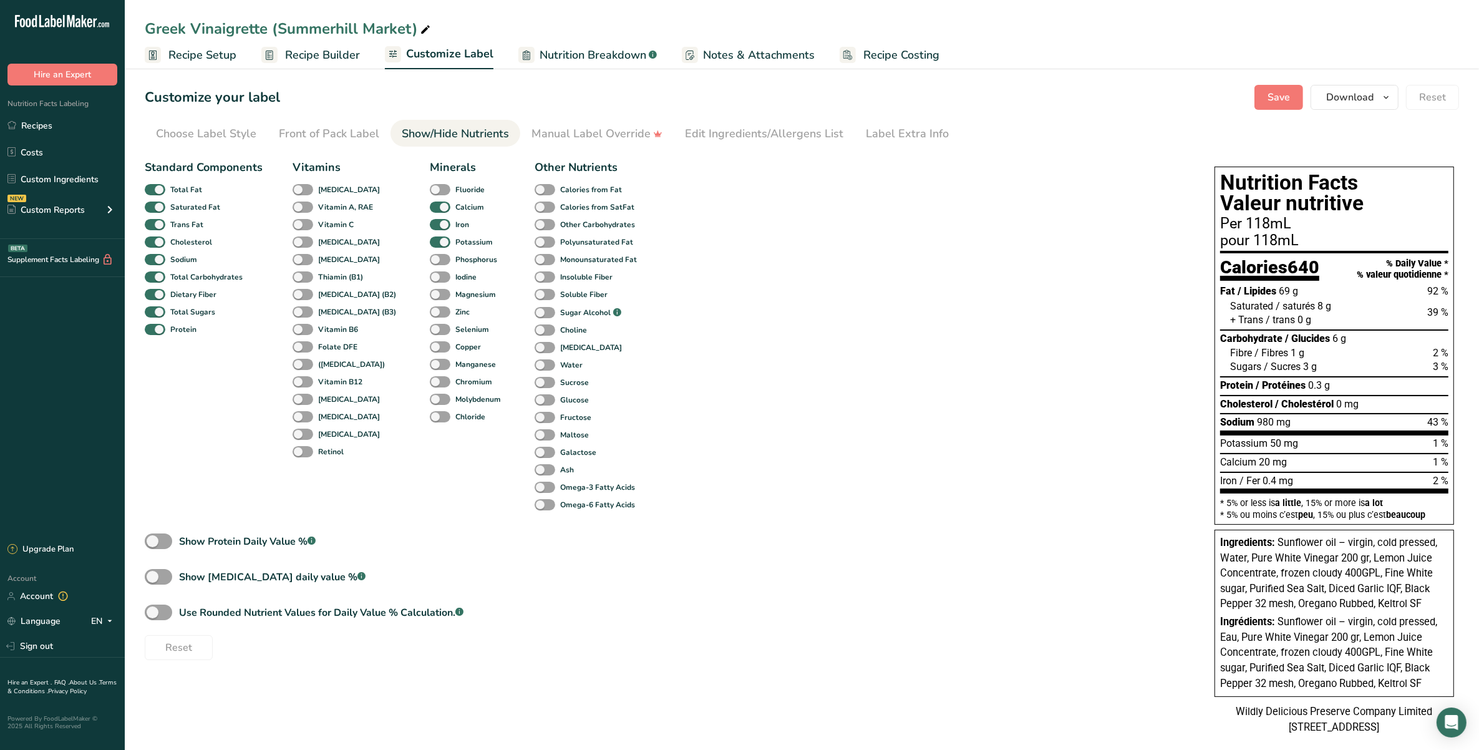
click at [198, 58] on span "Recipe Setup" at bounding box center [202, 55] width 68 height 17
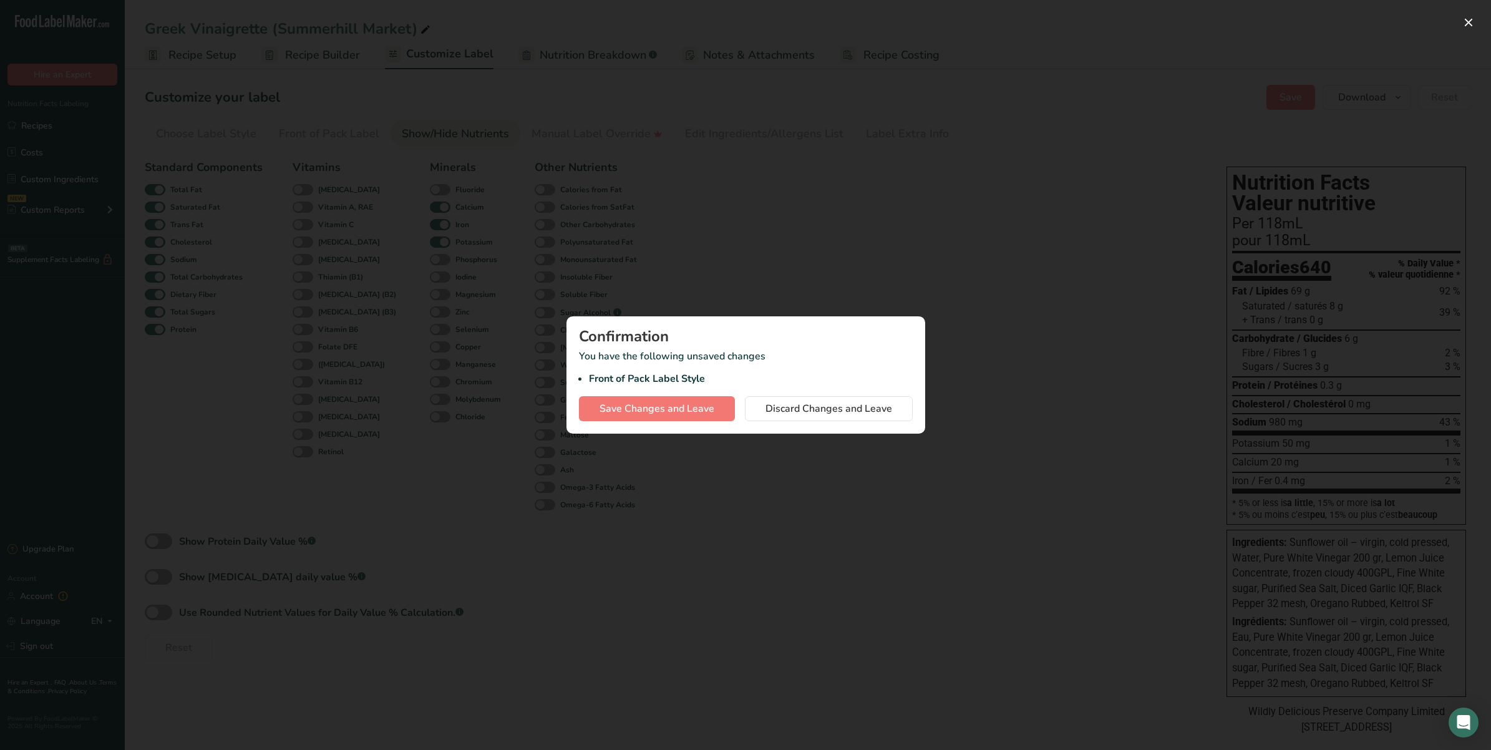
click at [825, 263] on div at bounding box center [745, 375] width 1491 height 750
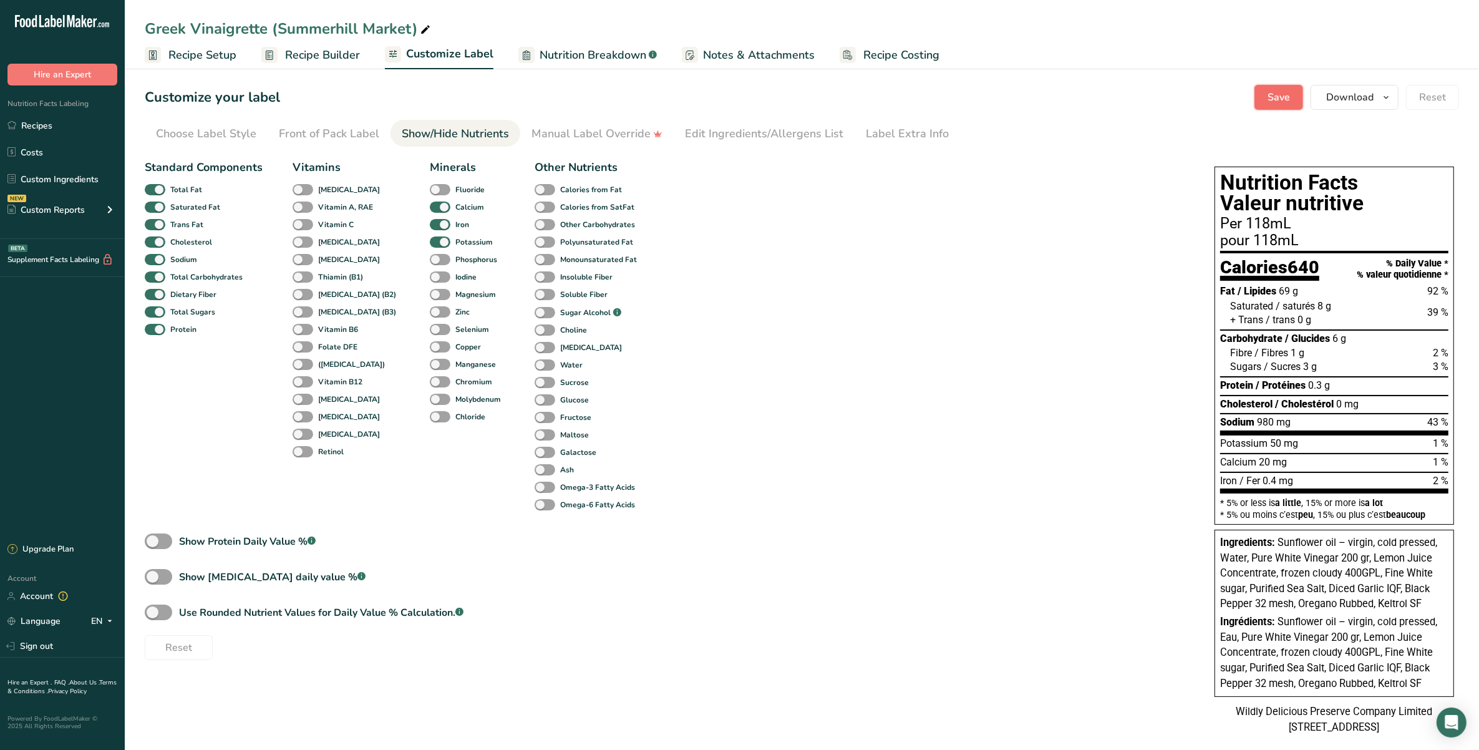
click at [1046, 104] on button "Save" at bounding box center [1278, 97] width 49 height 25
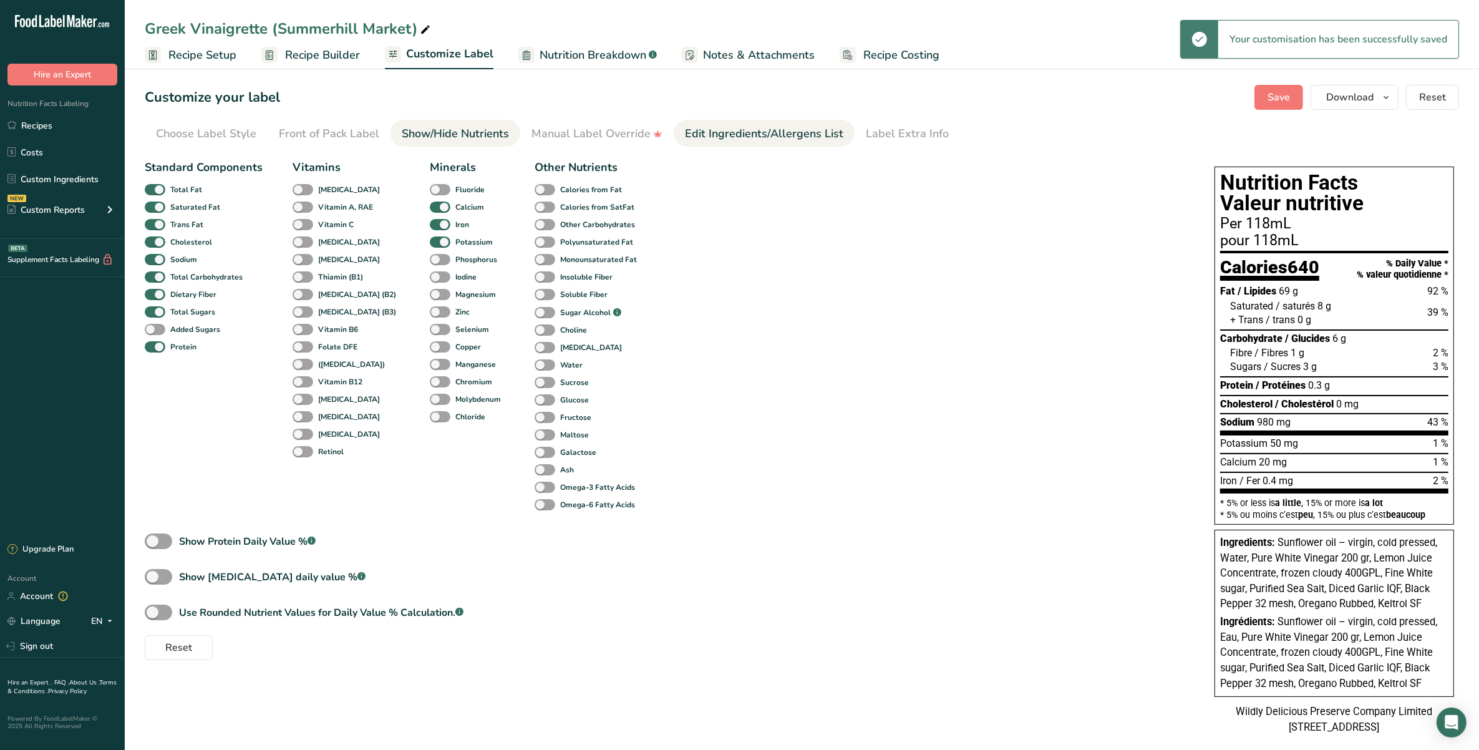
click at [749, 132] on div "Edit Ingredients/Allergens List" at bounding box center [764, 133] width 158 height 17
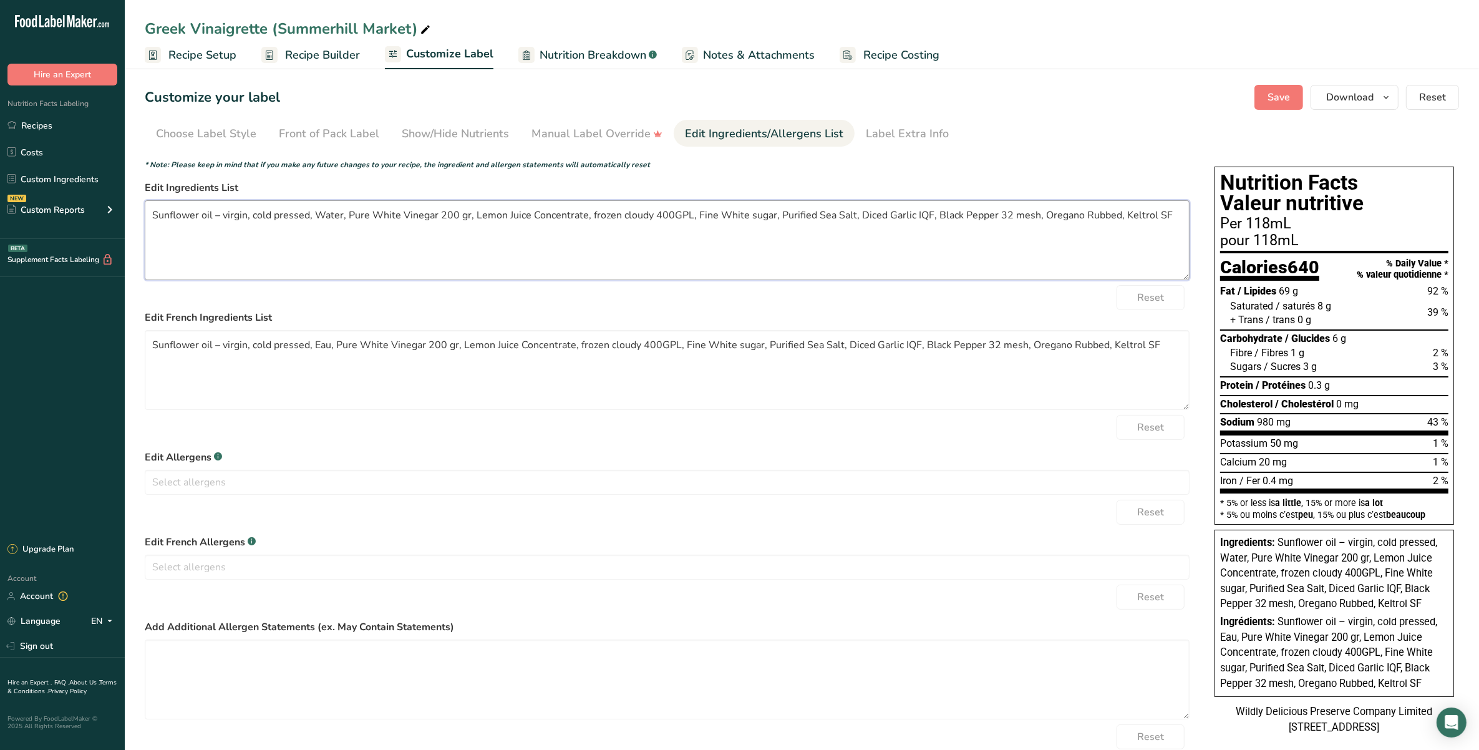
click at [223, 214] on textarea "Sunflower oil – virgin, cold pressed, Water, Pure White Vinegar 200 gr, Lemon J…" at bounding box center [667, 240] width 1045 height 80
drag, startPoint x: 309, startPoint y: 210, endPoint x: 211, endPoint y: 213, distance: 98.6
click at [211, 213] on textarea "Sunflower oil – virgin, cold pressed, Water, Pure White Vinegar 200 gr, Lemon J…" at bounding box center [667, 240] width 1045 height 80
drag, startPoint x: 275, startPoint y: 213, endPoint x: 249, endPoint y: 220, distance: 26.3
click at [249, 220] on textarea "Sunflower oil, Water, Pure White Vinegar 200 gr, Lemon Juice Concentrate, froze…" at bounding box center [667, 240] width 1045 height 80
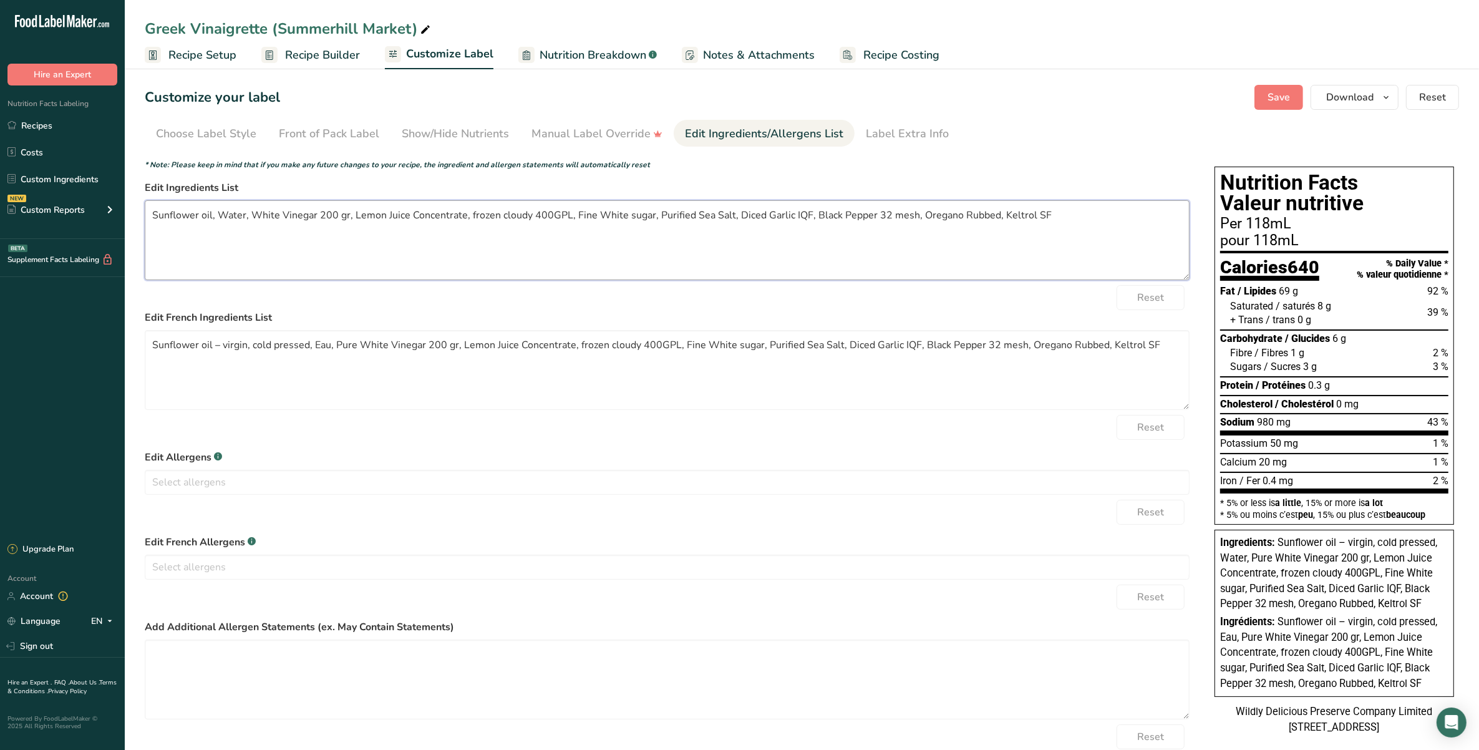
drag, startPoint x: 347, startPoint y: 219, endPoint x: 316, endPoint y: 204, distance: 34.6
click at [316, 204] on textarea "Sunflower oil, Water, White Vinegar 200 gr, Lemon Juice Concentrate, frozen clo…" at bounding box center [667, 240] width 1045 height 80
drag, startPoint x: 531, startPoint y: 218, endPoint x: 488, endPoint y: 213, distance: 44.0
click at [488, 213] on textarea "Sunflower oil, Water, White Vinegar, Lemon Juice Concentrate, frozen cloudy 400…" at bounding box center [667, 240] width 1045 height 80
drag, startPoint x: 437, startPoint y: 210, endPoint x: 558, endPoint y: 207, distance: 121.0
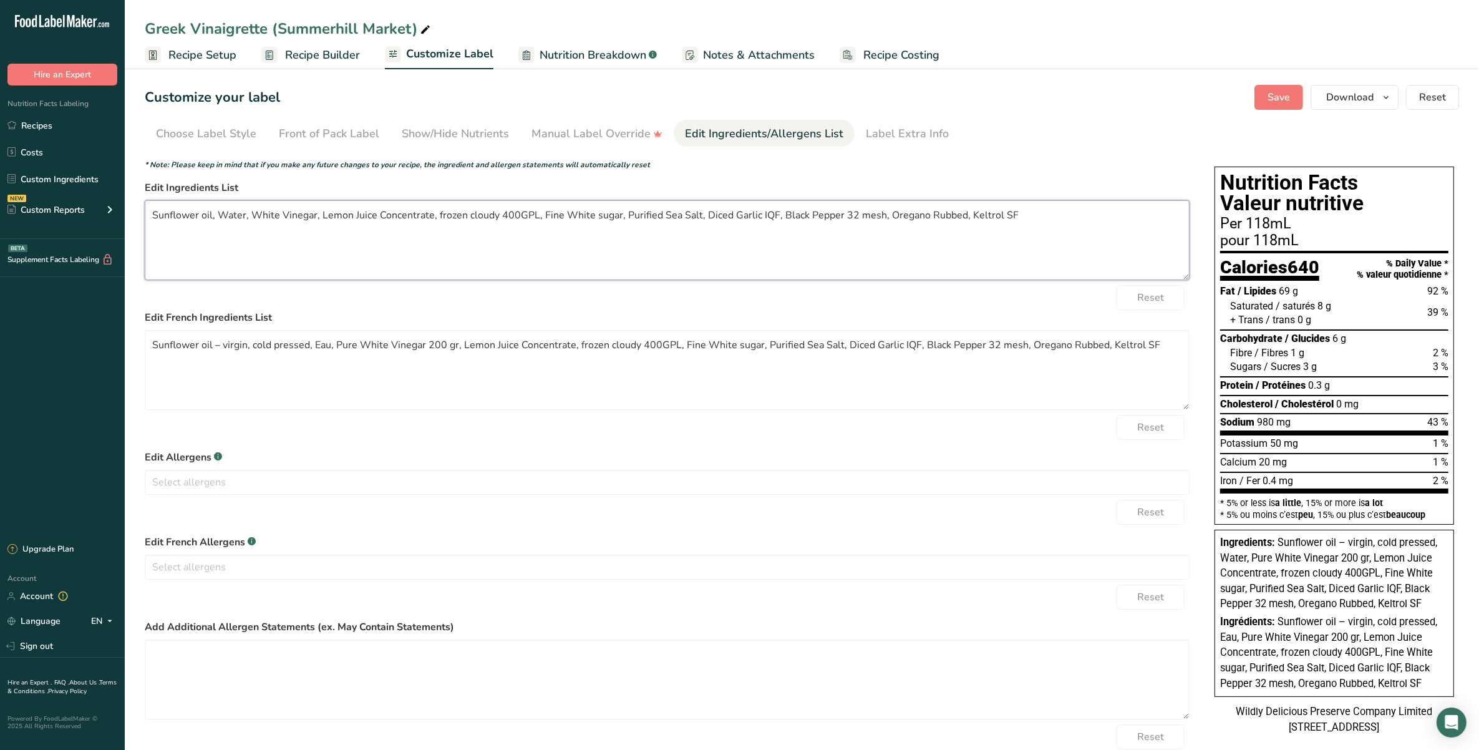
click at [558, 207] on textarea "Sunflower oil, Water, White Vinegar, Lemon Juice Concentrate, frozen cloudy 400…" at bounding box center [667, 240] width 1045 height 80
drag, startPoint x: 532, startPoint y: 212, endPoint x: 498, endPoint y: 201, distance: 35.9
click at [498, 201] on textarea "Sunflower oil, Water, White Vinegar, Lemon Juice Concentrate, White sugar, Puri…" at bounding box center [667, 240] width 1045 height 80
drag, startPoint x: 612, startPoint y: 217, endPoint x: 593, endPoint y: 205, distance: 22.5
click at [593, 205] on textarea "Sunflower oil, Water, White Vinegar, Lemon Juice Concentrate, White sugar, Sea …" at bounding box center [667, 240] width 1045 height 80
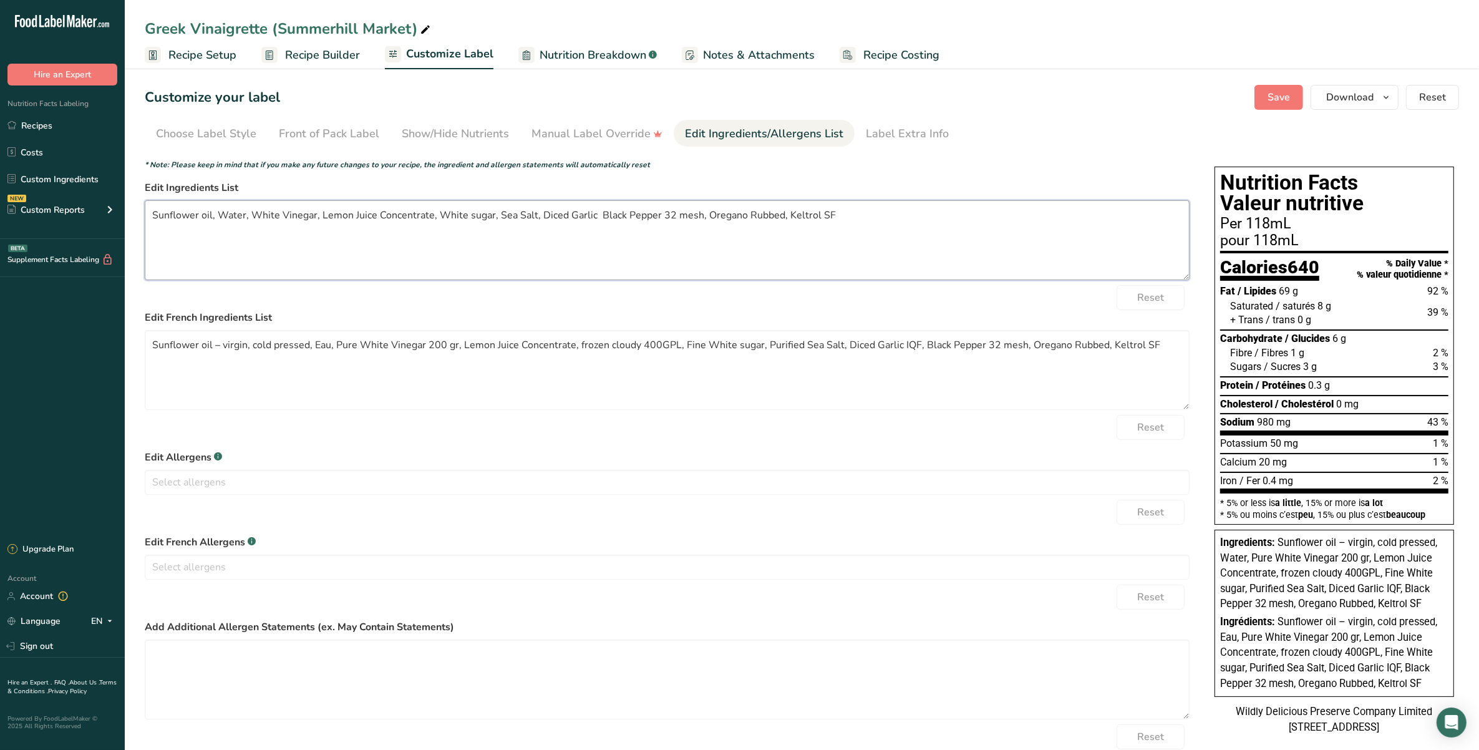
drag, startPoint x: 563, startPoint y: 214, endPoint x: 536, endPoint y: 206, distance: 27.8
click at [536, 206] on textarea "Sunflower oil, Water, White Vinegar, Lemon Juice Concentrate, White sugar, Sea …" at bounding box center [667, 240] width 1045 height 80
click at [646, 216] on textarea "Sunflower oil, Water, White Vinegar, Lemon Juice Concentrate, White sugar, Sea …" at bounding box center [667, 240] width 1045 height 80
drag, startPoint x: 674, startPoint y: 213, endPoint x: 628, endPoint y: 208, distance: 46.4
click at [628, 208] on textarea "Sunflower oil, Water, White Vinegar, Lemon Juice Concentrate, White sugar, Sea …" at bounding box center [667, 240] width 1045 height 80
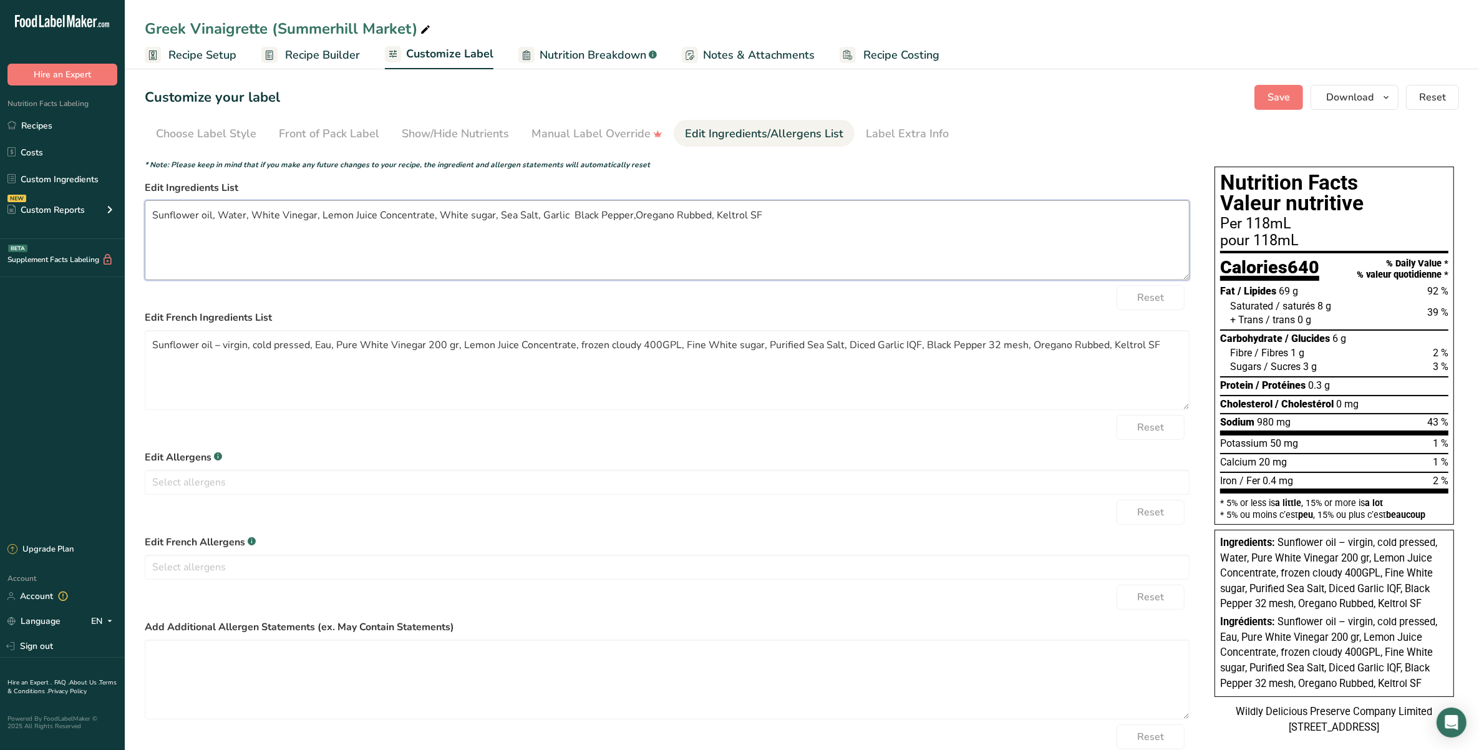
drag, startPoint x: 765, startPoint y: 215, endPoint x: 710, endPoint y: 208, distance: 56.0
click at [710, 208] on textarea "Sunflower oil, Water, White Vinegar, Lemon Juice Concentrate, White sugar, Sea …" at bounding box center [667, 240] width 1045 height 80
drag, startPoint x: 705, startPoint y: 216, endPoint x: 672, endPoint y: 204, distance: 35.7
click at [672, 204] on textarea "Sunflower oil, Water, White Vinegar, Lemon Juice Concentrate, White sugar, Sea …" at bounding box center [667, 240] width 1045 height 80
click at [634, 215] on textarea "Sunflower oil, Water, White Vinegar, Lemon Juice Concentrate, White sugar, Sea …" at bounding box center [667, 240] width 1045 height 80
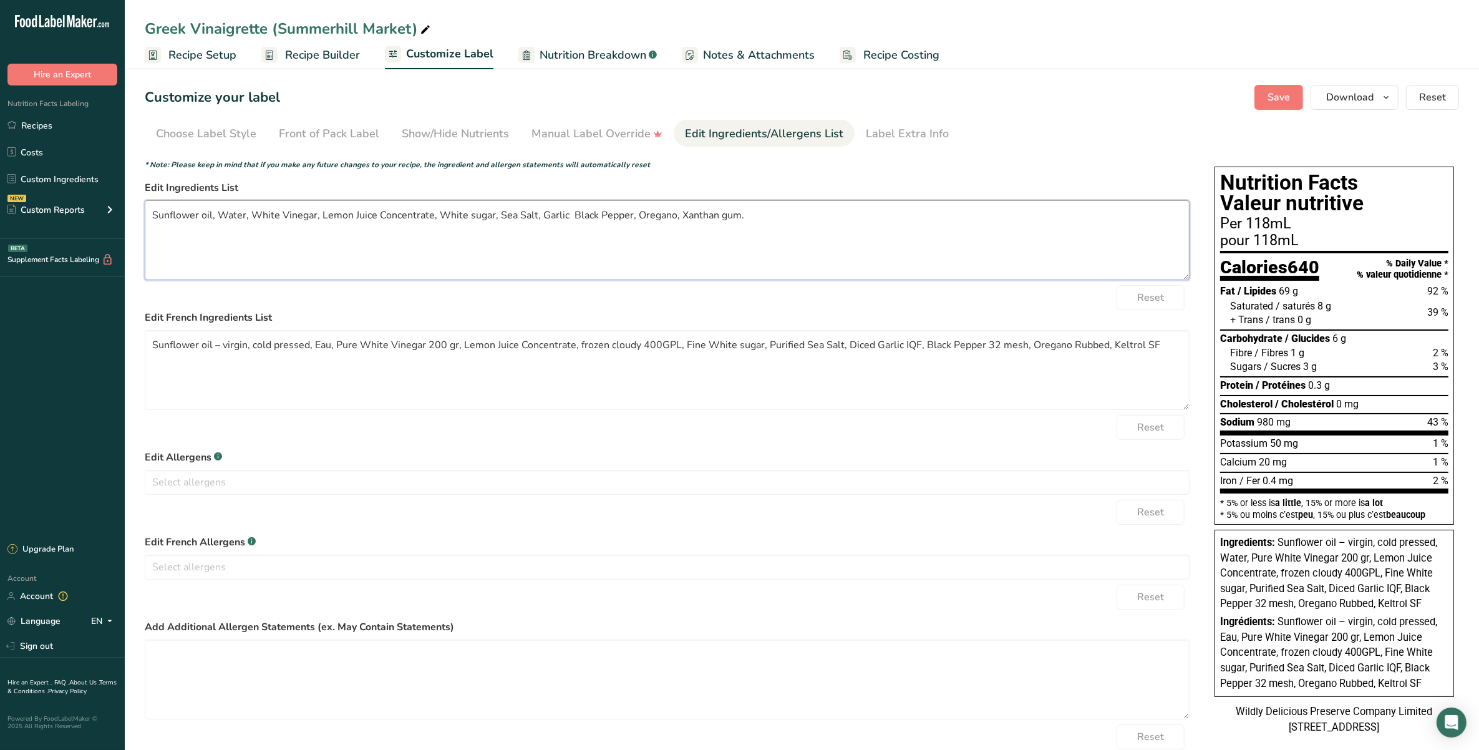
click at [828, 220] on textarea "Sunflower oil, Water, White Vinegar, Lemon Juice Concentrate, White sugar, Sea …" at bounding box center [667, 240] width 1045 height 80
drag, startPoint x: 593, startPoint y: 214, endPoint x: 568, endPoint y: 210, distance: 25.9
click at [568, 210] on textarea "Sunflower oil, Water, White Vinegar, Lemon Juice Concentrate, White sugar, Sea …" at bounding box center [667, 240] width 1045 height 80
drag, startPoint x: 770, startPoint y: 201, endPoint x: -76, endPoint y: 234, distance: 846.9
click at [0, 234] on html ".a-20{fill:#fff;} Hire an Expert Nutrition Facts Labeling Recipes Costs Custom …" at bounding box center [739, 398] width 1479 height 797
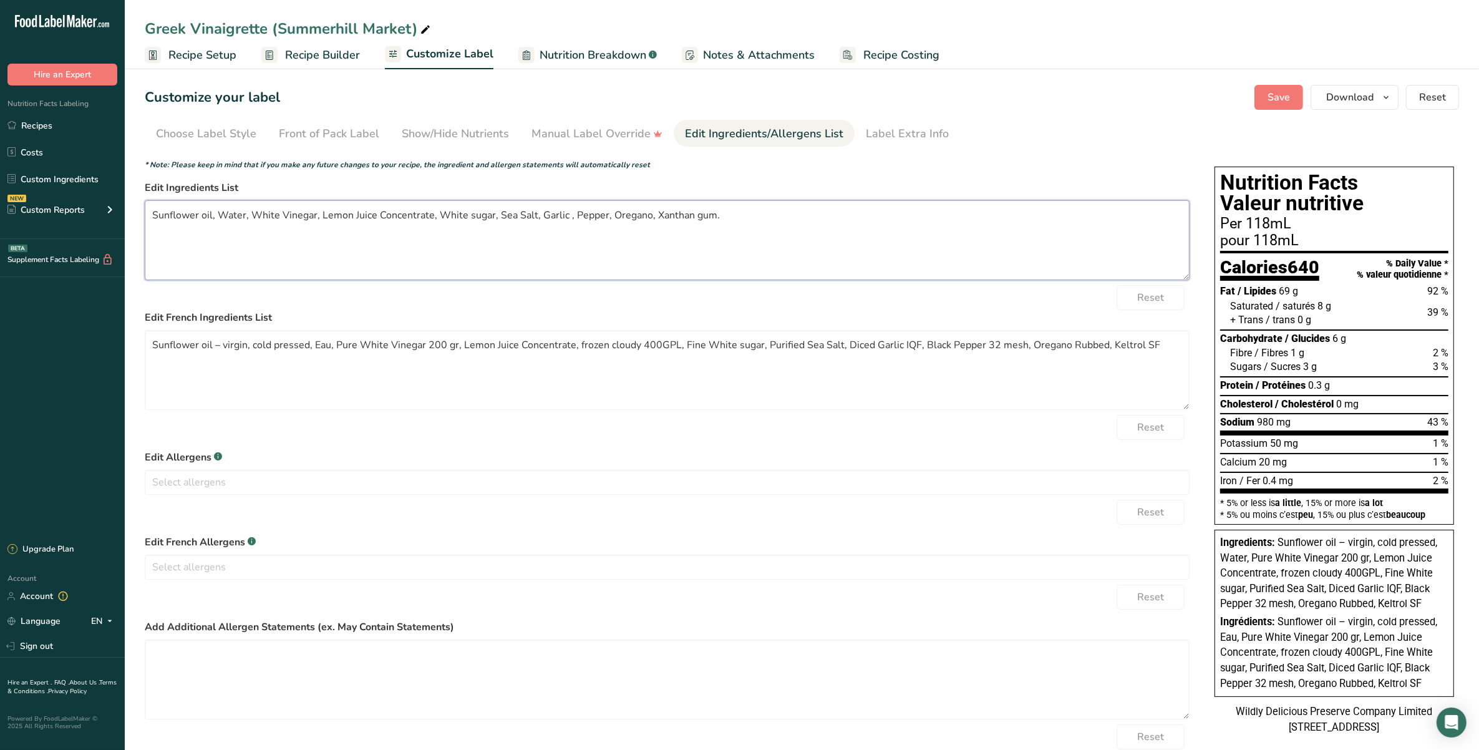
type textarea "Sunflower oil, Water, White Vinegar, Lemon Juice Concentrate, White sugar, Sea …"
click at [1046, 90] on span "Save" at bounding box center [1278, 97] width 22 height 15
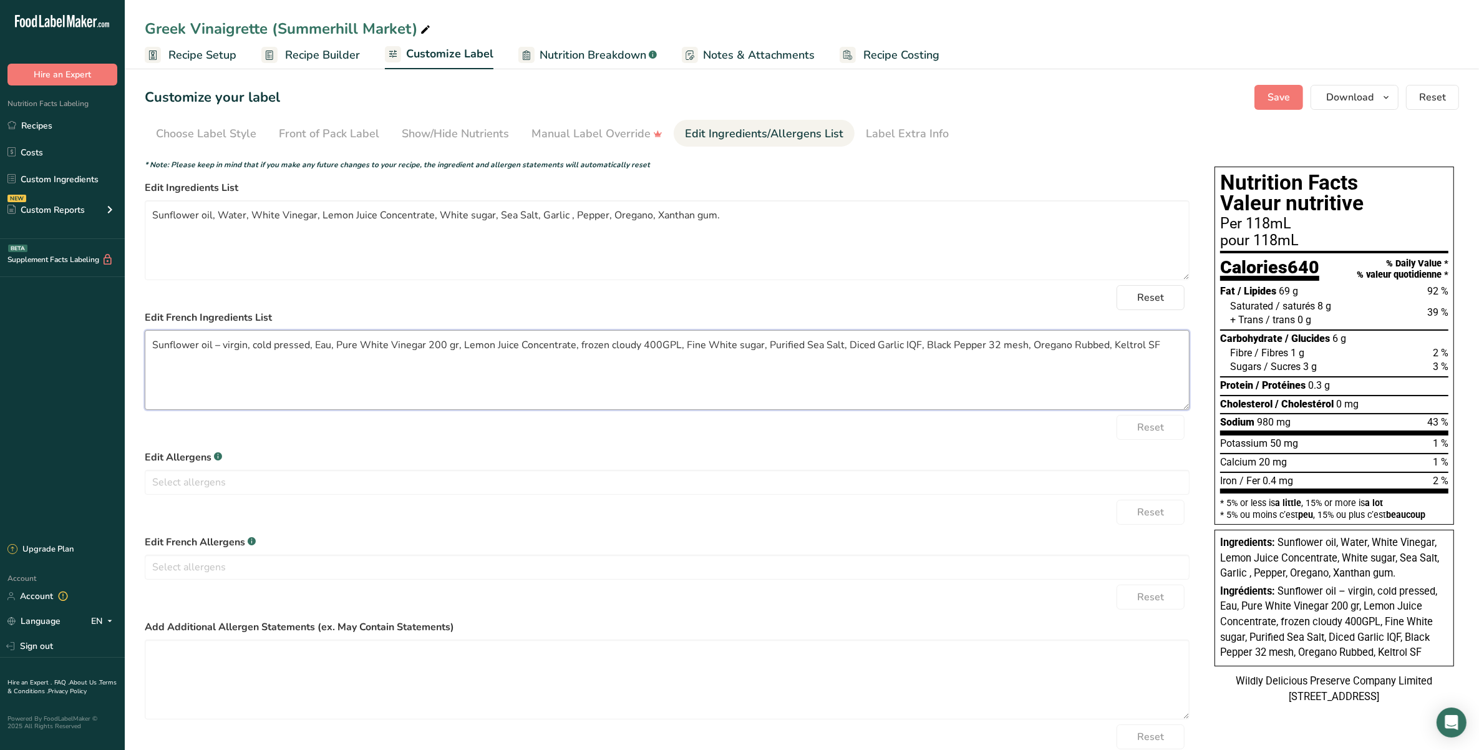
drag, startPoint x: 1152, startPoint y: 349, endPoint x: 44, endPoint y: 345, distance: 1107.6
click at [44, 345] on div ".a-20{fill:#fff;} Hire an Expert Nutrition Facts Labeling Recipes Costs Custom …" at bounding box center [739, 398] width 1479 height 797
click at [1046, 100] on button "Save" at bounding box center [1278, 97] width 49 height 25
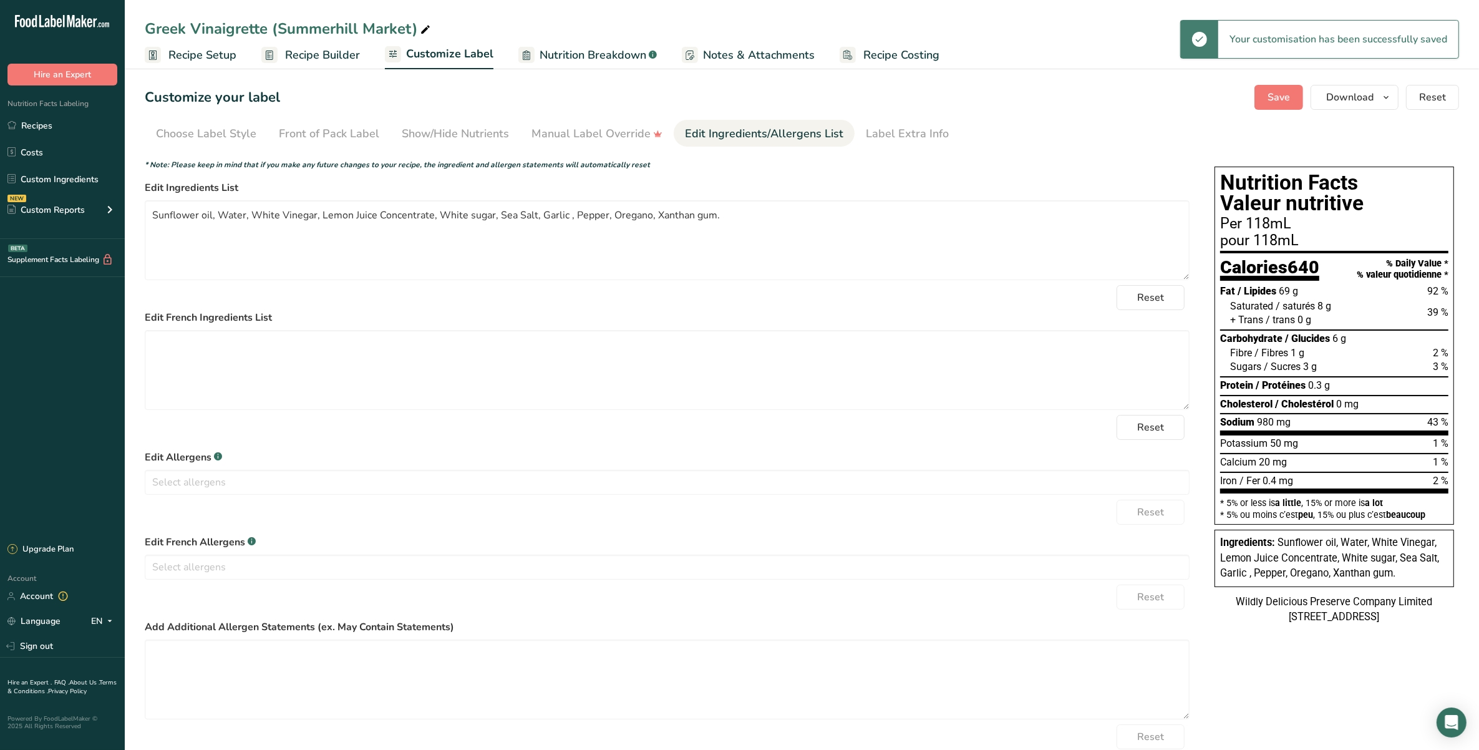
click at [319, 58] on span "Recipe Builder" at bounding box center [322, 55] width 75 height 17
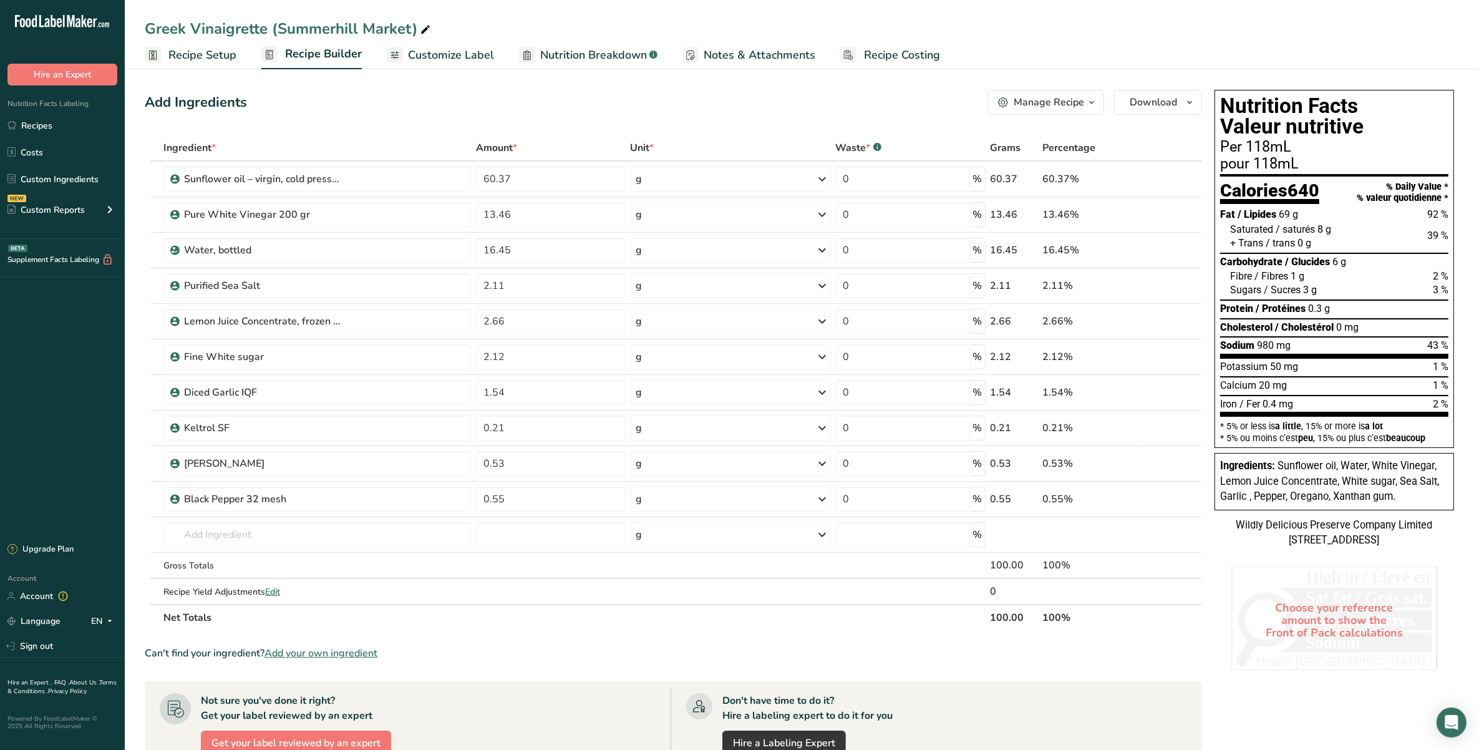
click at [443, 48] on span "Customize Label" at bounding box center [451, 55] width 86 height 17
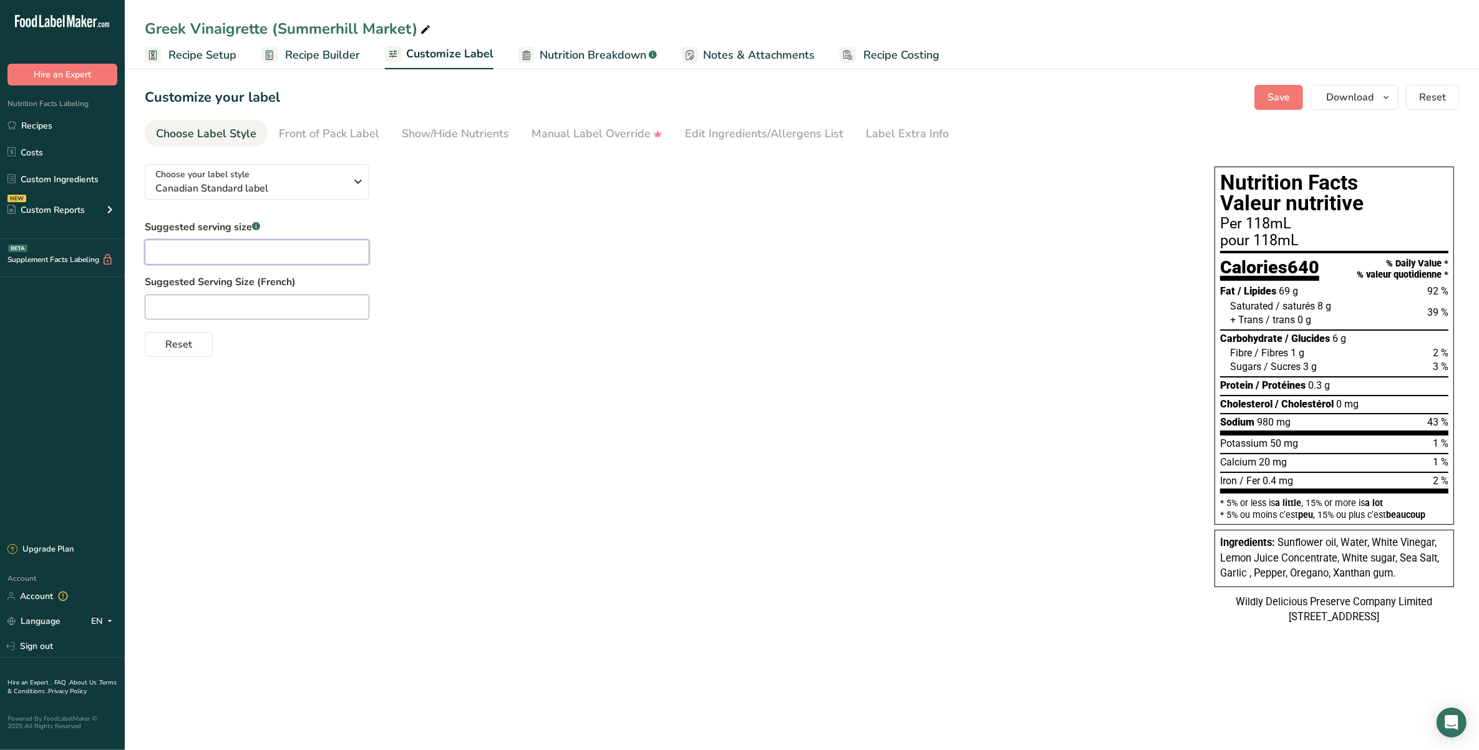
click at [364, 244] on input "text" at bounding box center [257, 251] width 225 height 25
click at [338, 253] on input "text" at bounding box center [257, 251] width 225 height 25
click at [332, 184] on span "Canadian Standard label" at bounding box center [250, 188] width 190 height 15
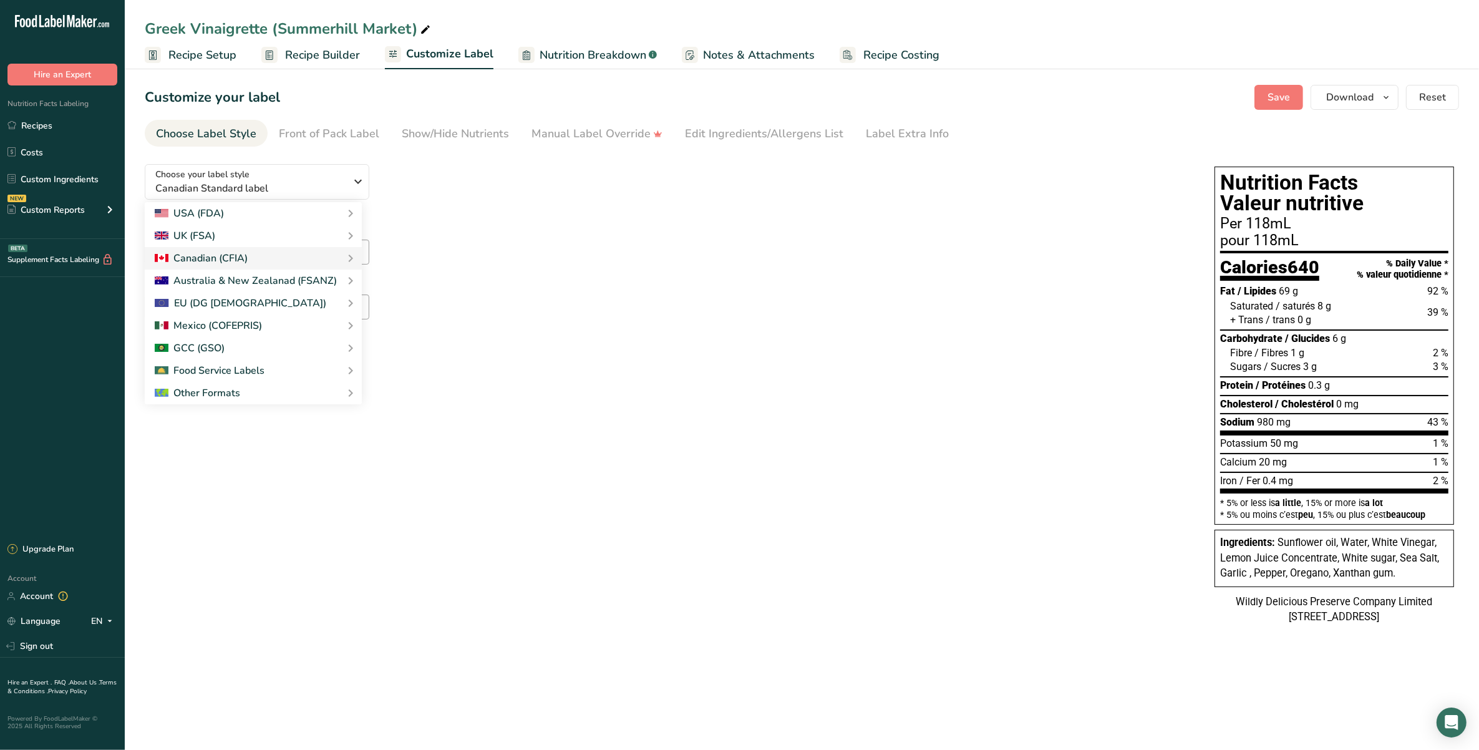
click at [675, 288] on label "Suggested Serving Size (French)" at bounding box center [667, 281] width 1045 height 15
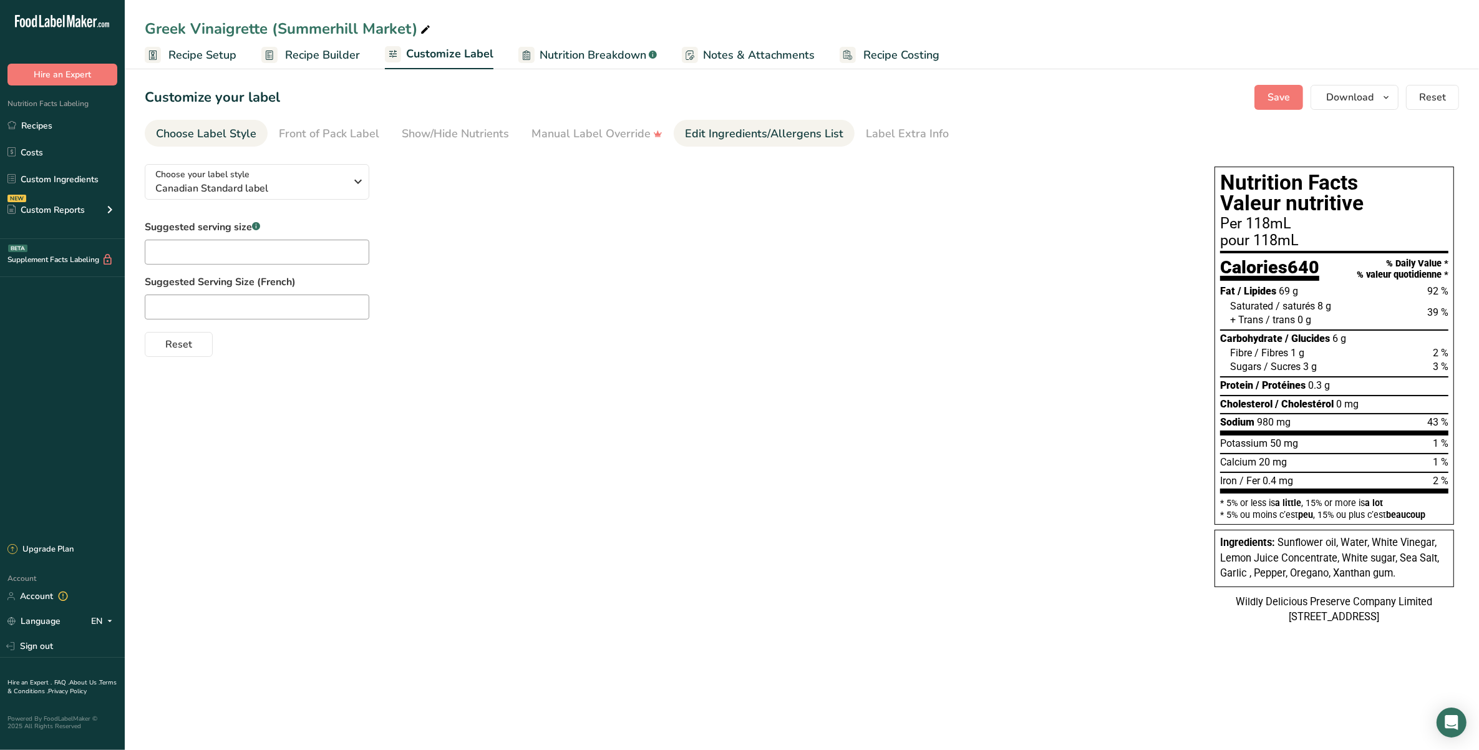
drag, startPoint x: 758, startPoint y: 127, endPoint x: 765, endPoint y: 139, distance: 14.2
click at [759, 133] on div "Edit Ingredients/Allergens List" at bounding box center [764, 133] width 158 height 17
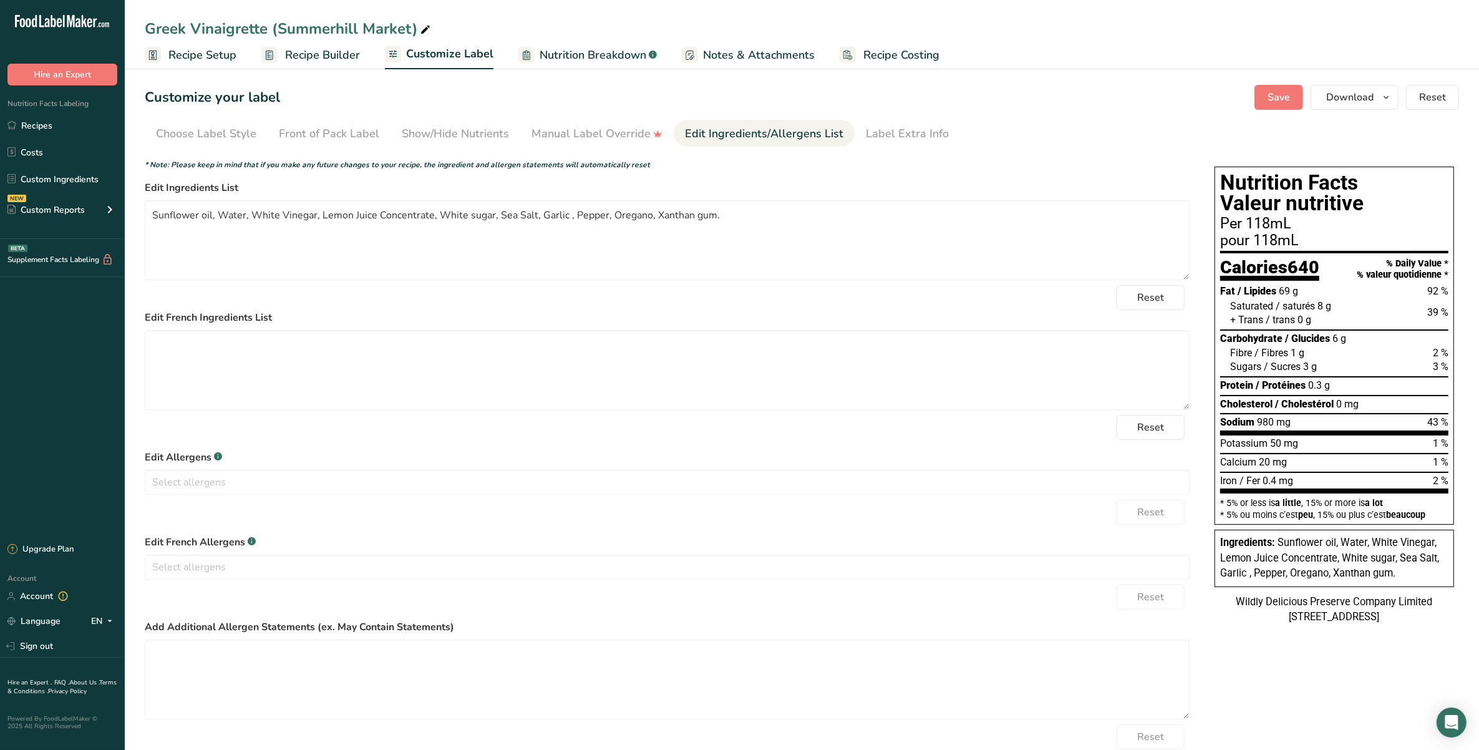
click at [321, 51] on span "Recipe Builder" at bounding box center [322, 55] width 75 height 17
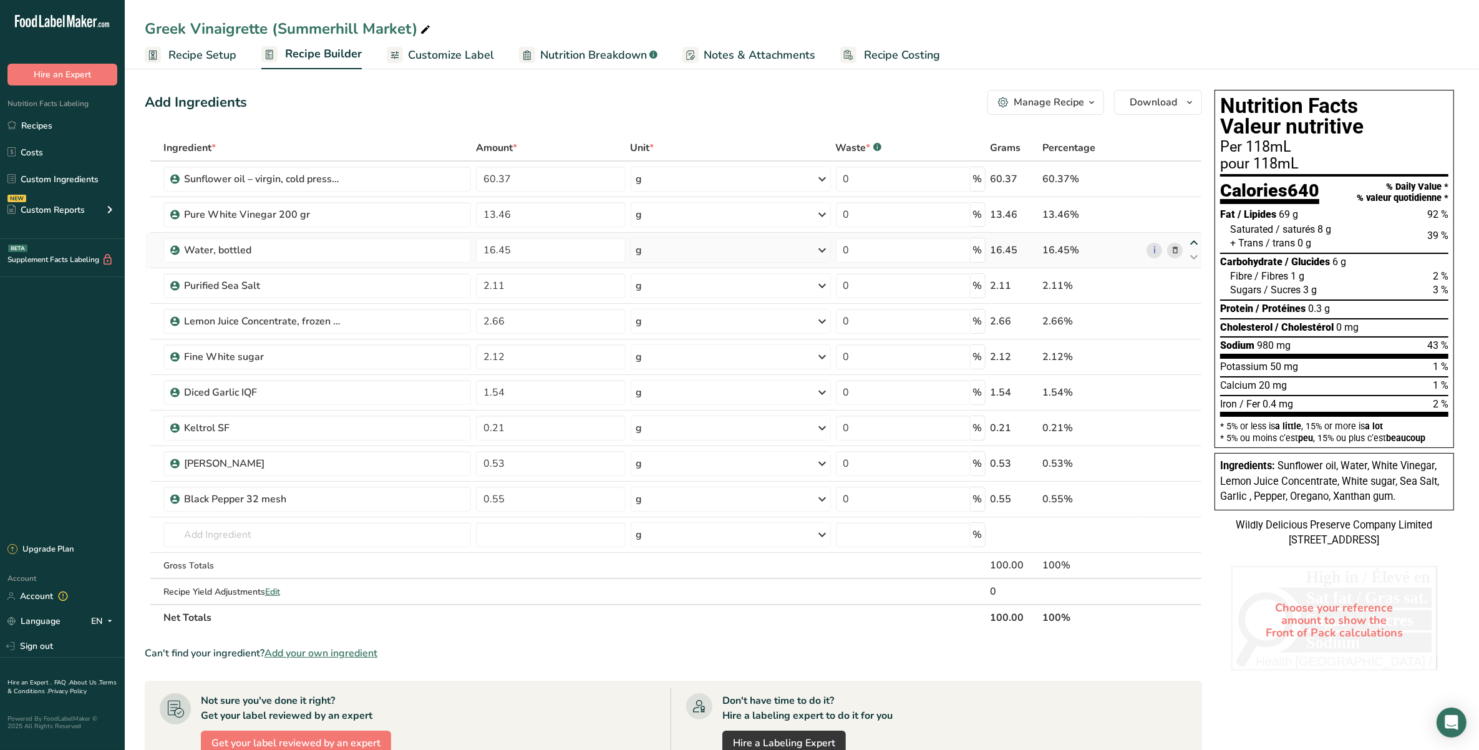
click at [1046, 241] on icon at bounding box center [1193, 242] width 15 height 9
type input "16.45"
type input "13.46"
click at [1046, 312] on icon at bounding box center [1193, 313] width 15 height 9
type input "2.66"
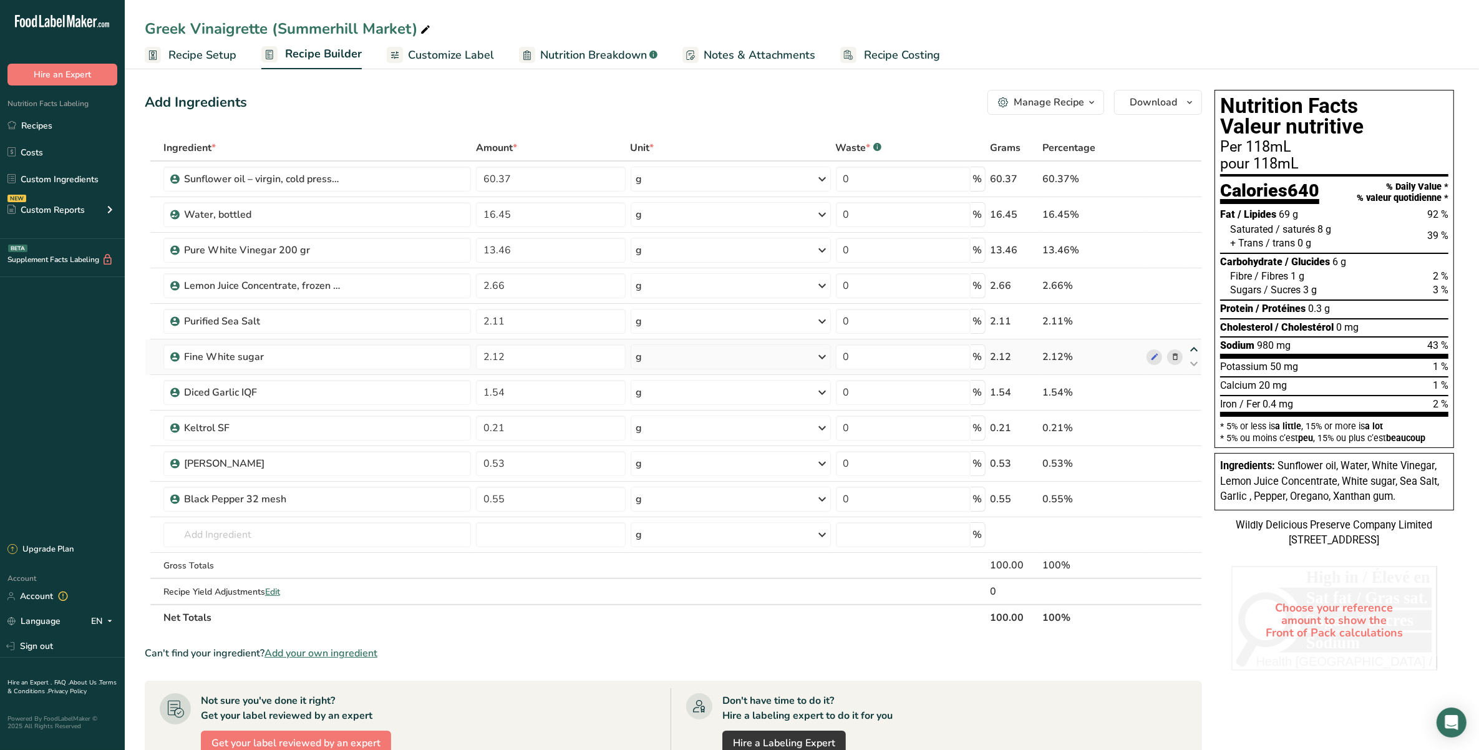
click at [1046, 354] on icon at bounding box center [1193, 349] width 15 height 9
type input "2.12"
type input "2.11"
click at [1046, 455] on icon at bounding box center [1193, 456] width 15 height 9
type input "0.53"
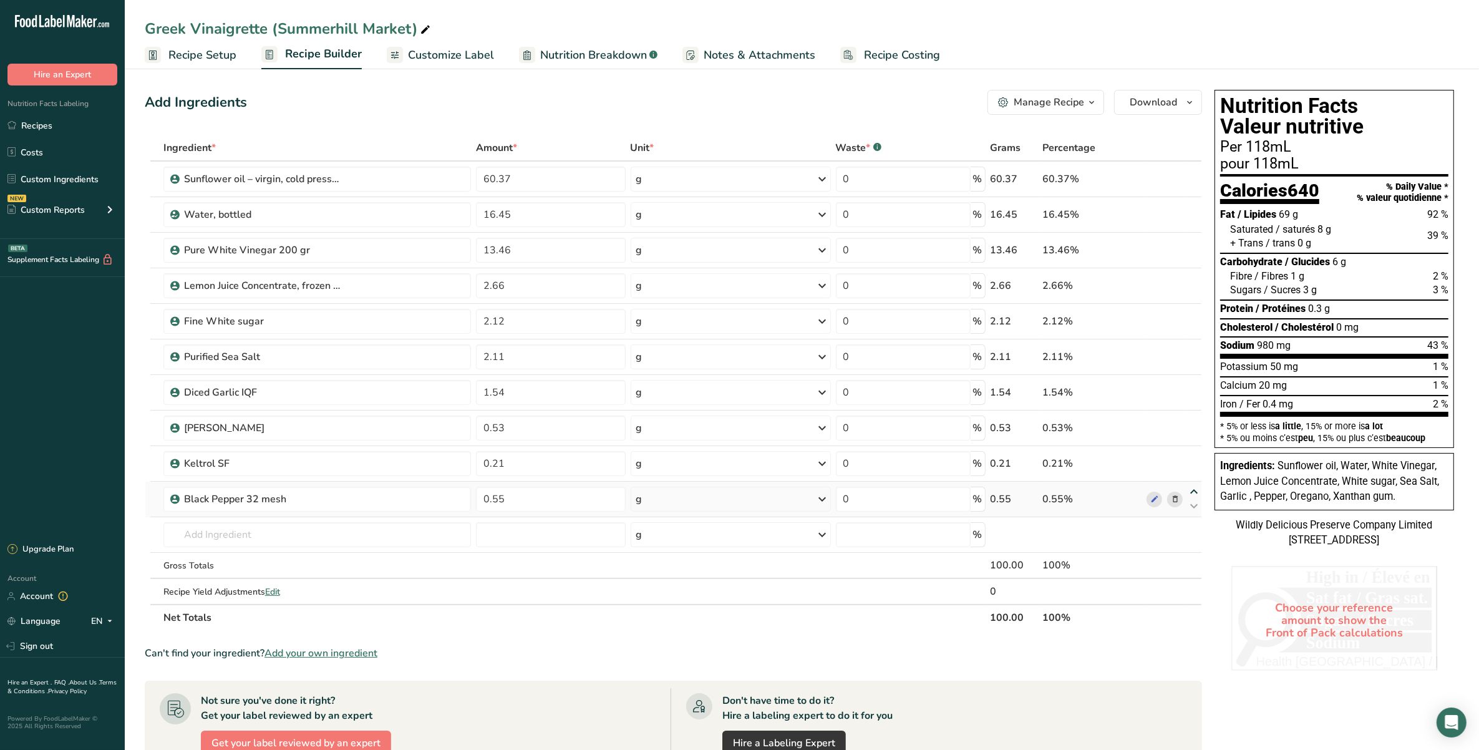
click at [1046, 493] on icon at bounding box center [1193, 491] width 15 height 9
type input "0.55"
type input "0.21"
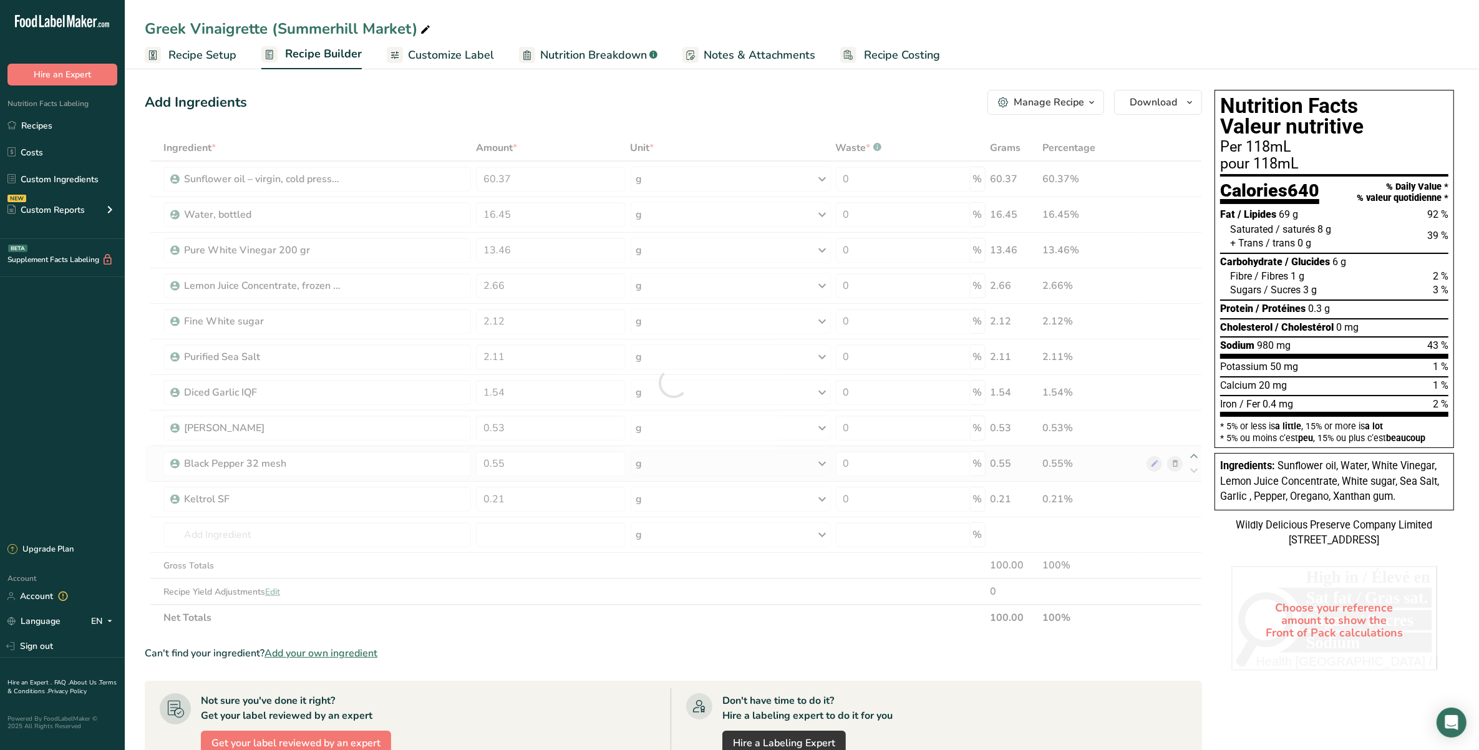
click at [1046, 457] on div at bounding box center [673, 383] width 1057 height 496
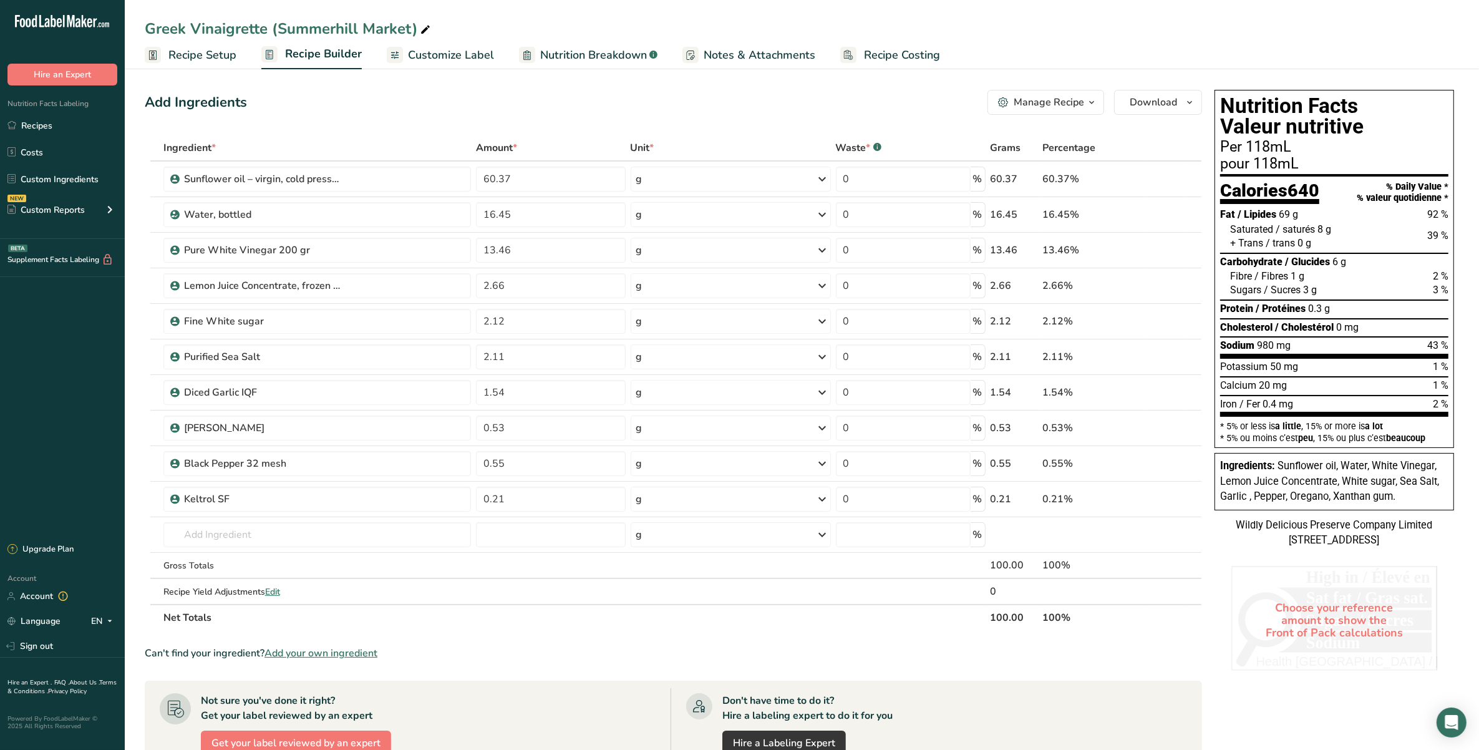
click at [1046, 458] on icon at bounding box center [1193, 456] width 15 height 9
type input "0.55"
type input "0.53"
click at [721, 53] on span "Notes & Attachments" at bounding box center [759, 55] width 112 height 17
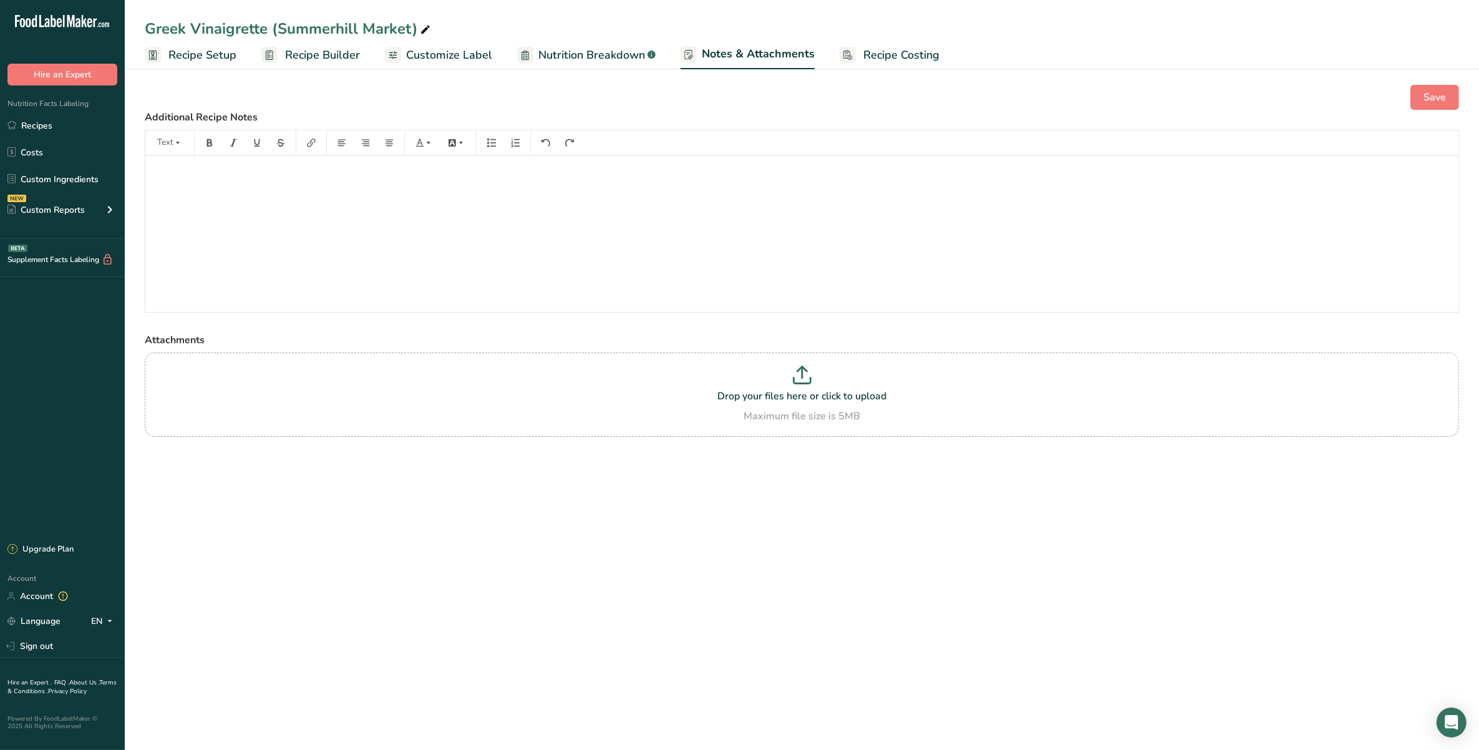
click at [475, 57] on span "Customize Label" at bounding box center [449, 55] width 86 height 17
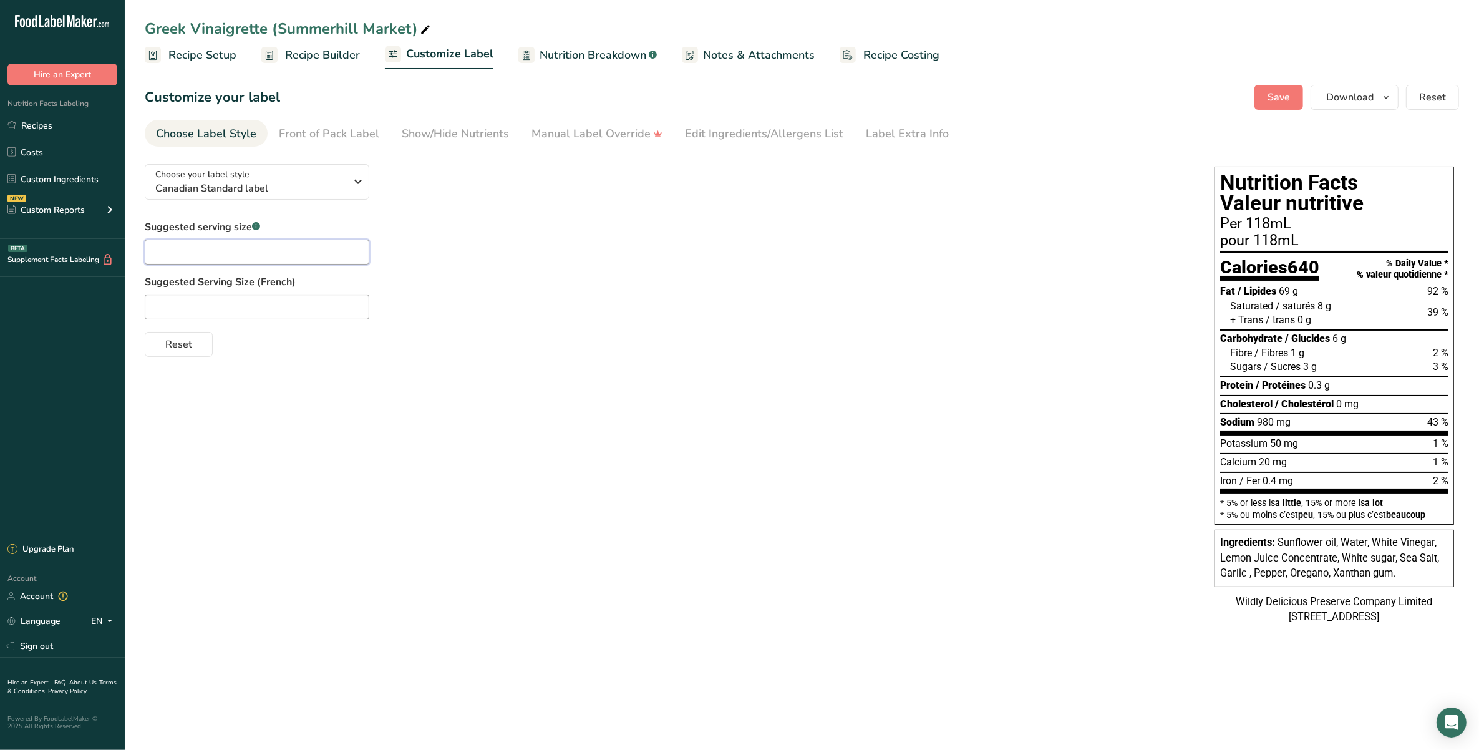
click at [178, 249] on input "text" at bounding box center [257, 251] width 225 height 25
type input "P"
click at [170, 304] on input "text" at bounding box center [257, 306] width 225 height 25
drag, startPoint x: 230, startPoint y: 243, endPoint x: 145, endPoint y: 241, distance: 84.2
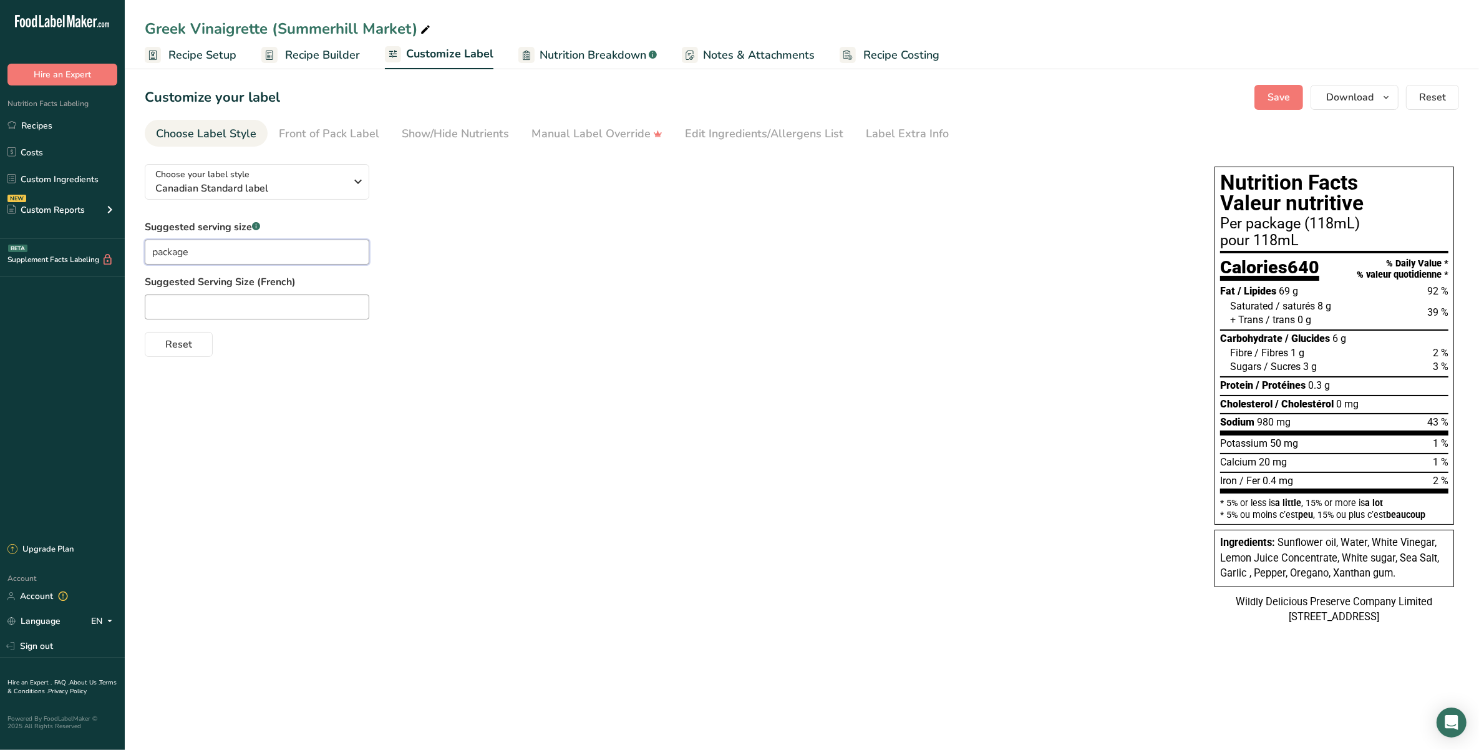
click at [145, 241] on input "package" at bounding box center [257, 251] width 225 height 25
type input "P"
click at [284, 373] on div "Choose your label style Canadian Standard label USA (FDA) Standard FDA label Ta…" at bounding box center [802, 395] width 1314 height 483
click at [281, 313] on input "text" at bounding box center [257, 306] width 225 height 25
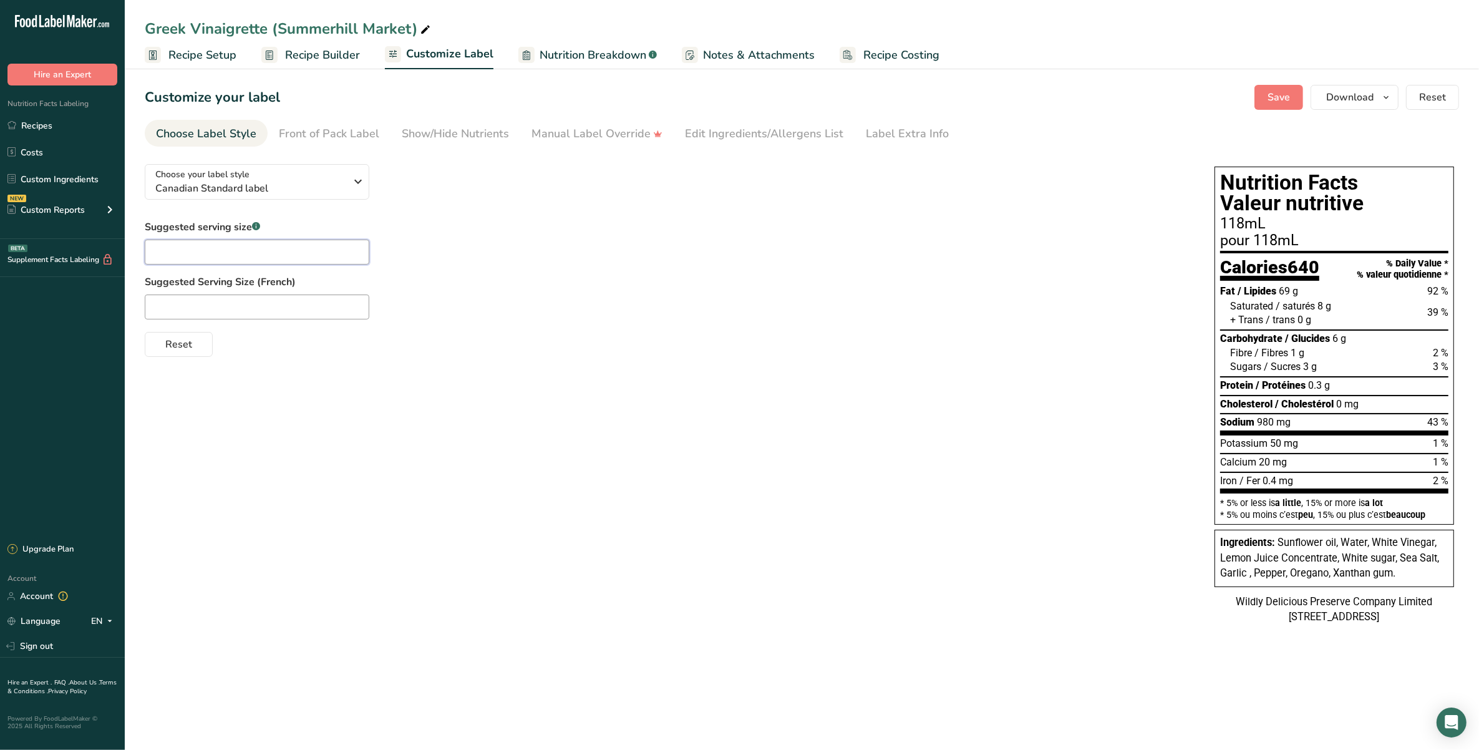
click at [254, 256] on input "text" at bounding box center [257, 251] width 225 height 25
type input "p"
click at [448, 128] on div "Show/Hide Nutrients" at bounding box center [455, 133] width 107 height 17
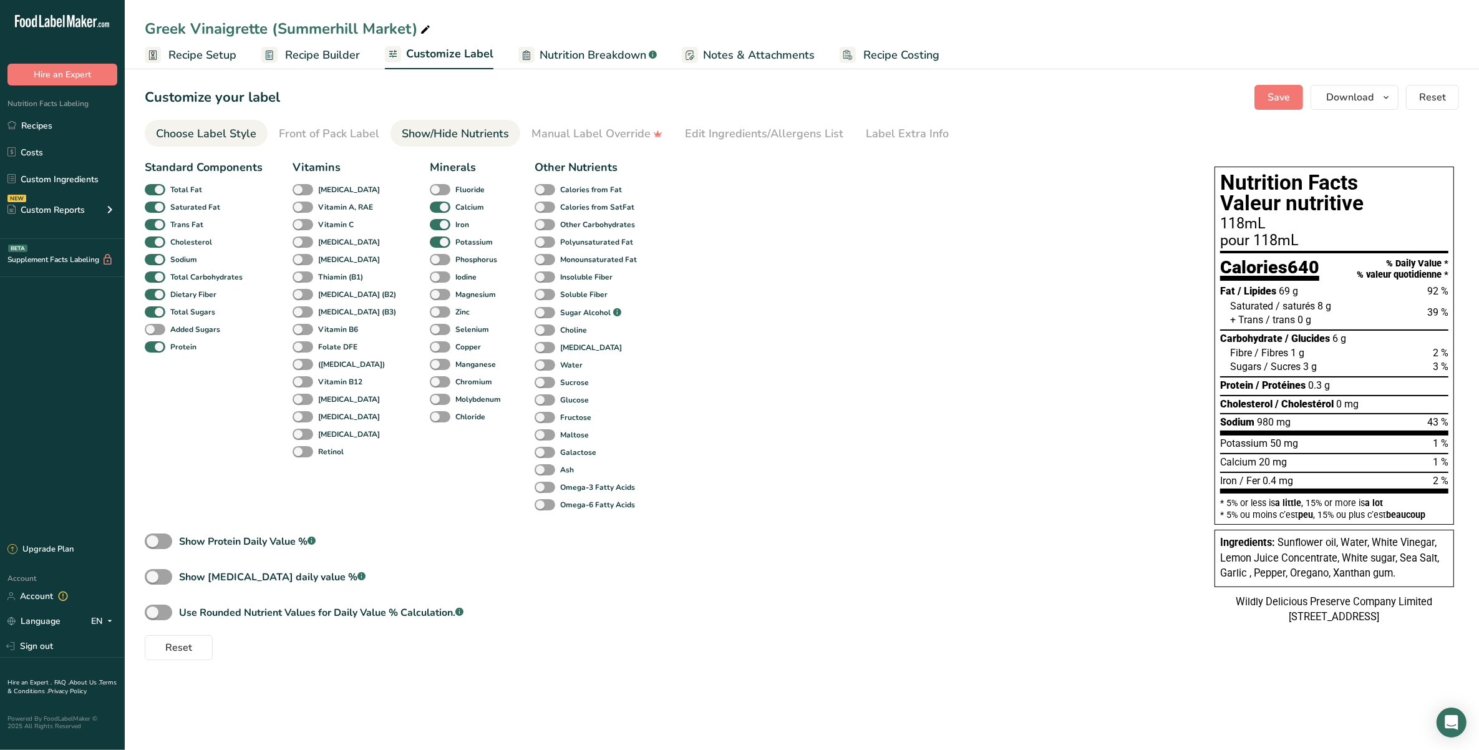
click at [248, 132] on div "Choose Label Style" at bounding box center [206, 133] width 100 height 17
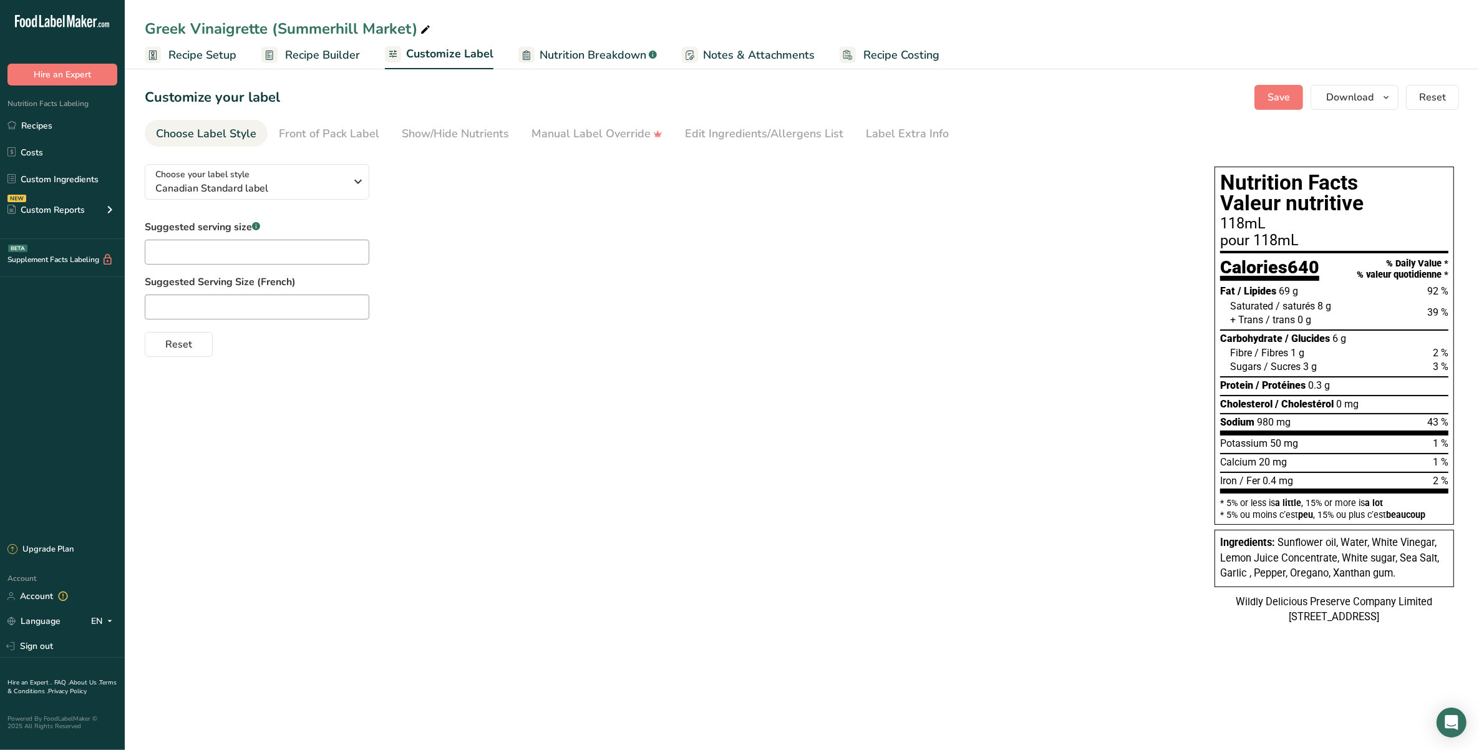
click at [946, 440] on div "Choose your label style Canadian Standard label USA (FDA) Standard FDA label Ta…" at bounding box center [802, 395] width 1314 height 483
click at [319, 185] on span "Canadian Standard label" at bounding box center [250, 188] width 190 height 15
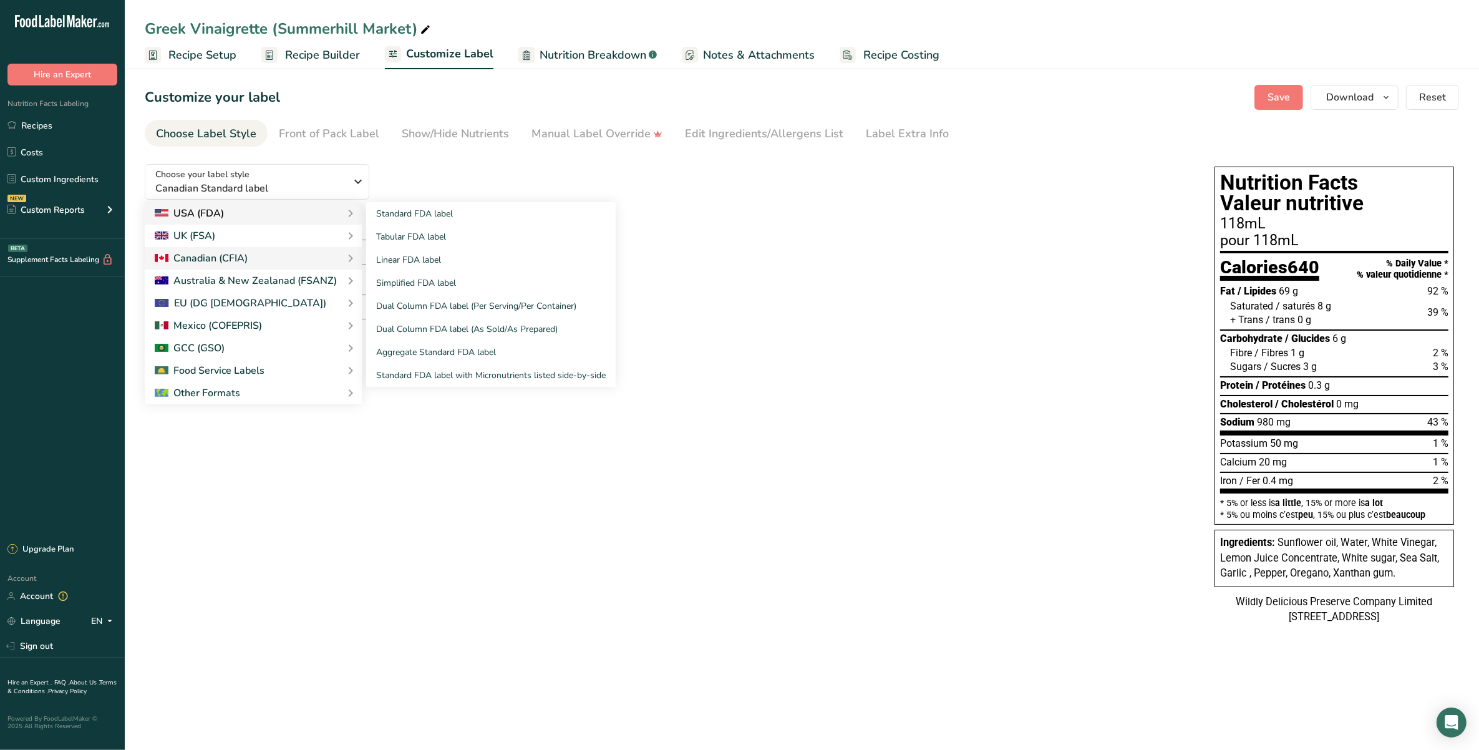
click at [329, 208] on div "USA (FDA)" at bounding box center [253, 213] width 197 height 15
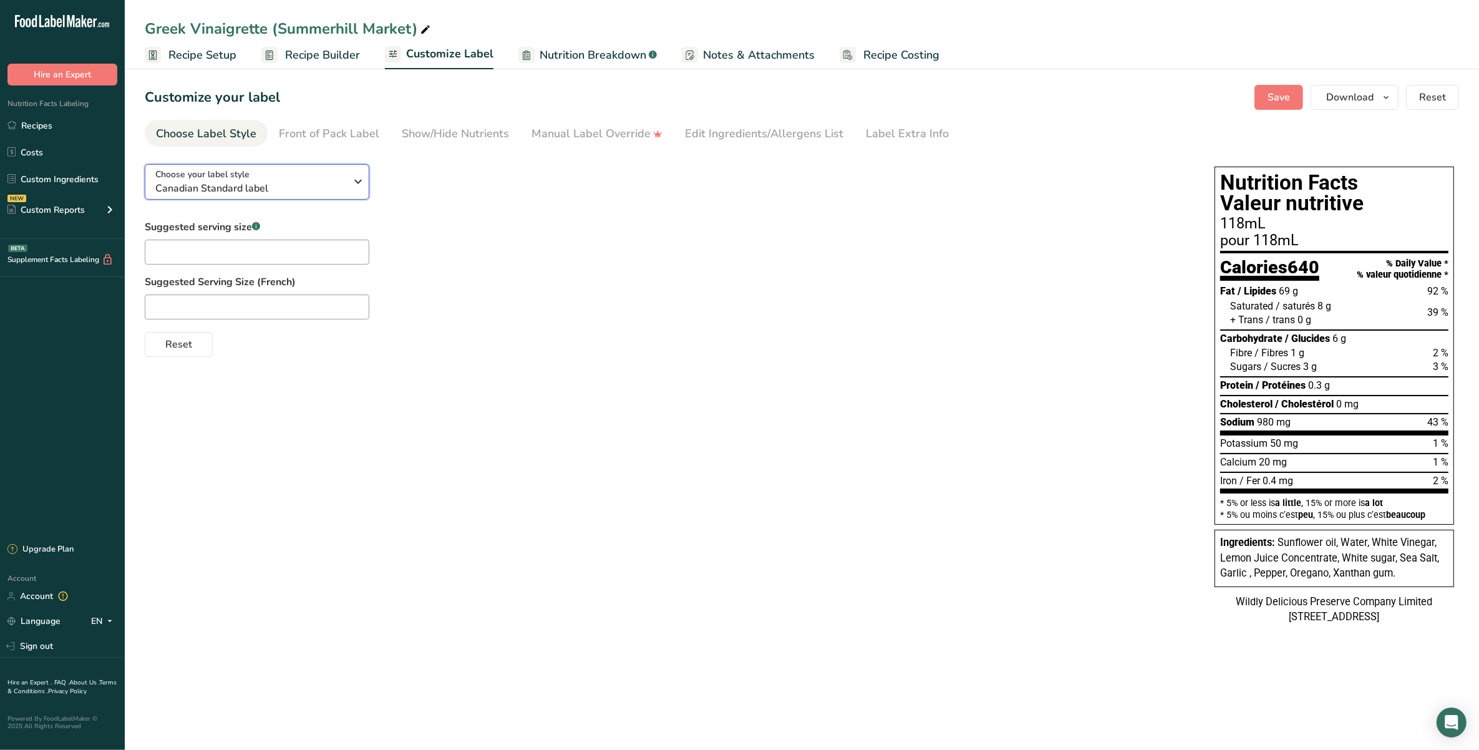
click at [325, 182] on span "Canadian Standard label" at bounding box center [250, 188] width 190 height 15
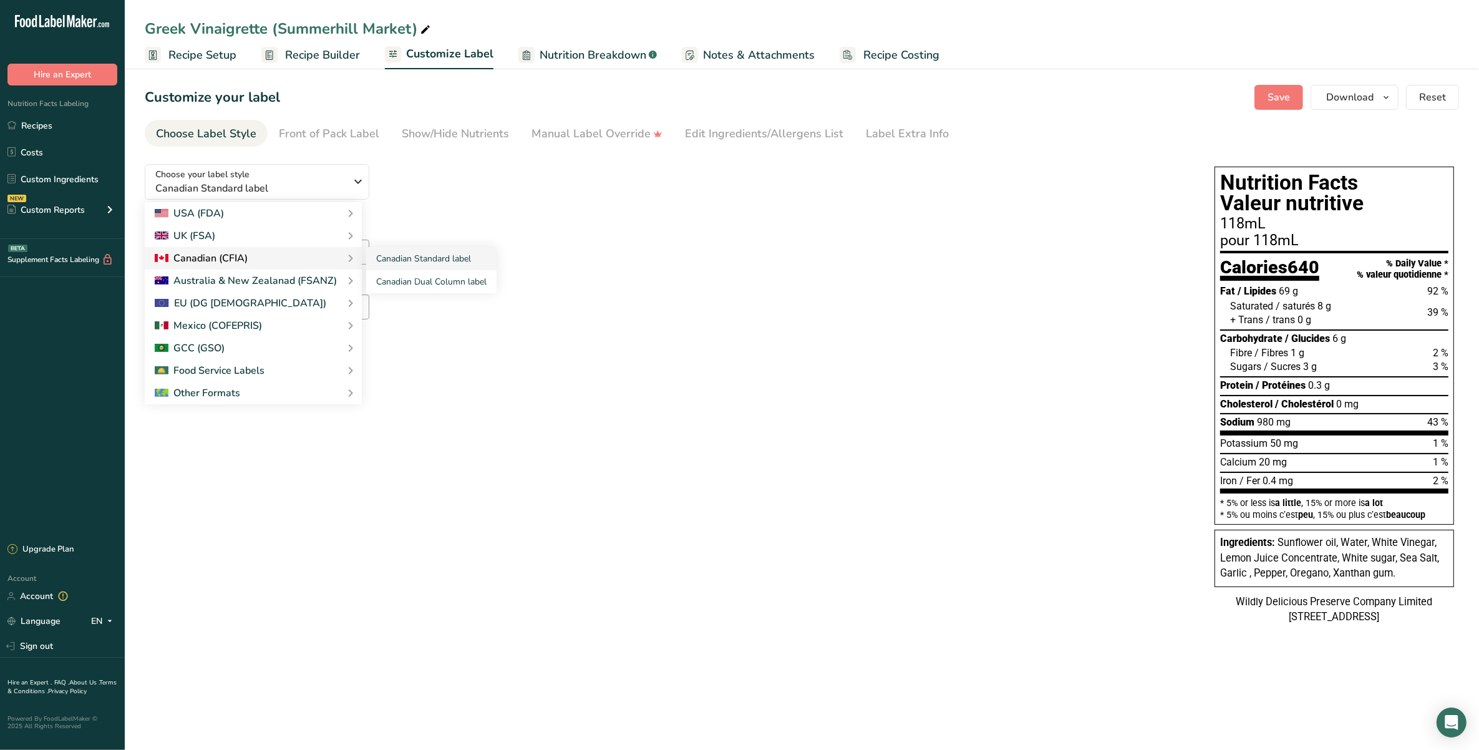
click at [329, 254] on div "Canadian (CFIA)" at bounding box center [253, 258] width 197 height 15
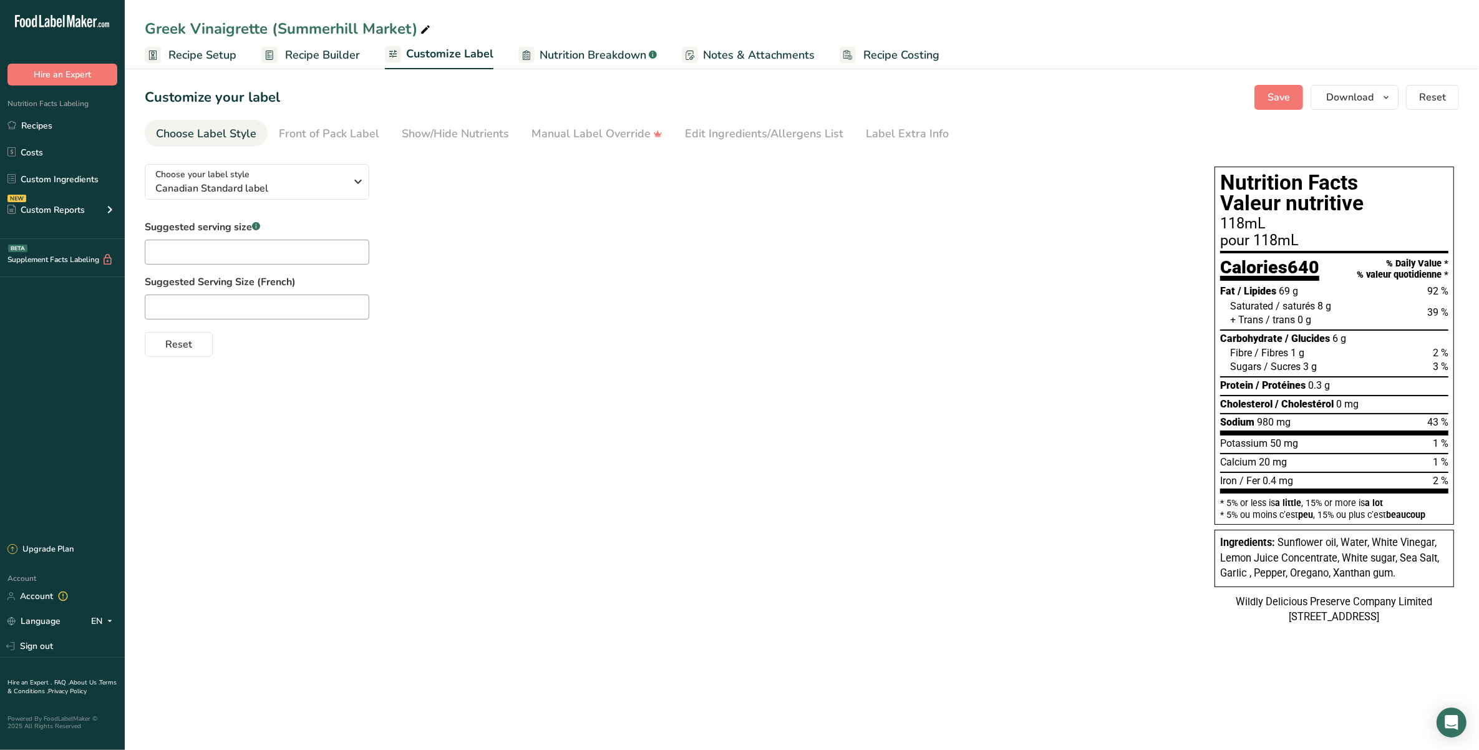
click at [523, 399] on div "Choose your label style Canadian Standard label USA (FDA) Standard FDA label Ta…" at bounding box center [802, 395] width 1314 height 483
click at [238, 254] on input "text" at bounding box center [257, 251] width 225 height 25
click at [321, 372] on div "Choose your label style Canadian Standard label USA (FDA) Standard FDA label Ta…" at bounding box center [802, 395] width 1314 height 483
click at [263, 301] on input "text" at bounding box center [257, 306] width 225 height 25
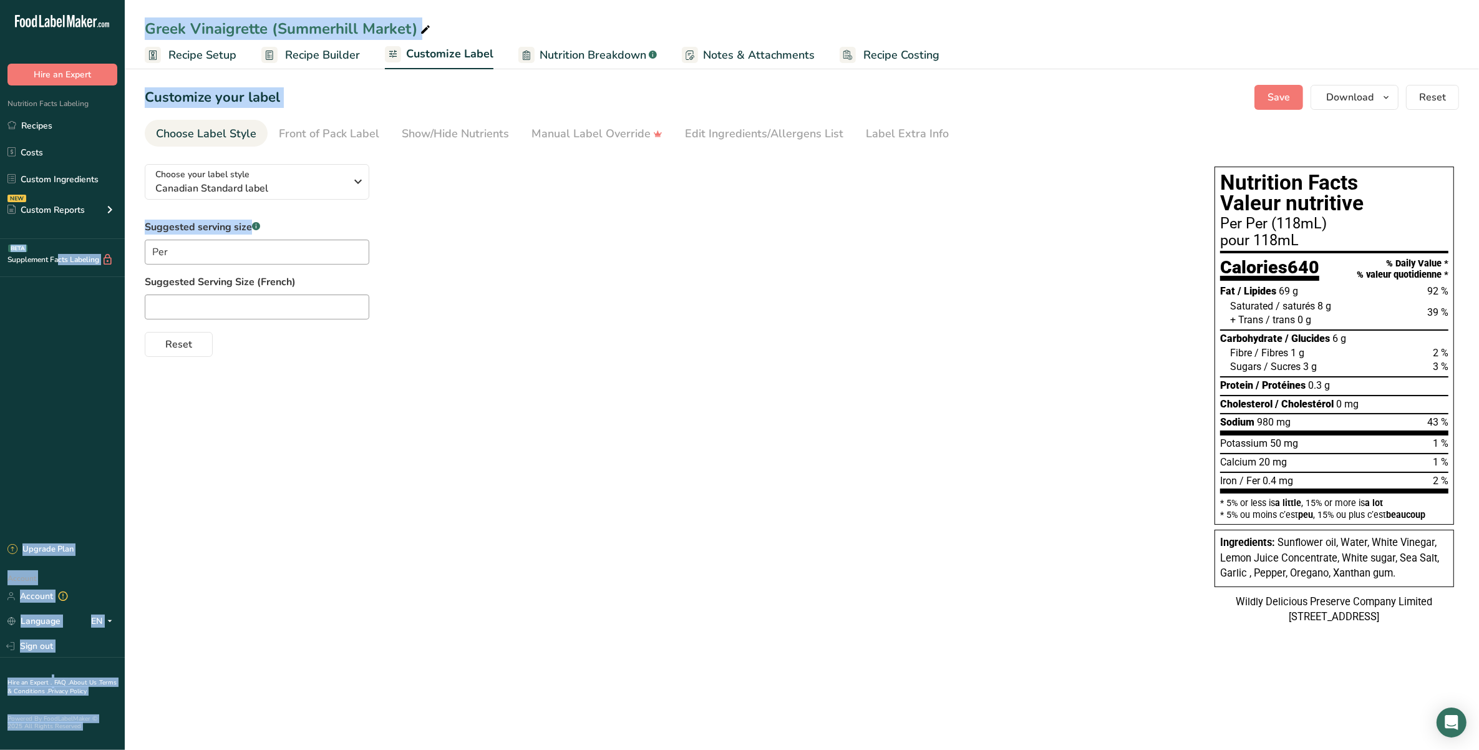
drag, startPoint x: 220, startPoint y: 236, endPoint x: 64, endPoint y: 248, distance: 155.8
click at [64, 248] on div ".a-20{fill:#fff;} Hire an Expert Nutrition Facts Labeling Recipes Costs Custom …" at bounding box center [739, 375] width 1479 height 750
drag, startPoint x: 64, startPoint y: 248, endPoint x: 226, endPoint y: 262, distance: 162.1
click at [226, 262] on input "Per" at bounding box center [257, 251] width 225 height 25
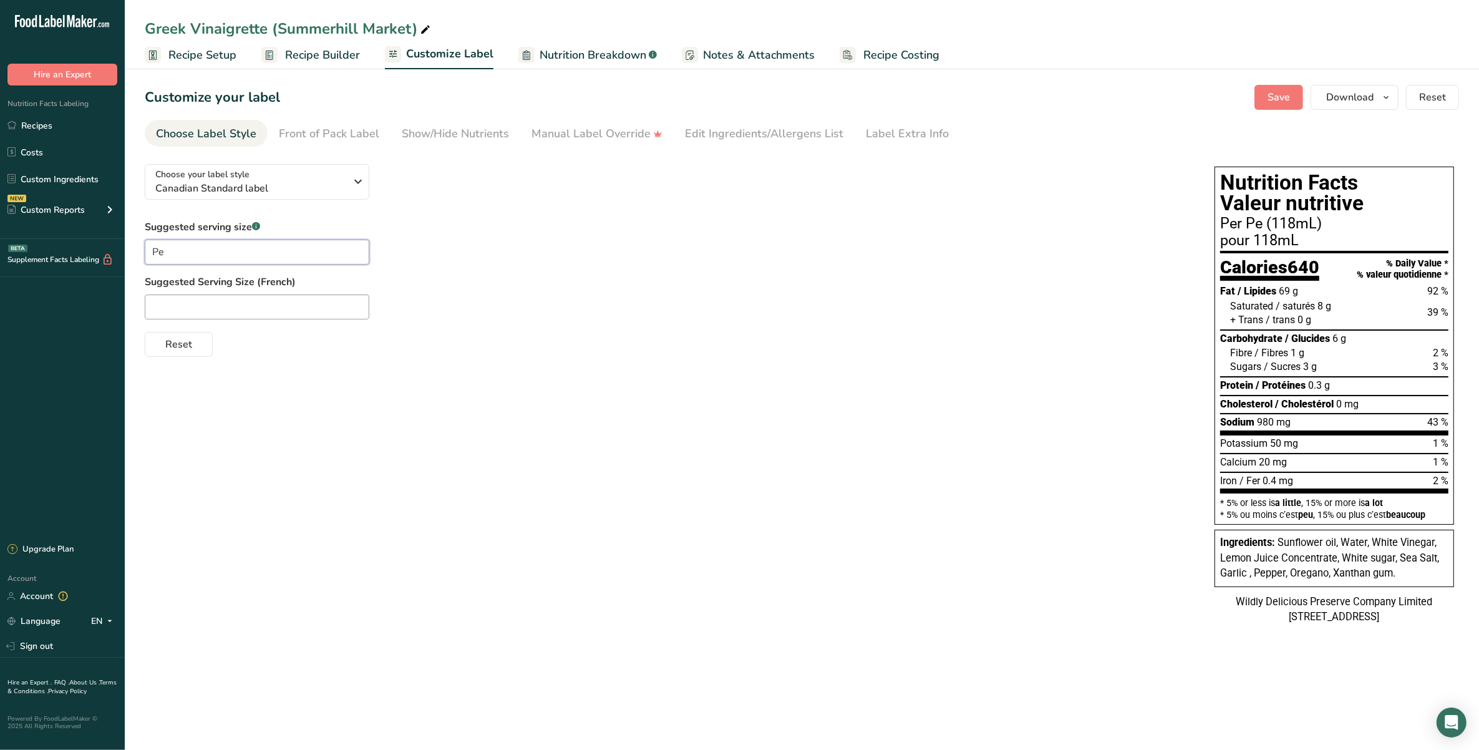
type input "P"
type input "{"
click at [793, 506] on div "Choose your label style Canadian Standard label USA (FDA) Standard FDA label Ta…" at bounding box center [802, 395] width 1314 height 483
click at [1046, 107] on button "Save" at bounding box center [1278, 97] width 49 height 25
click at [266, 259] on input "text" at bounding box center [257, 251] width 225 height 25
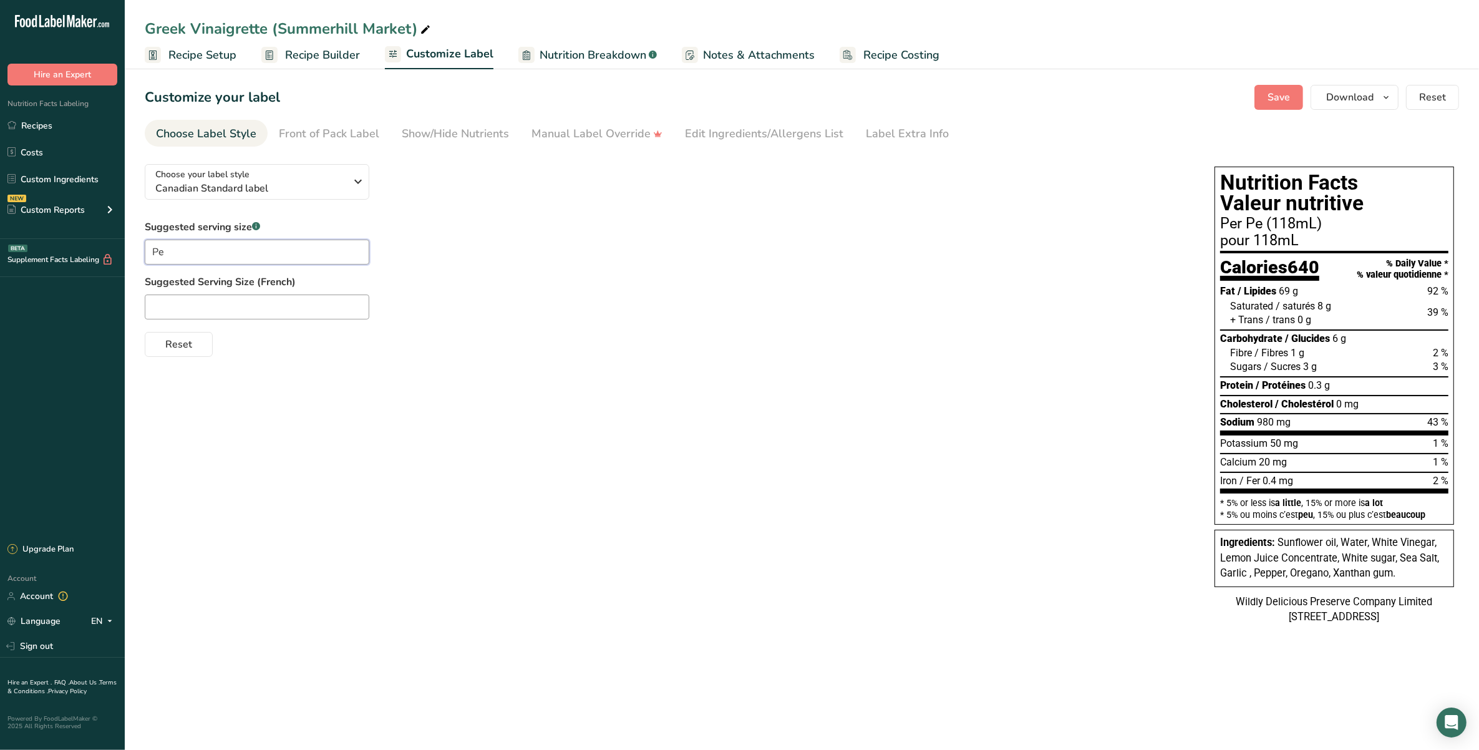
type input "P"
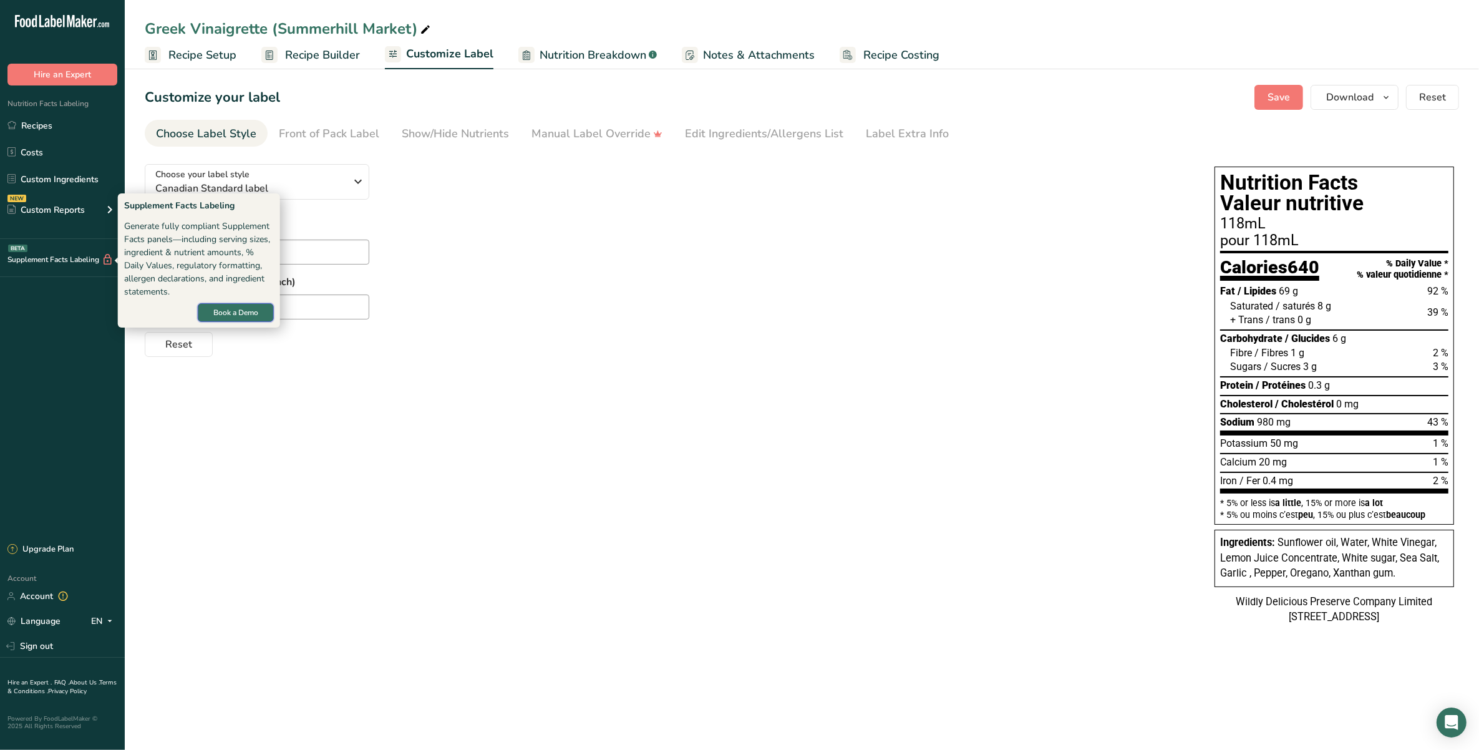
click at [249, 304] on button "Book a Demo" at bounding box center [236, 312] width 76 height 19
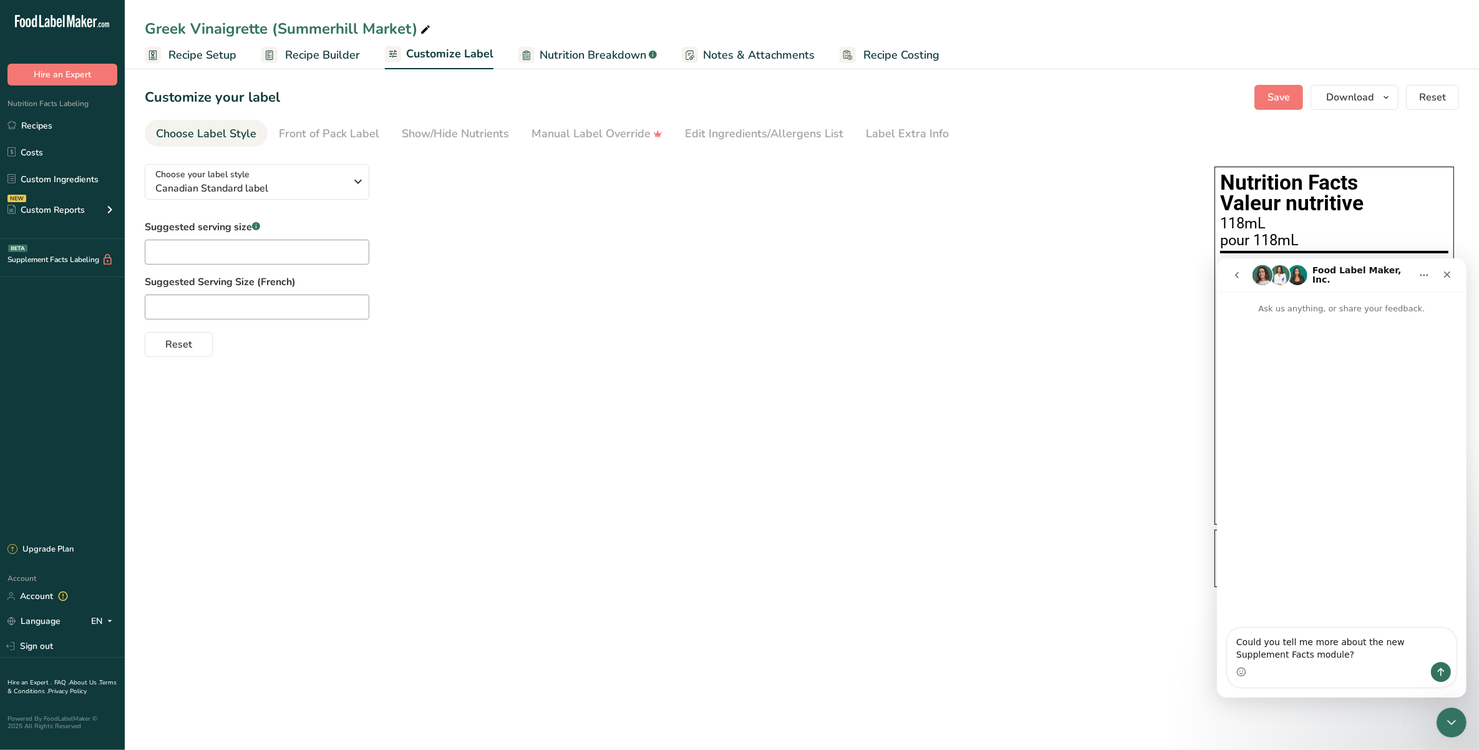
drag, startPoint x: 939, startPoint y: 337, endPoint x: 952, endPoint y: 339, distance: 13.8
click at [939, 337] on div "Reset" at bounding box center [667, 342] width 1045 height 30
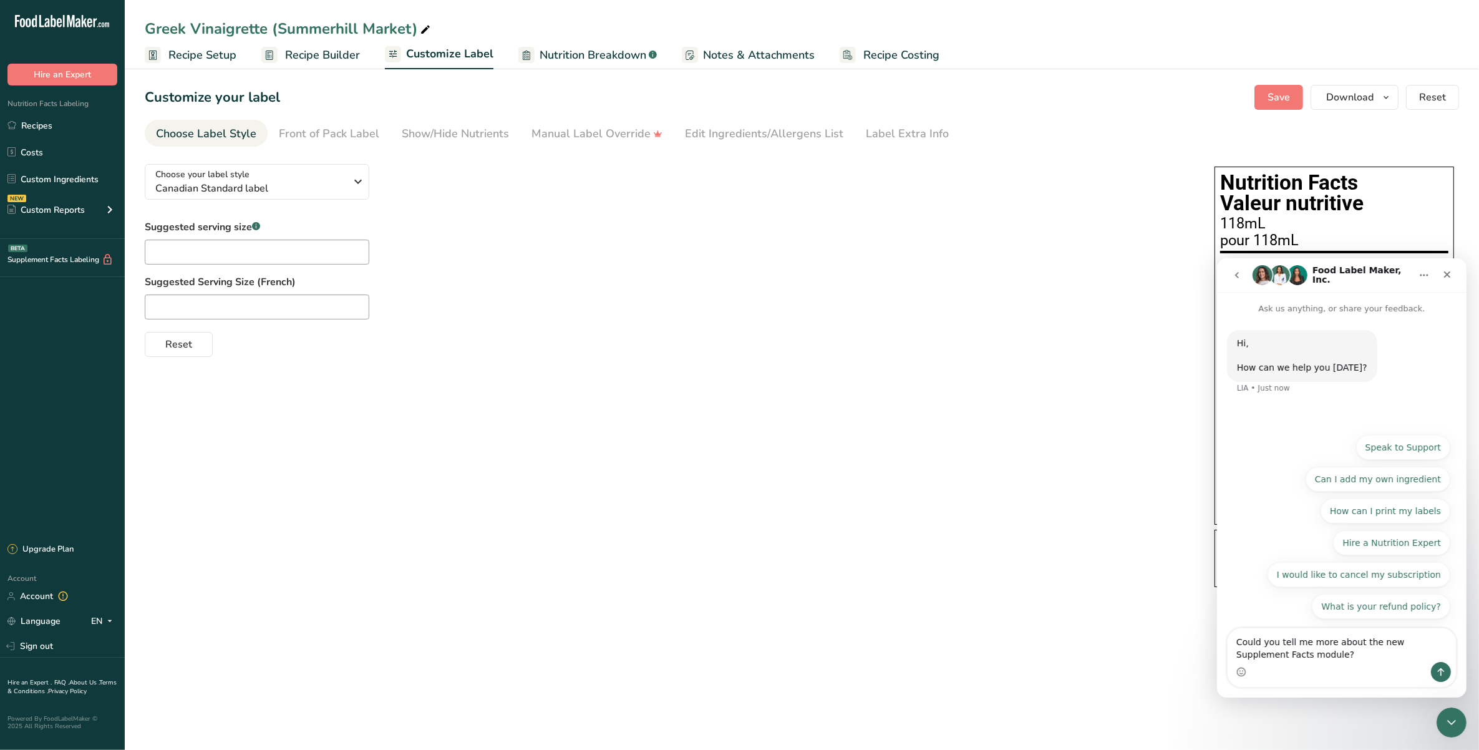
click at [1046, 428] on div "What is your refund policy? Speak to Support Can I add my own ingredient How ca…" at bounding box center [1340, 527] width 249 height 203
click at [1046, 279] on div "Close" at bounding box center [1446, 274] width 22 height 22
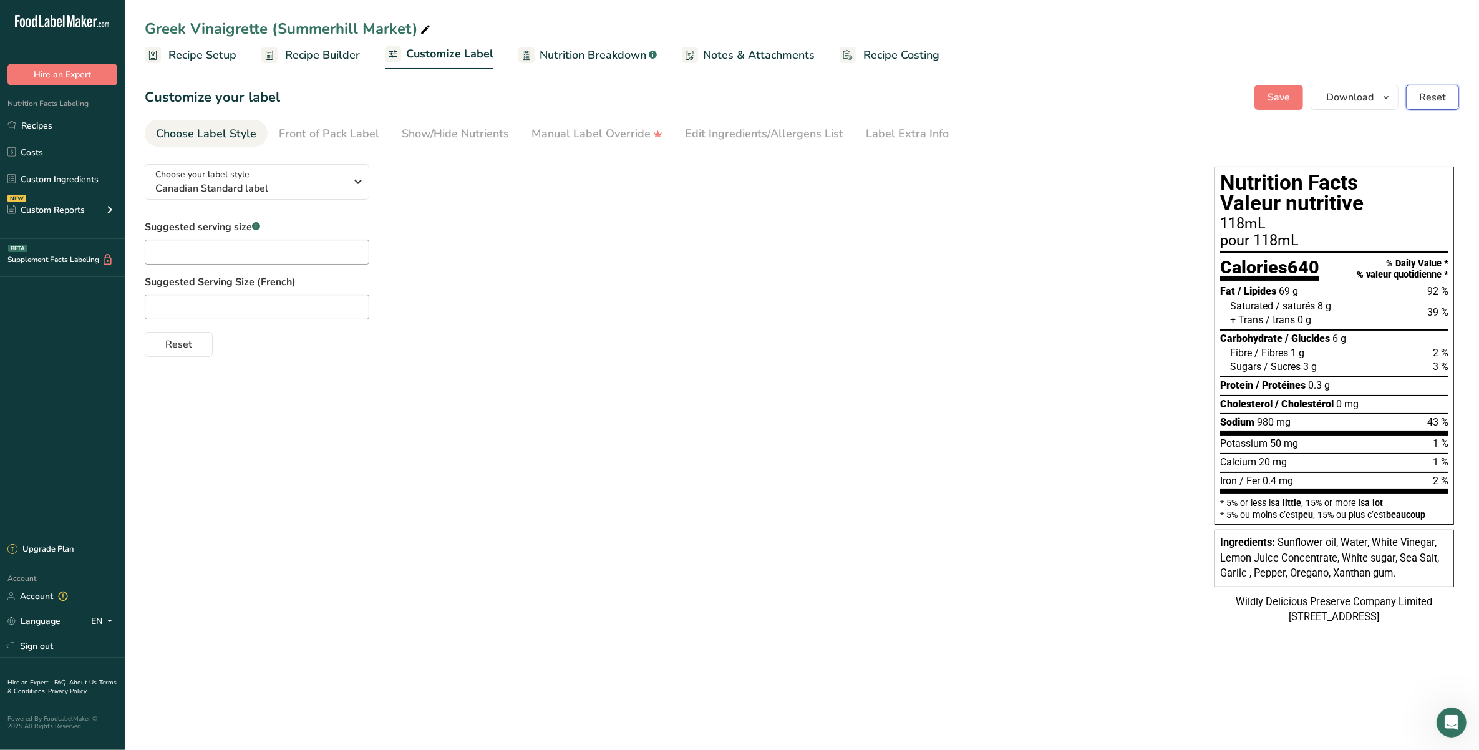
click at [1046, 94] on span "Reset" at bounding box center [1432, 97] width 27 height 15
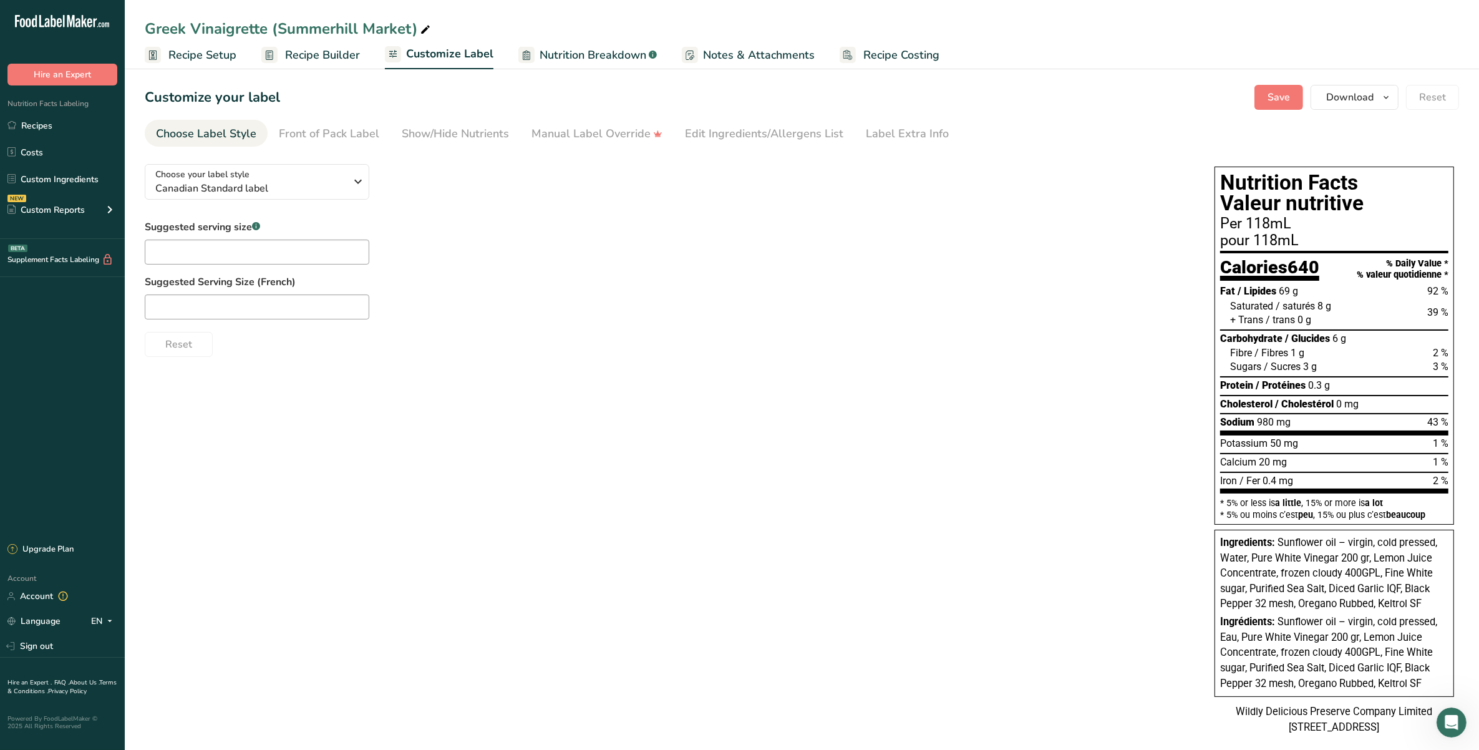
click at [346, 54] on span "Recipe Builder" at bounding box center [322, 55] width 75 height 17
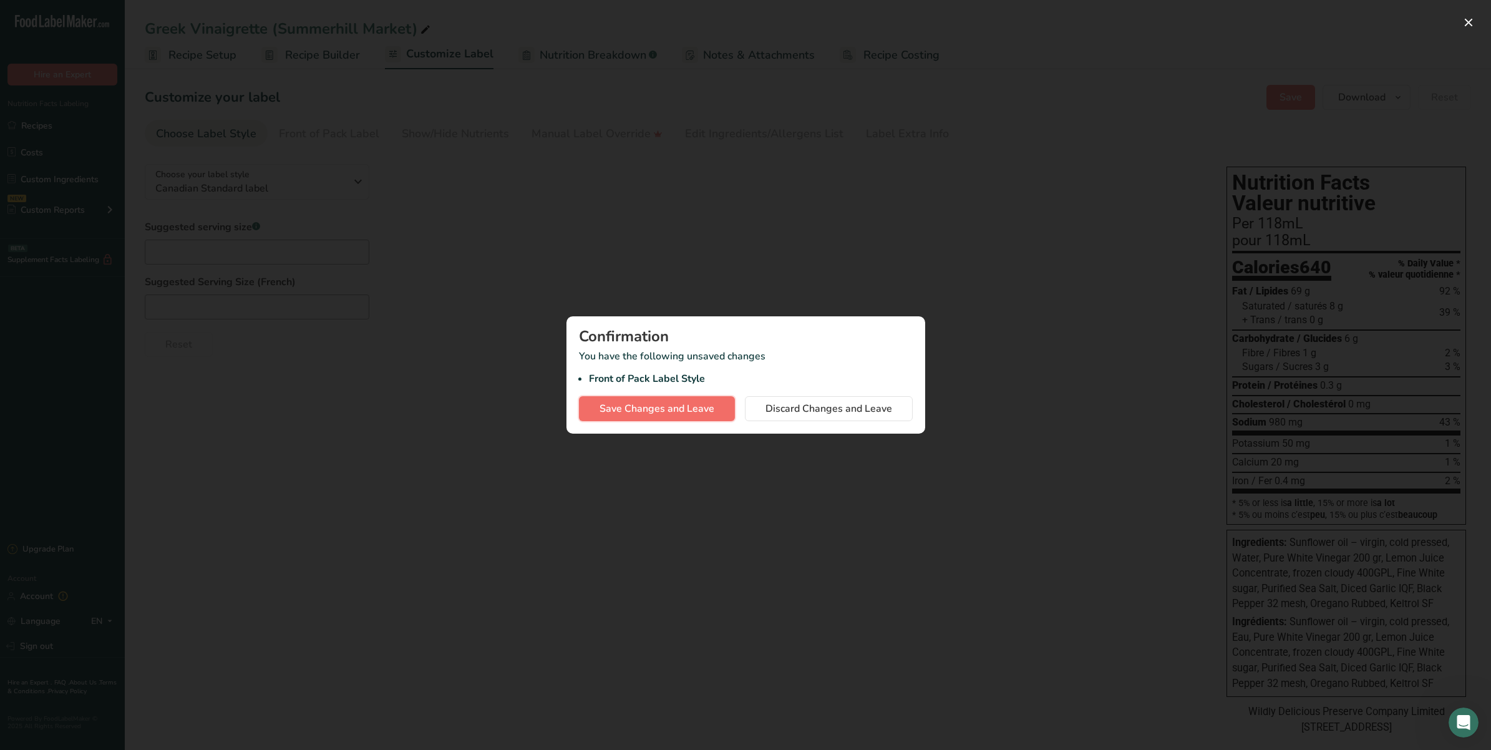
click at [662, 415] on span "Save Changes and Leave" at bounding box center [656, 408] width 115 height 15
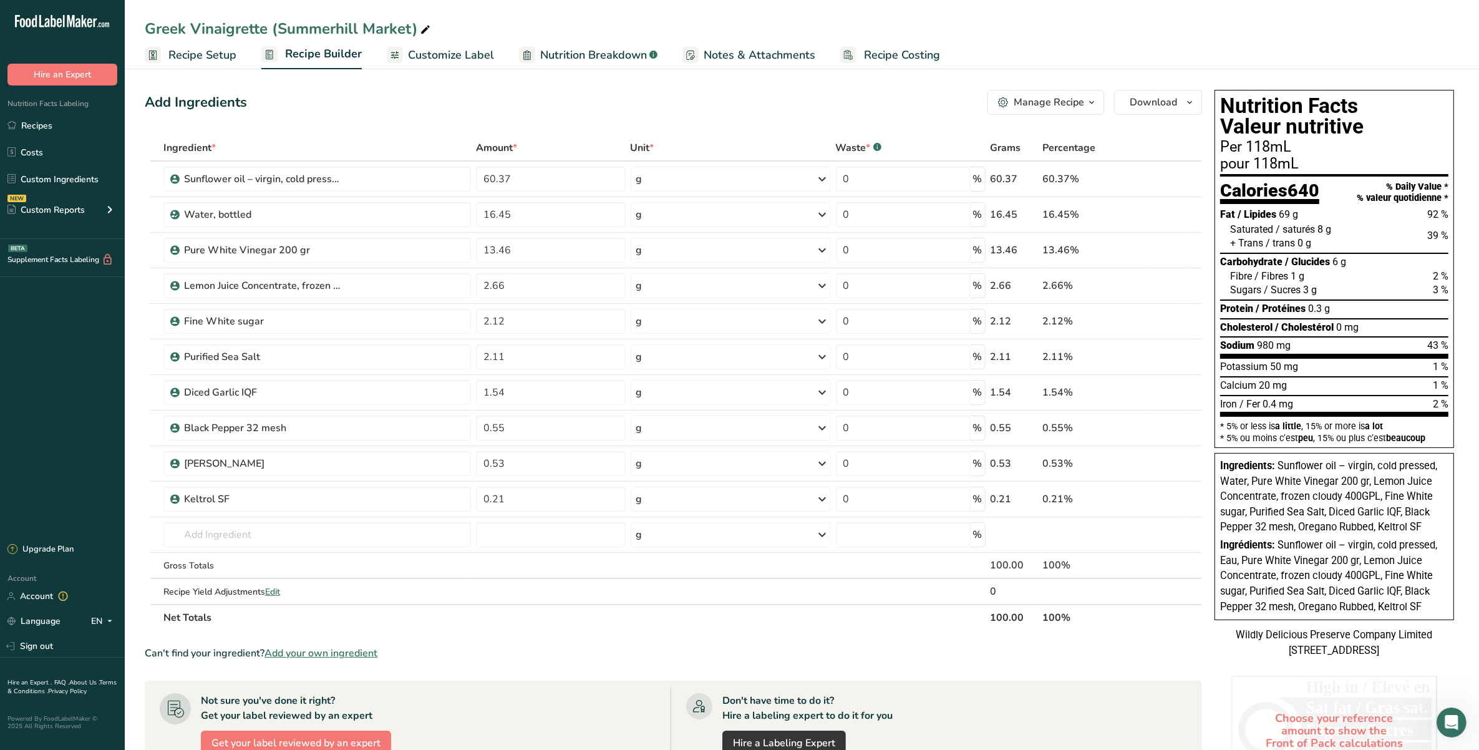
click at [450, 54] on span "Customize Label" at bounding box center [451, 55] width 86 height 17
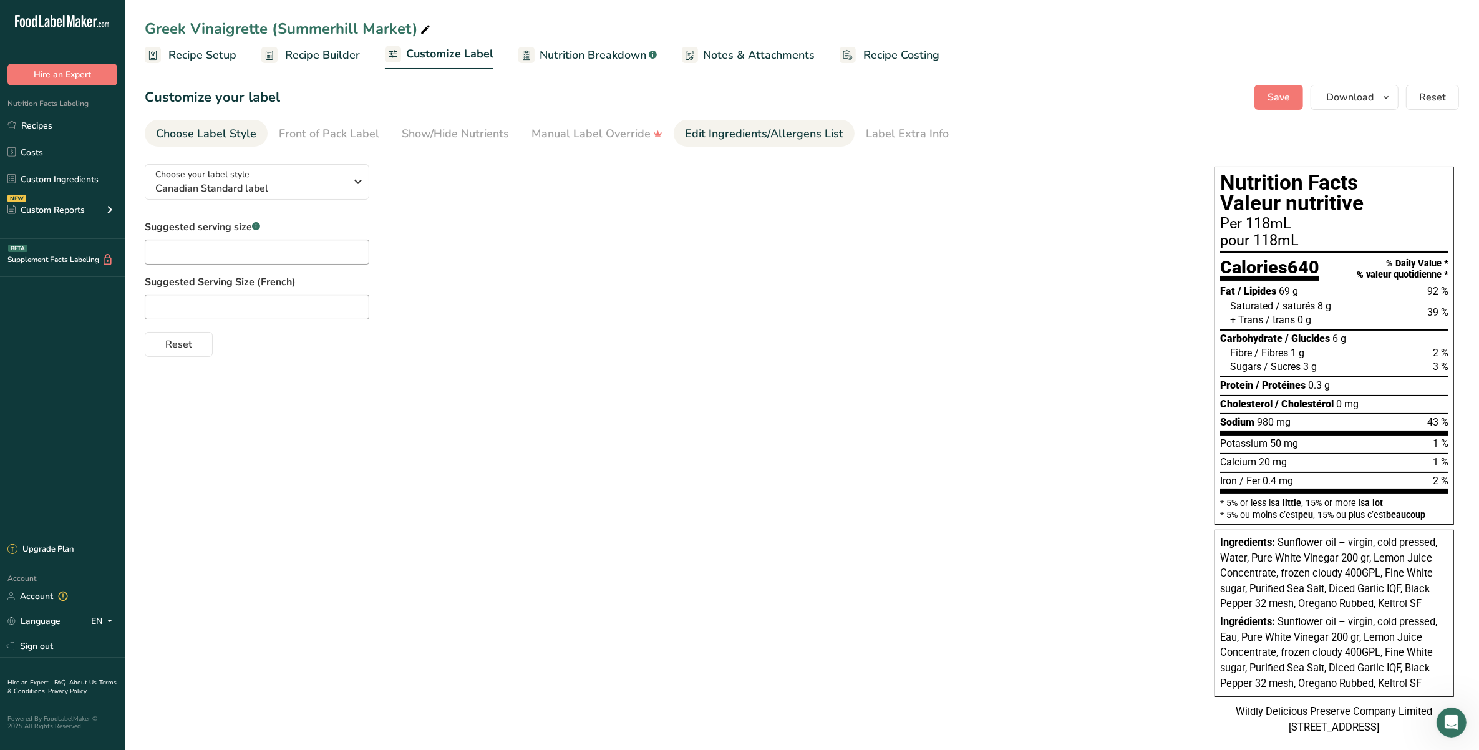
click at [786, 123] on link "Edit Ingredients/Allergens List" at bounding box center [764, 134] width 158 height 28
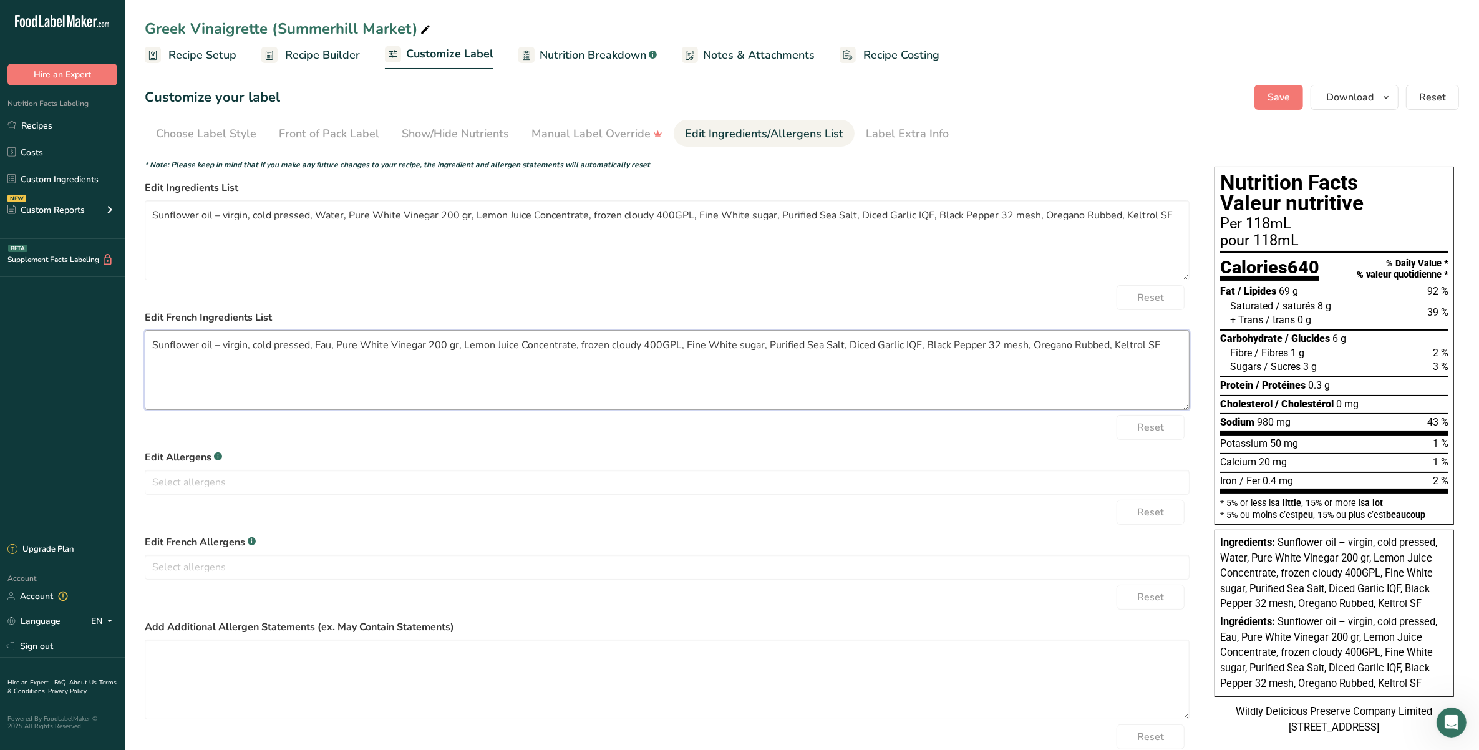
click at [471, 362] on textarea "Sunflower oil – virgin, cold pressed, Eau, Pure White Vinegar 200 gr, Lemon Jui…" at bounding box center [667, 370] width 1045 height 80
drag, startPoint x: 150, startPoint y: 347, endPoint x: 1329, endPoint y: 375, distance: 1179.1
click at [1046, 375] on div "Choose your label style Canadian Standard label USA (FDA) Standard FDA label Ta…" at bounding box center [802, 465] width 1314 height 623
click at [1046, 251] on textarea "Sunflower oil – virgin, cold pressed, Water, Pure White Vinegar 200 gr, Lemon J…" at bounding box center [667, 240] width 1045 height 80
click at [1046, 215] on textarea "Sunflower oil – virgin, cold pressed, Water, Pure White Vinegar 200 gr, Lemon J…" at bounding box center [667, 240] width 1045 height 80
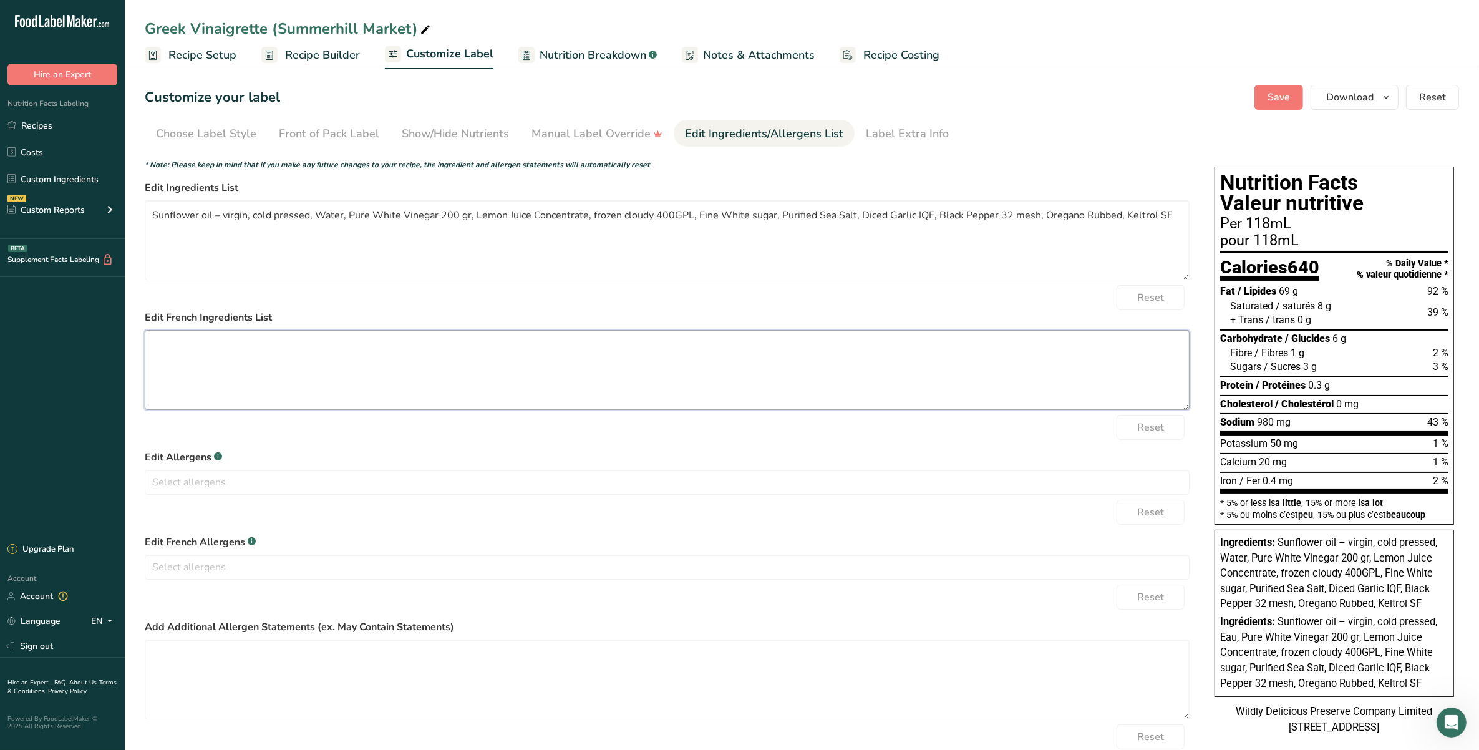
click at [482, 370] on textarea at bounding box center [667, 370] width 1045 height 80
drag, startPoint x: 1176, startPoint y: 220, endPoint x: -153, endPoint y: 295, distance: 1331.2
click at [0, 295] on html ".a-20{fill:#fff;} Hire an Expert Nutrition Facts Labeling Recipes Costs Custom …" at bounding box center [739, 398] width 1479 height 797
paste textarea ", Water, White Vinegar, Lemon Juice Concentrate, White sugar, Sea Salt, Garlic,…"
click at [263, 238] on textarea "Sunflower oil, Water, White Vinegar, Lemon Juice Concentrate, White sugar, Sea …" at bounding box center [667, 240] width 1045 height 80
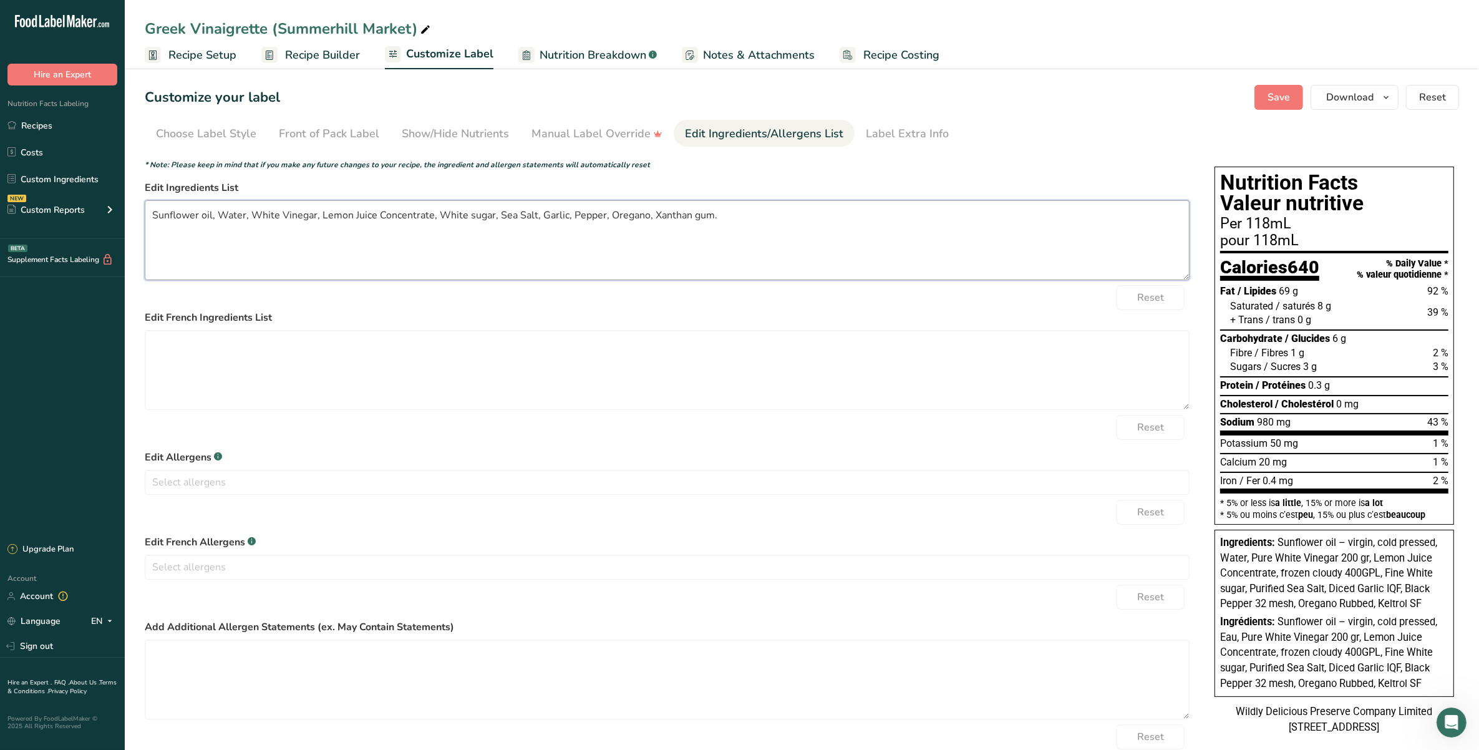
click at [478, 213] on textarea "Sunflower oil, Water, White Vinegar, Lemon Juice Concentrate, White sugar, Sea …" at bounding box center [667, 240] width 1045 height 80
drag, startPoint x: 469, startPoint y: 218, endPoint x: 440, endPoint y: 218, distance: 29.3
click at [440, 218] on textarea "Sunflower oil, Water, White Vinegar, Lemon Juice Concentrate, White sugar, Sea …" at bounding box center [667, 240] width 1045 height 80
click at [512, 217] on textarea "Sunflower oil, Water, White Vinegar, Lemon Juice Concentrate, Sugar, Sea Salt, …" at bounding box center [667, 240] width 1045 height 80
click at [565, 216] on textarea "Sunflower oil, Water, White Vinegar, Lemon Juice Concentrate, Sugar, Sea Salt, …" at bounding box center [667, 240] width 1045 height 80
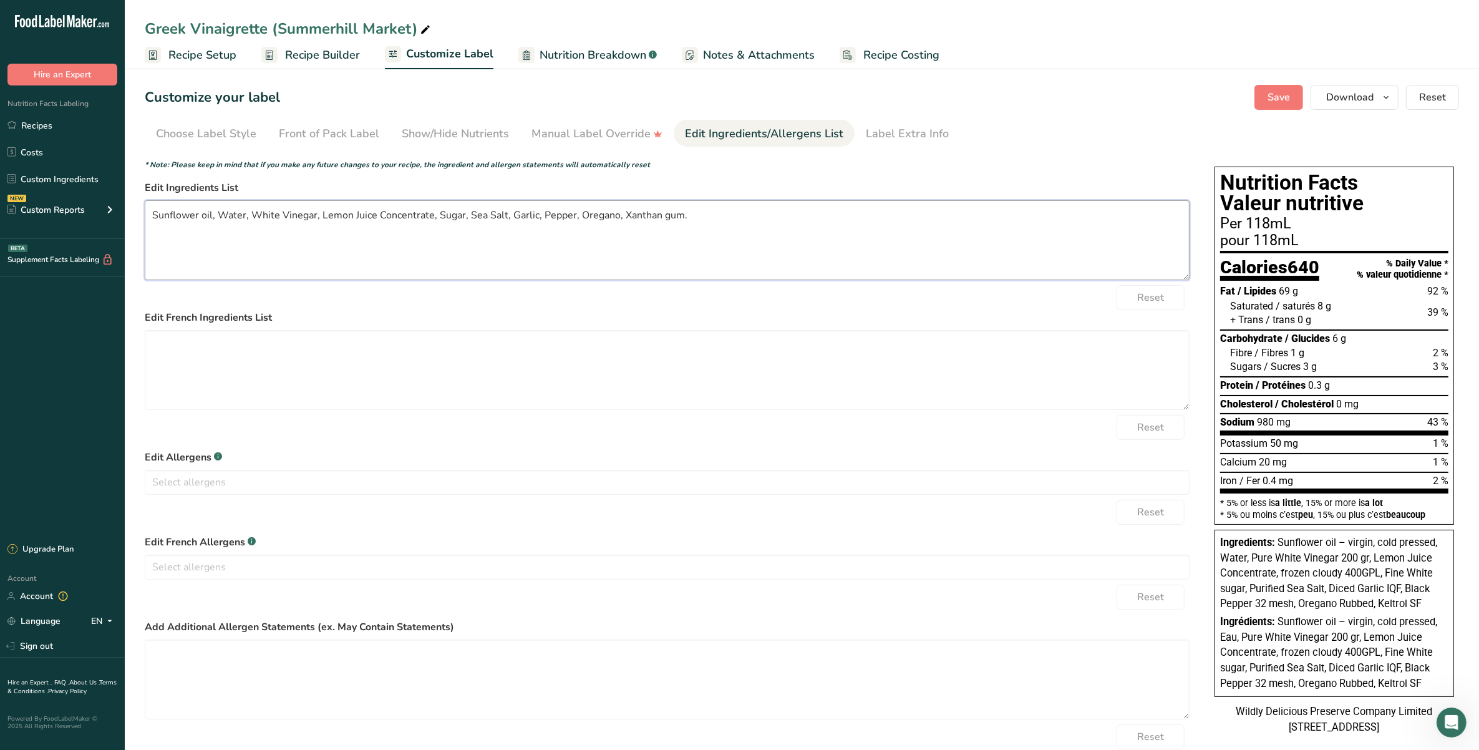
click at [599, 216] on textarea "Sunflower oil, Water, White Vinegar, Lemon Juice Concentrate, Sugar, Sea Salt, …" at bounding box center [667, 240] width 1045 height 80
click at [643, 213] on textarea "Sunflower oil, Water, White Vinegar, Lemon Juice Concentrate, Sugar, Sea Salt, …" at bounding box center [667, 240] width 1045 height 80
click at [720, 228] on textarea "Sunflower oil, Water, White Vinegar, Lemon Juice Concentrate, Sugar, Sea Salt, …" at bounding box center [667, 240] width 1045 height 80
type textarea "Sunflower oil, Water, White Vinegar, Lemon Juice Concentrate, Sugar, Sea Salt, …"
click at [1046, 100] on span "Save" at bounding box center [1278, 97] width 22 height 15
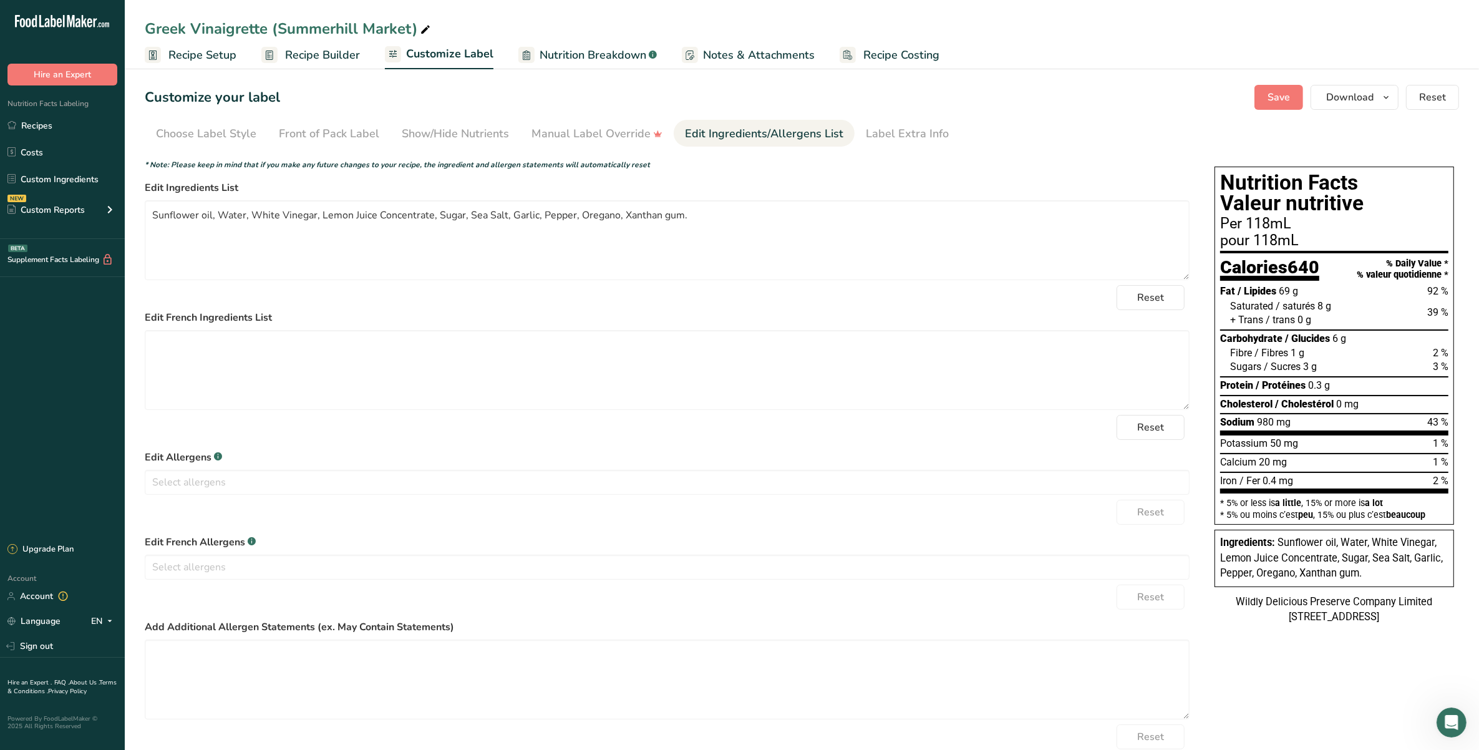
click at [1046, 83] on section "Customize your label Save Download Choose what to show on your downloaded label…" at bounding box center [802, 431] width 1354 height 732
click at [1046, 85] on button "Save" at bounding box center [1278, 97] width 49 height 25
click at [233, 128] on div "Choose Label Style" at bounding box center [206, 133] width 100 height 17
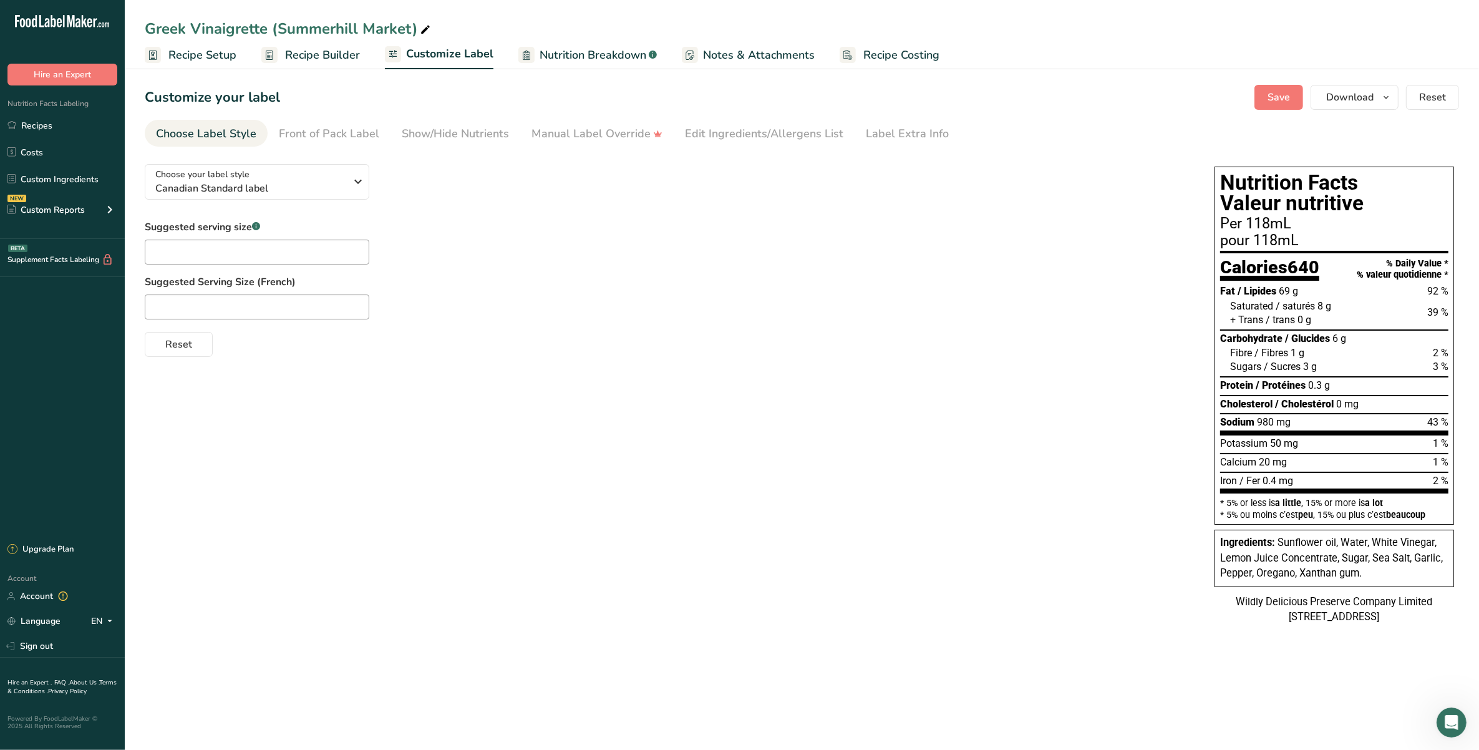
click at [321, 59] on span "Recipe Builder" at bounding box center [322, 55] width 75 height 17
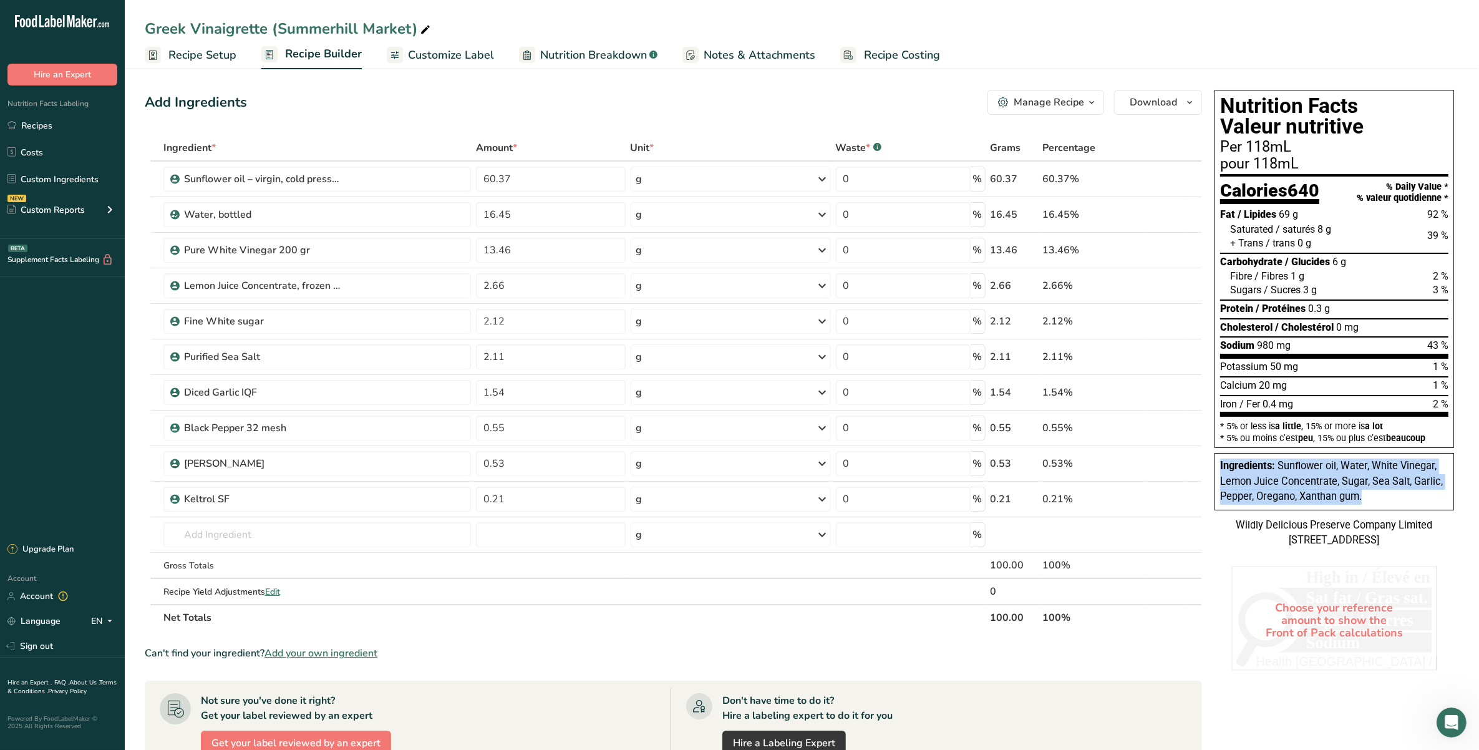
drag, startPoint x: 1373, startPoint y: 493, endPoint x: 1220, endPoint y: 460, distance: 156.8
click at [1046, 460] on div "Ingredients: Sunflower oil, Water, White Vinegar, Lemon Juice Concentrate, Suga…" at bounding box center [1334, 481] width 228 height 46
copy div "Ingredients: Sunflower oil, Water, White Vinegar, Lemon Juice Concentrate, Suga…"
drag, startPoint x: 1279, startPoint y: 128, endPoint x: 1208, endPoint y: 83, distance: 84.1
click at [1046, 83] on section "Add Ingredients Manage Recipe Delete Recipe Duplicate Recipe Scale Recipe Save …" at bounding box center [802, 562] width 1354 height 994
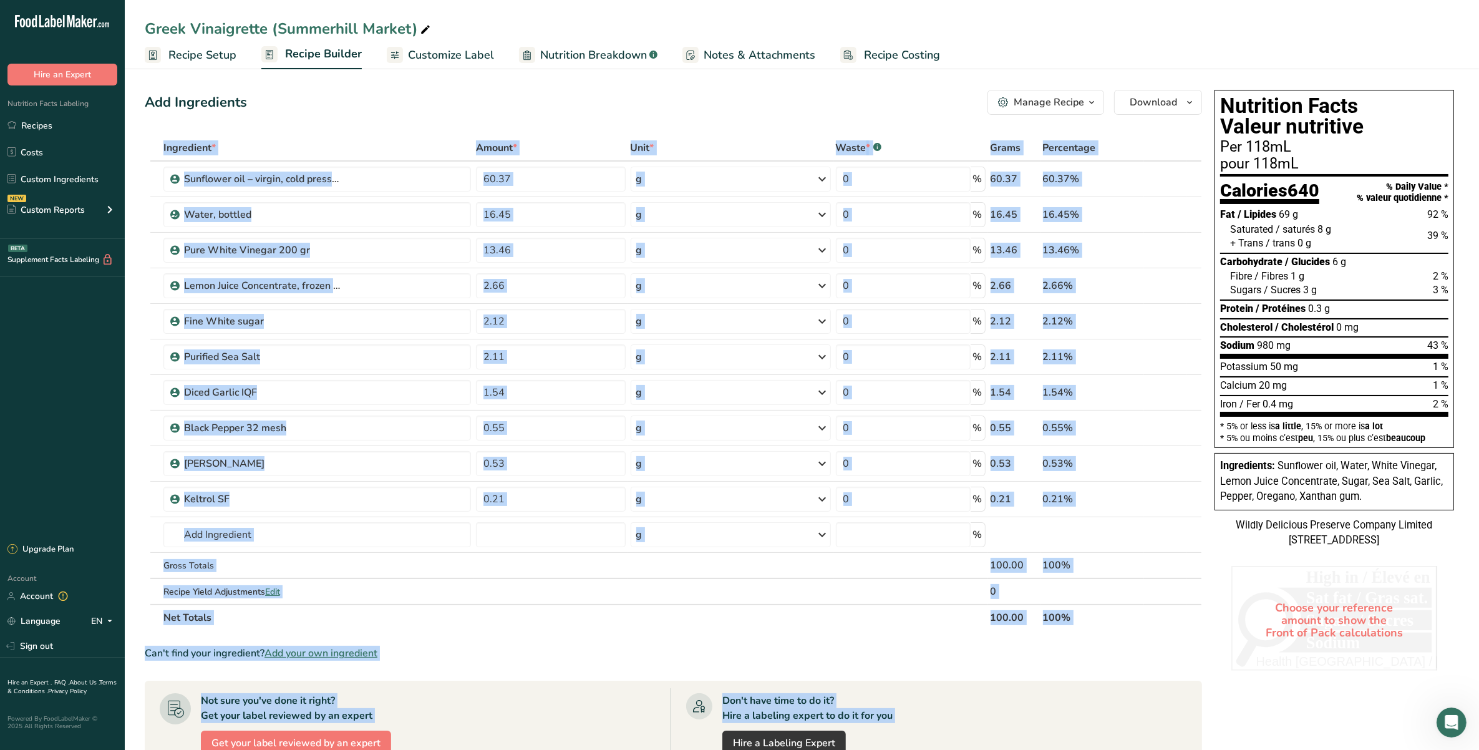
drag, startPoint x: 1208, startPoint y: 79, endPoint x: 1213, endPoint y: 104, distance: 24.8
click at [1046, 104] on section "Add Ingredients Manage Recipe Delete Recipe Duplicate Recipe Scale Recipe Save …" at bounding box center [802, 562] width 1354 height 994
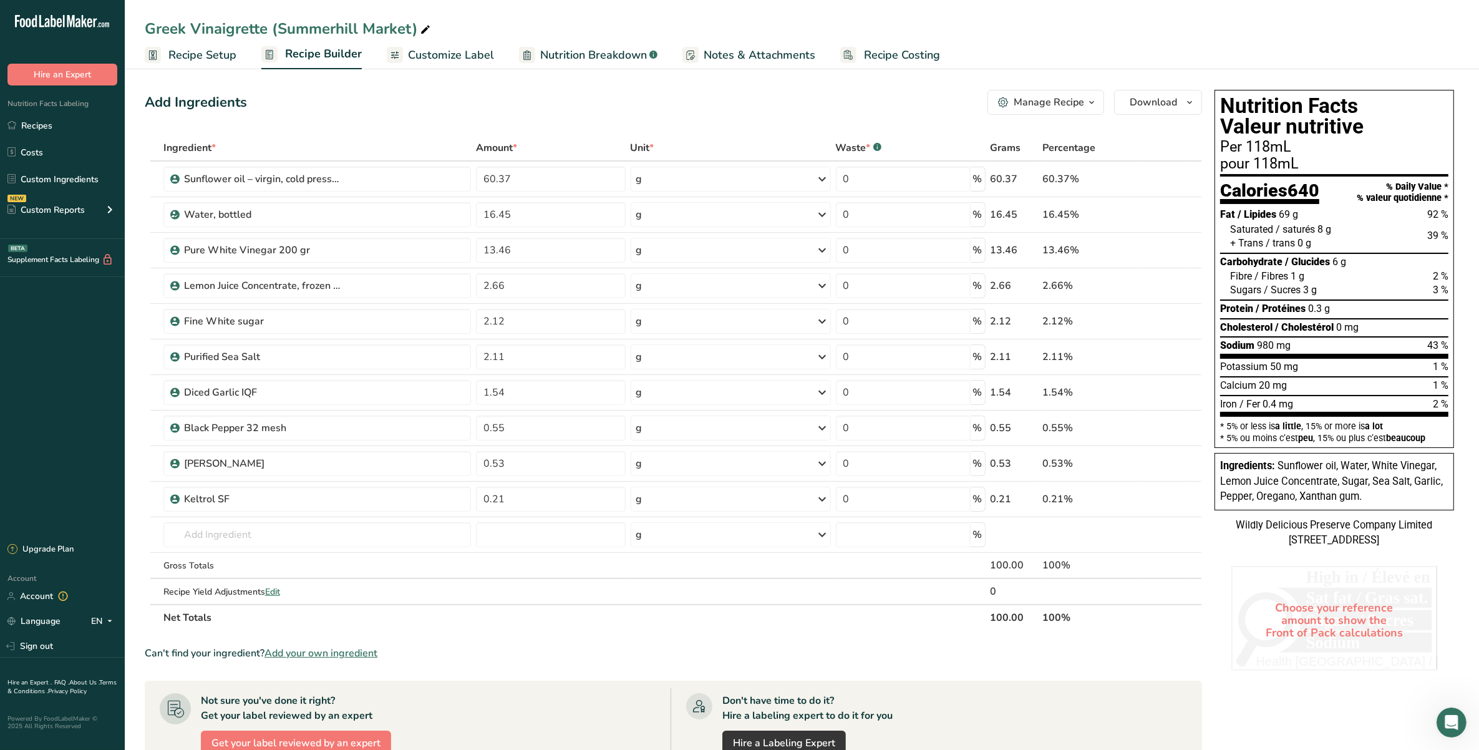
drag, startPoint x: 1213, startPoint y: 104, endPoint x: 1255, endPoint y: 117, distance: 44.0
click at [1046, 117] on h1 "Nutrition Facts Valeur nutritive" at bounding box center [1334, 116] width 228 height 42
click at [225, 59] on span "Recipe Setup" at bounding box center [202, 55] width 68 height 17
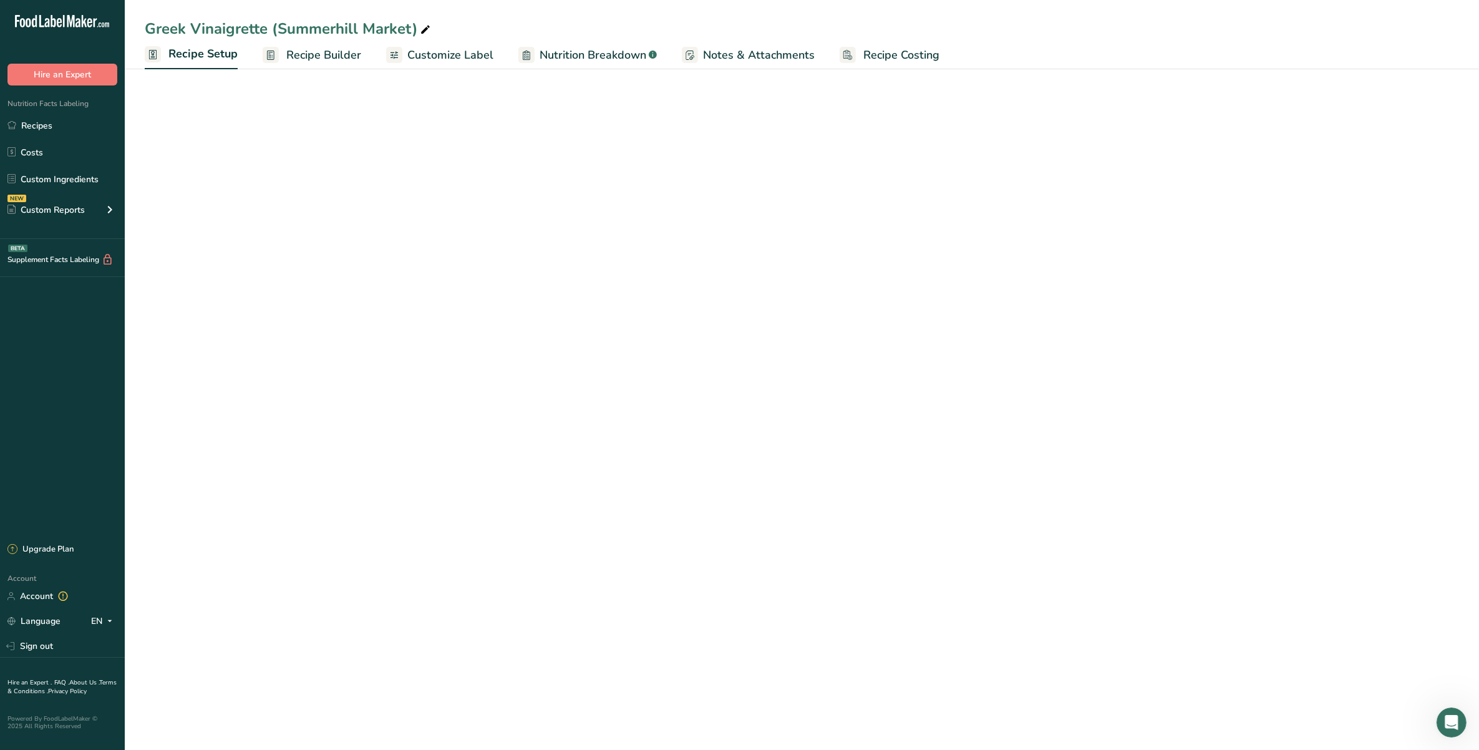
select select "17"
select select "22"
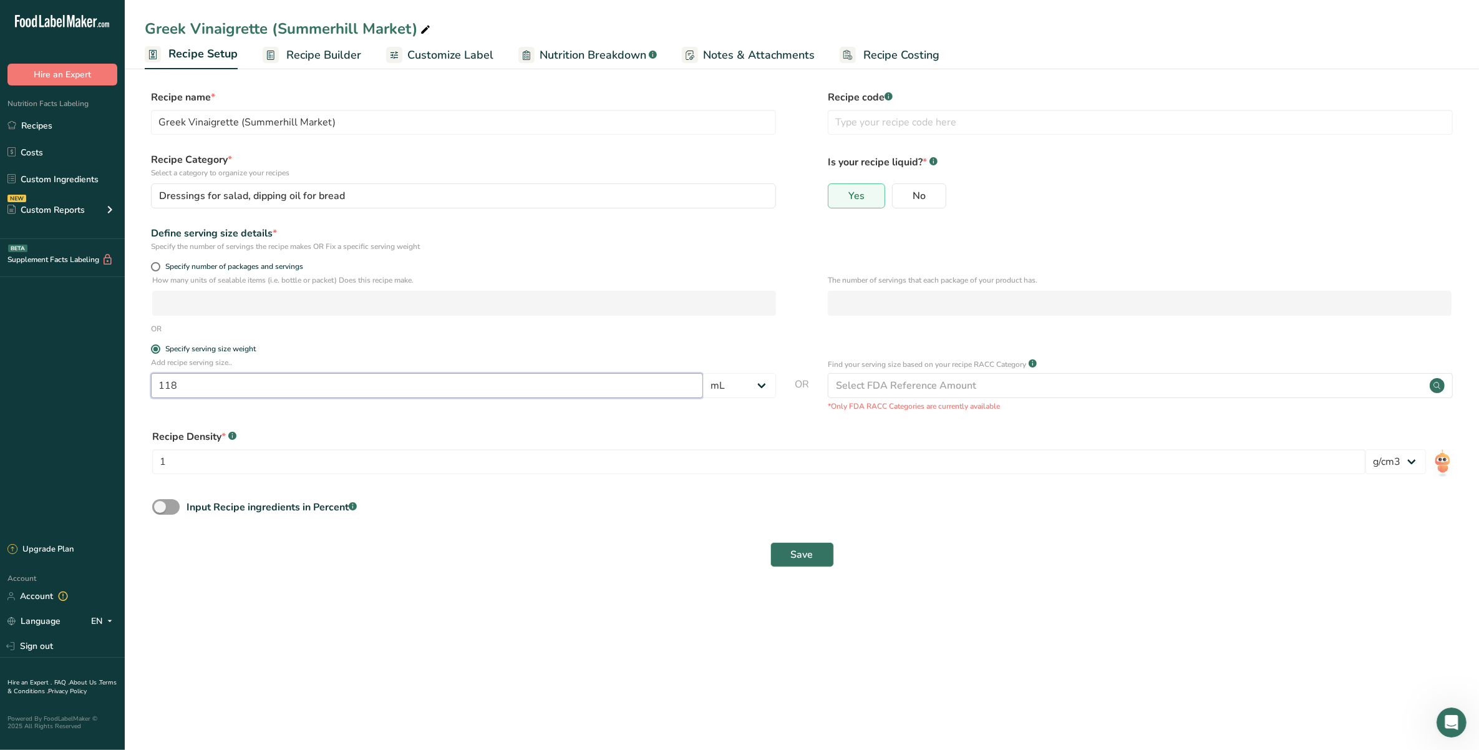
click at [291, 384] on input "118" at bounding box center [427, 385] width 552 height 25
drag, startPoint x: 290, startPoint y: 385, endPoint x: 120, endPoint y: 387, distance: 169.6
click at [120, 387] on div ".a-20{fill:#fff;} Hire an Expert Nutrition Facts Labeling Recipes Costs Custom …" at bounding box center [739, 375] width 1479 height 750
type input "2"
click at [721, 392] on select "Grams kg mg mcg lb oz l mL fl oz tbsp tsp cup qt gallon" at bounding box center [739, 385] width 73 height 25
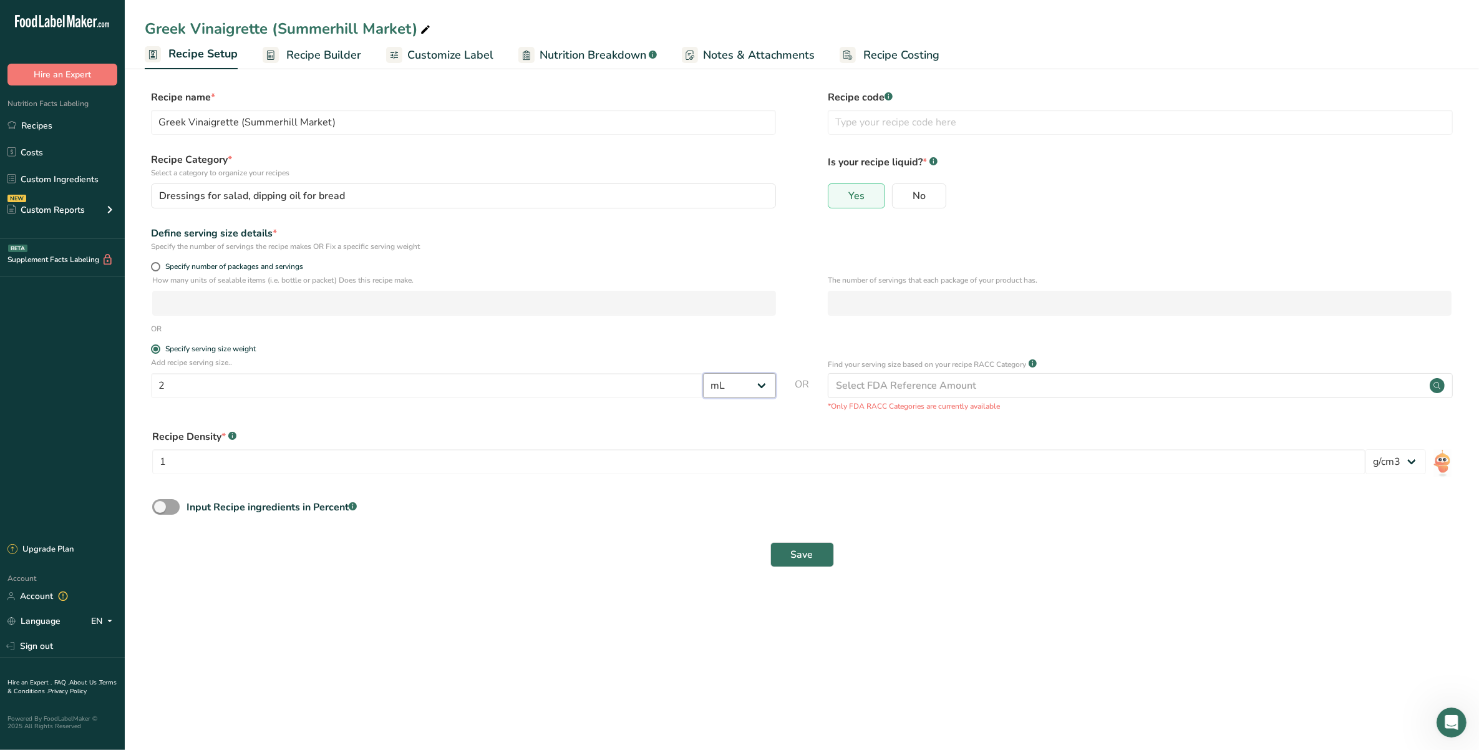
select select "19"
click at [703, 373] on select "Grams kg mg mcg lb oz l mL fl oz tbsp tsp cup qt gallon" at bounding box center [739, 385] width 73 height 25
click at [818, 506] on button "Save" at bounding box center [802, 554] width 64 height 25
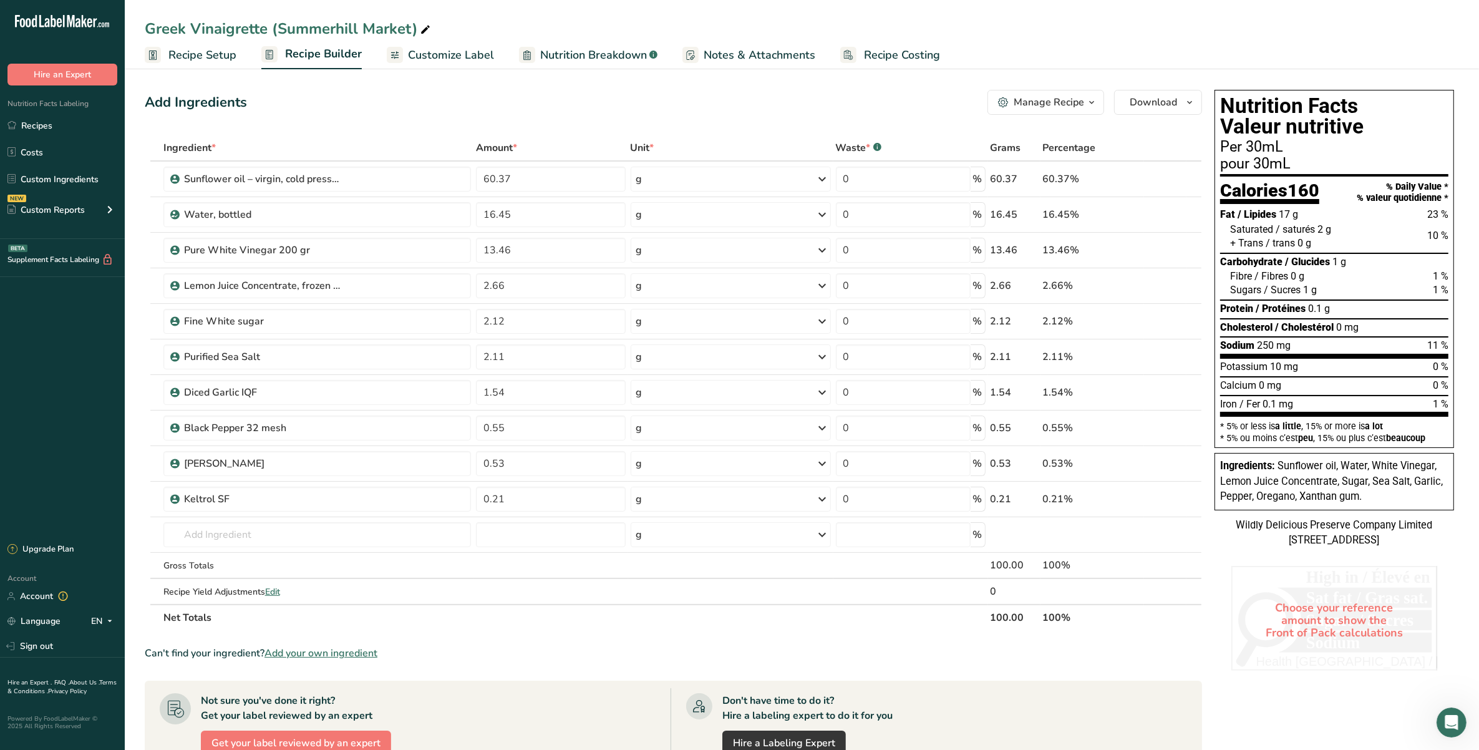
drag, startPoint x: 223, startPoint y: 51, endPoint x: 345, endPoint y: 72, distance: 124.2
click at [223, 51] on span "Recipe Setup" at bounding box center [202, 55] width 68 height 17
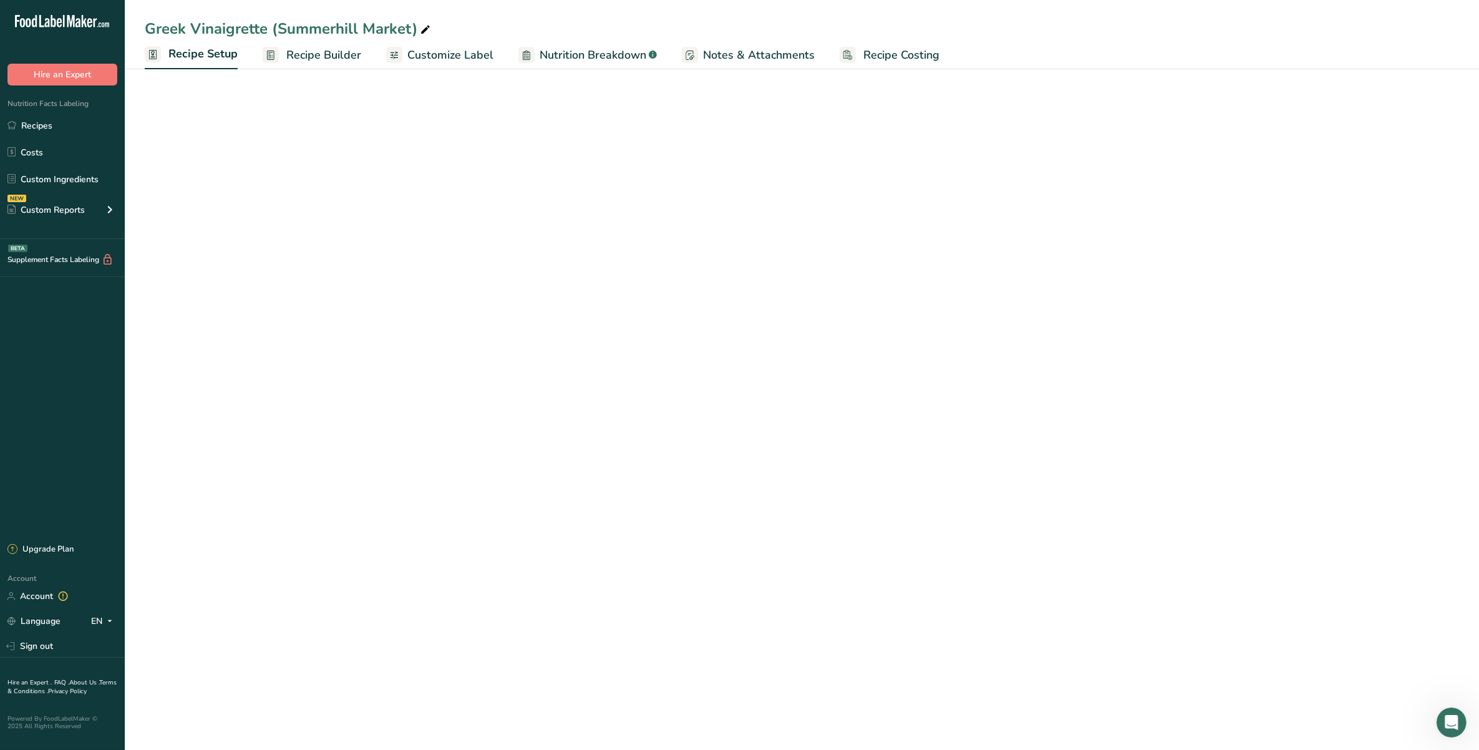
select select "19"
select select "22"
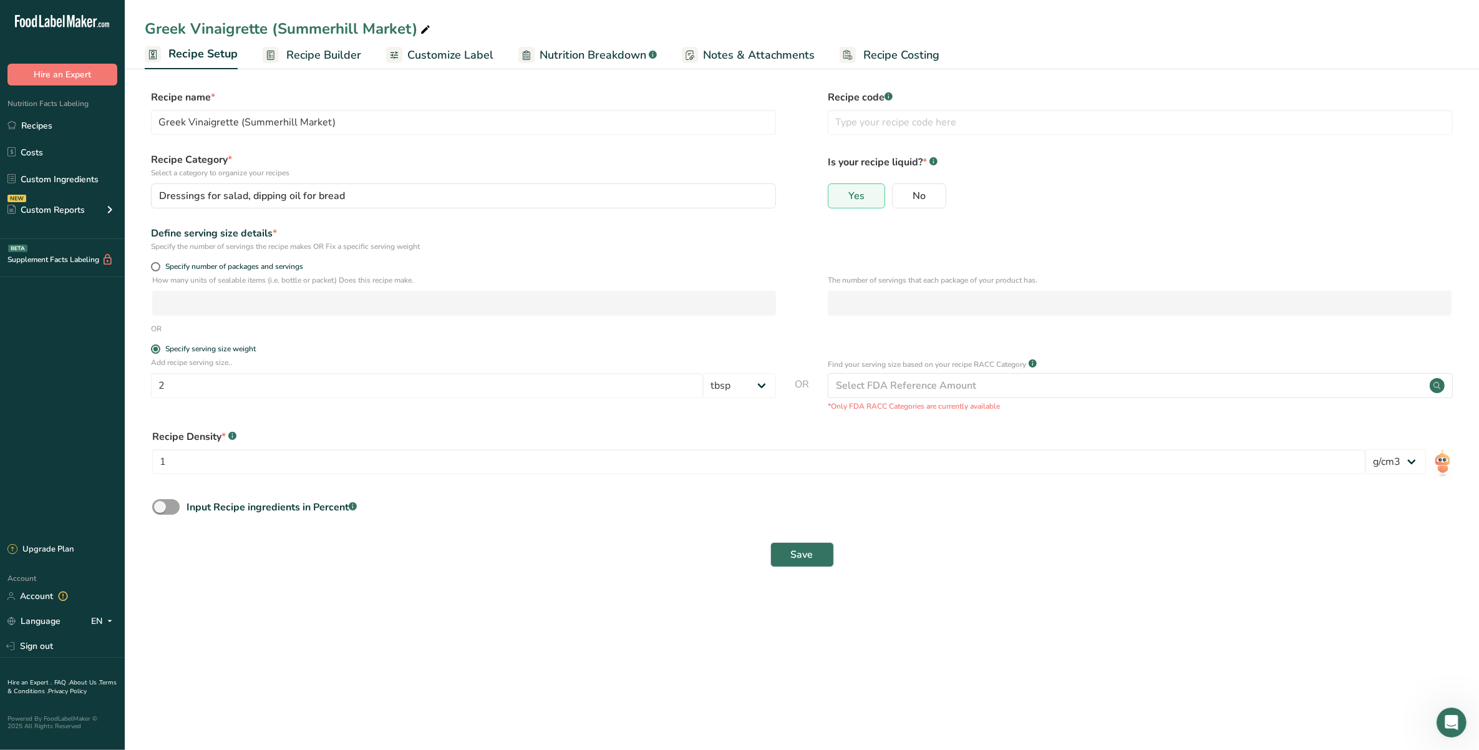
click at [421, 56] on span "Customize Label" at bounding box center [450, 55] width 86 height 17
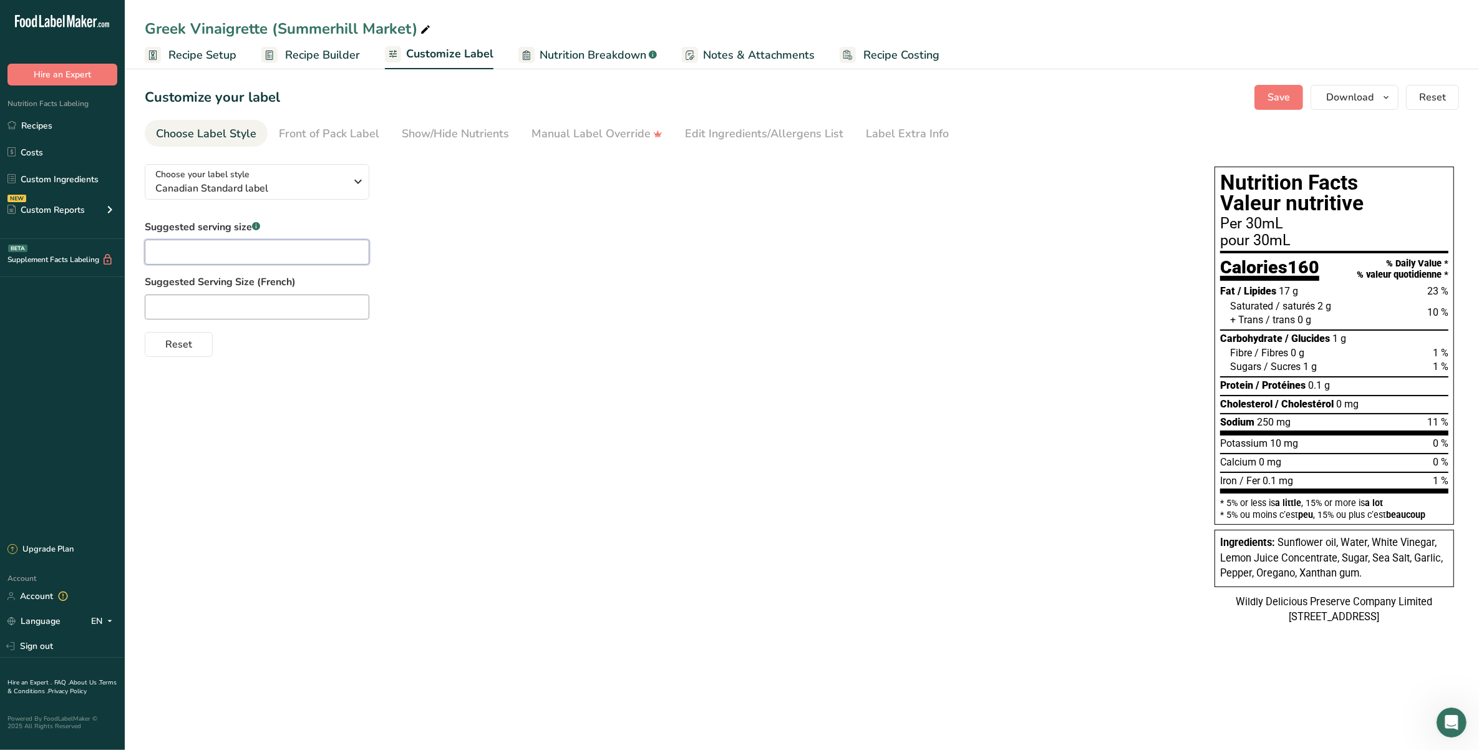
click at [170, 241] on input "text" at bounding box center [257, 251] width 225 height 25
type input "2 tbsp"
click at [244, 309] on input "text" at bounding box center [257, 306] width 225 height 25
paste input "cuillères à soupe"
click at [195, 306] on input "2 cuillères à soupe" at bounding box center [257, 306] width 225 height 25
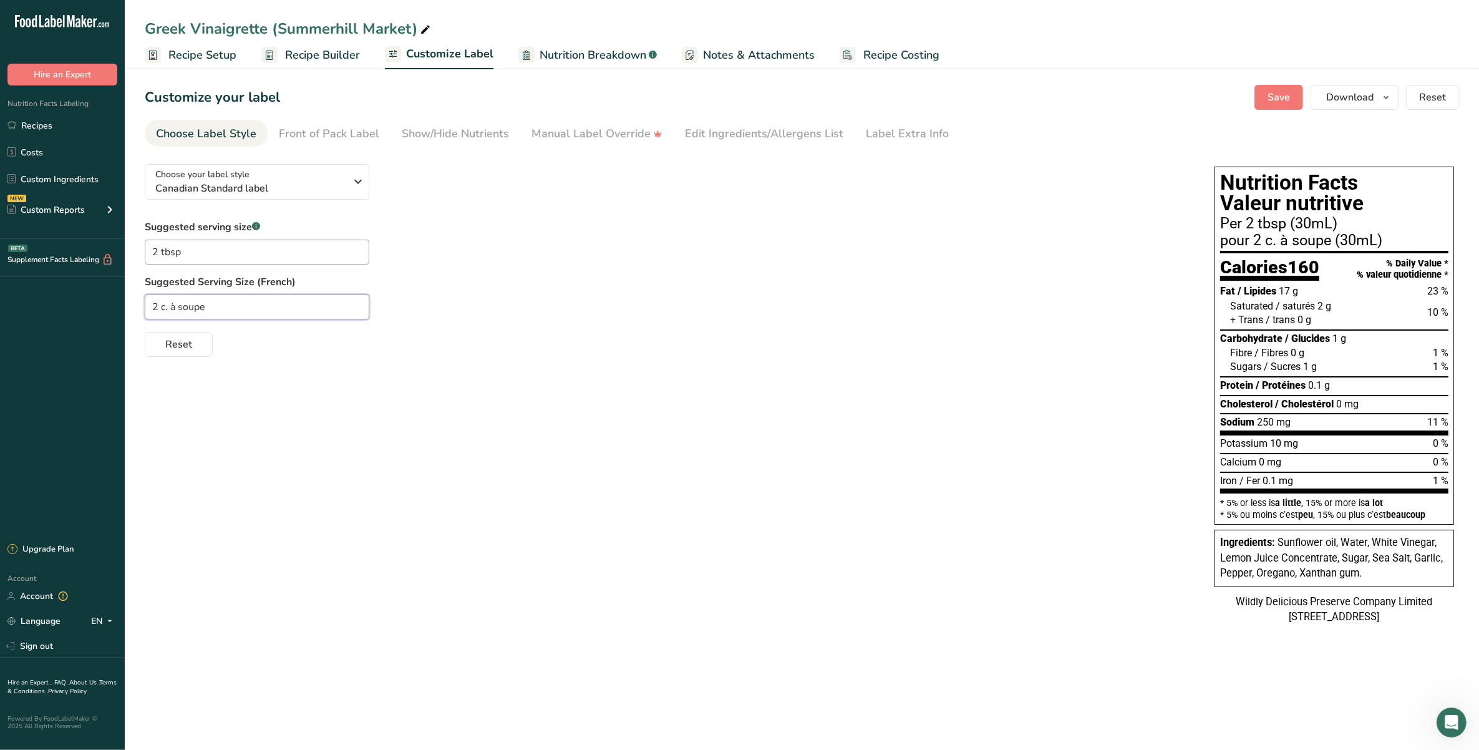
type input "2 c. à soupe"
click at [478, 506] on div "Choose your label style Canadian Standard label USA (FDA) Standard FDA label Ta…" at bounding box center [802, 395] width 1314 height 483
